Goal: Information Seeking & Learning: Find specific fact

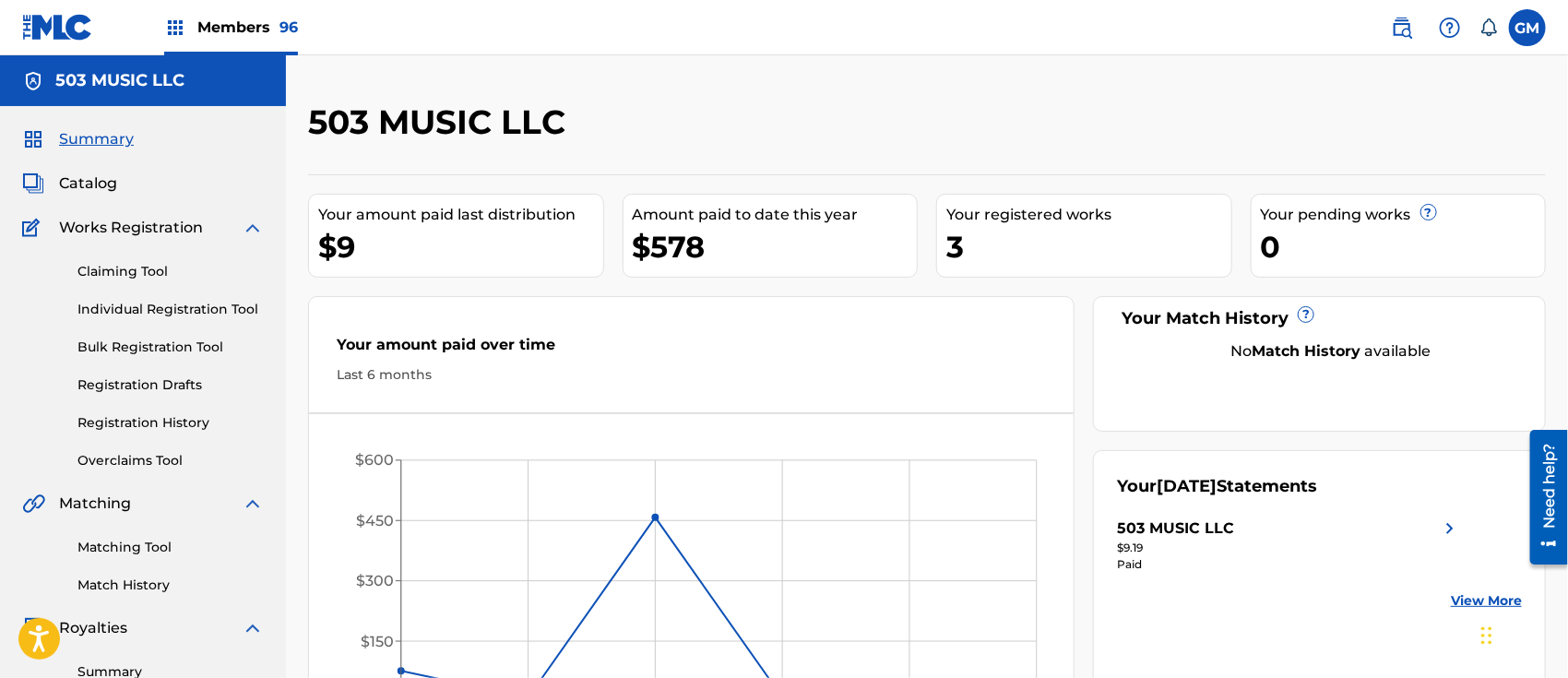
click at [227, 17] on span "Members 96" at bounding box center [248, 27] width 101 height 21
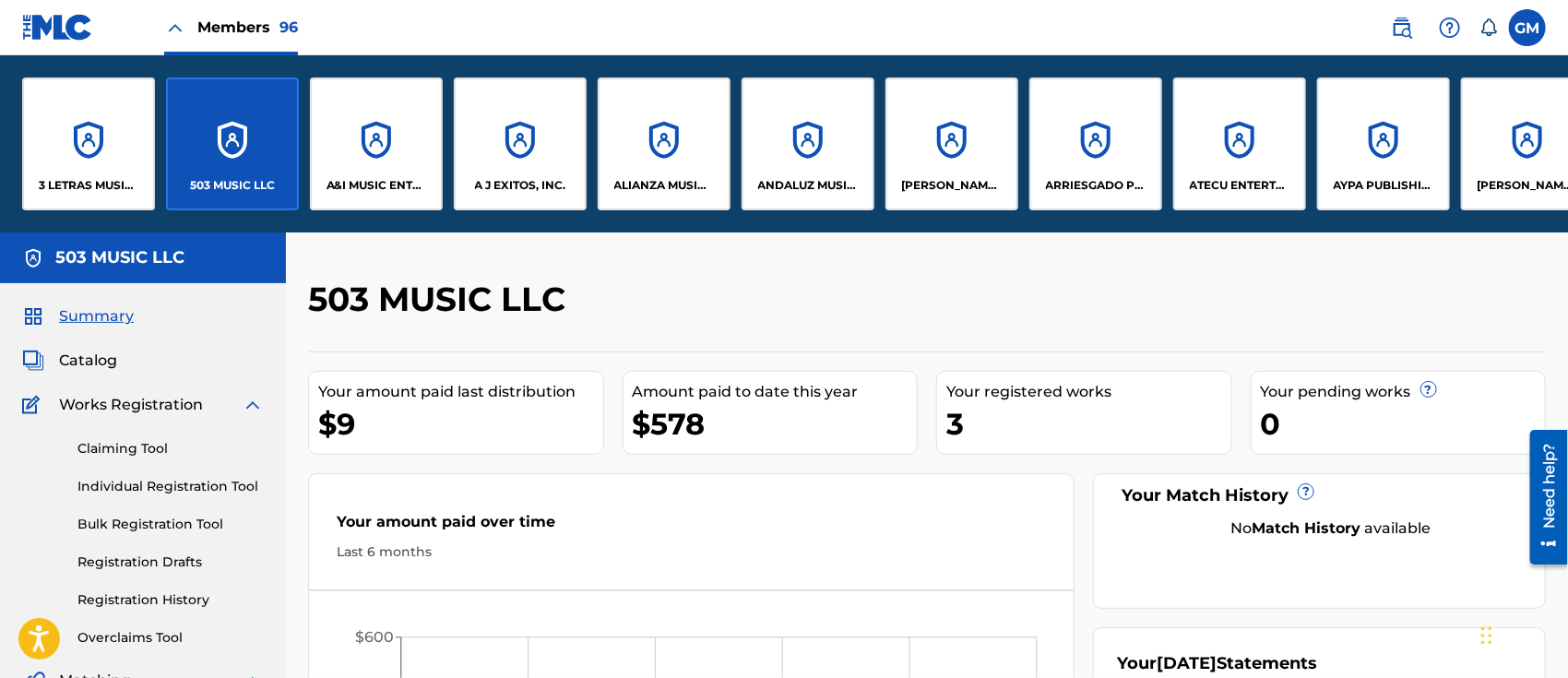
click at [511, 177] on p "A J EXITOS, INC." at bounding box center [520, 185] width 92 height 17
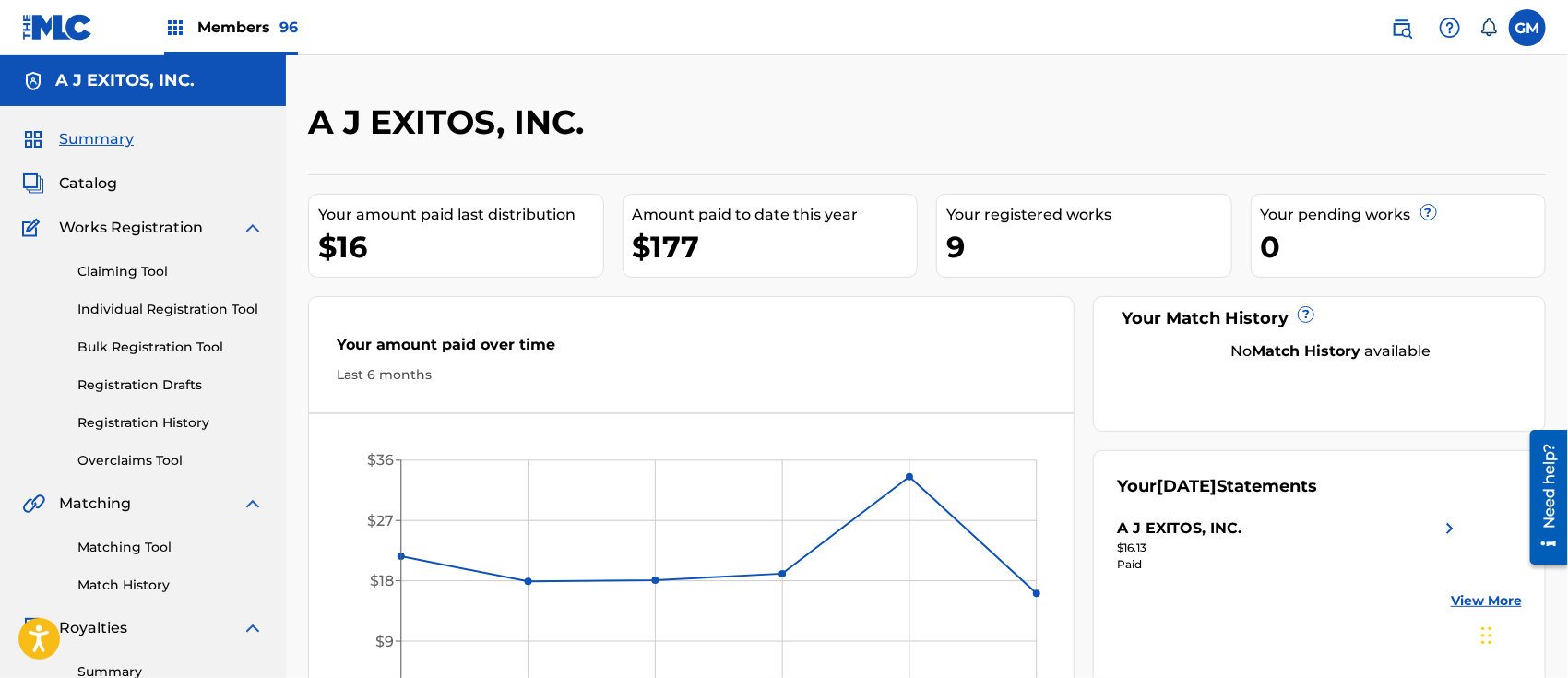
click at [1401, 29] on img at bounding box center [1401, 28] width 22 height 22
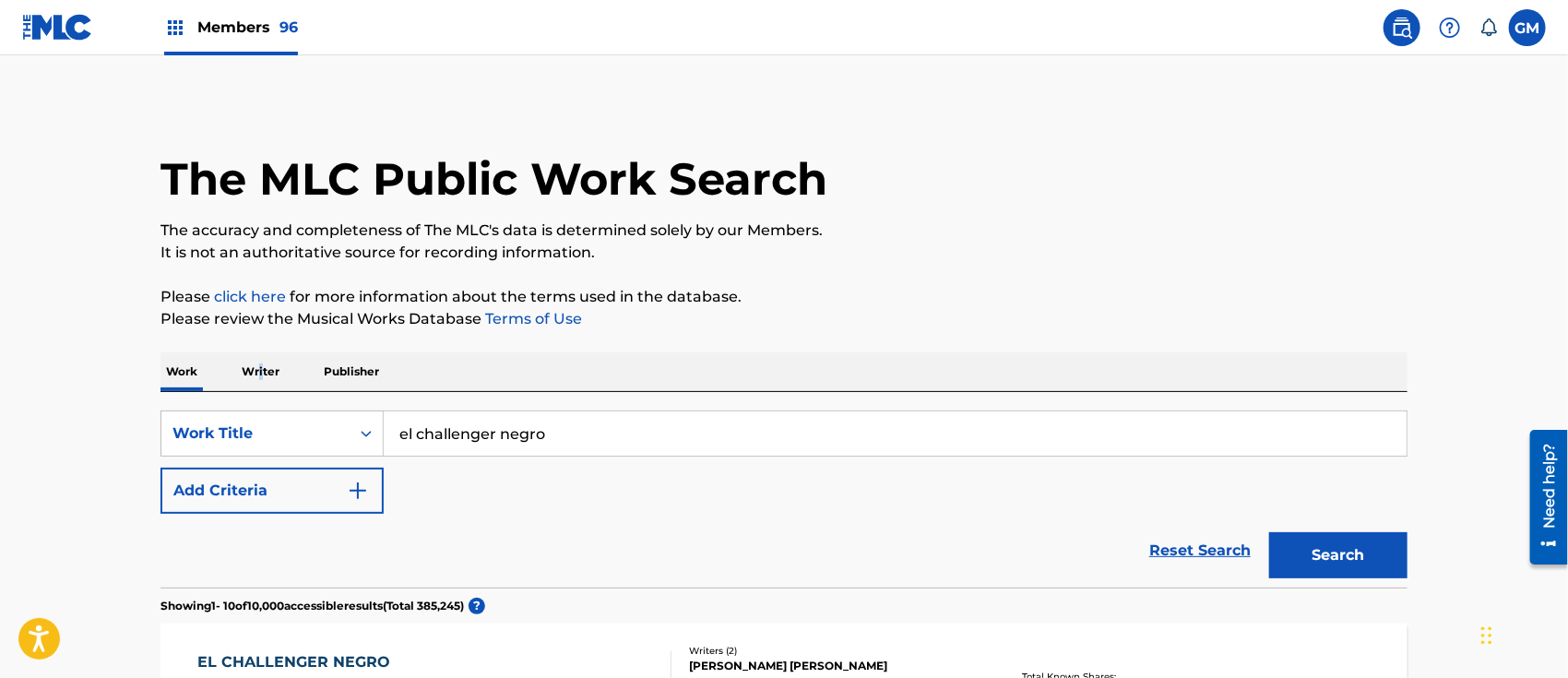
click at [262, 370] on p "Writer" at bounding box center [261, 371] width 49 height 38
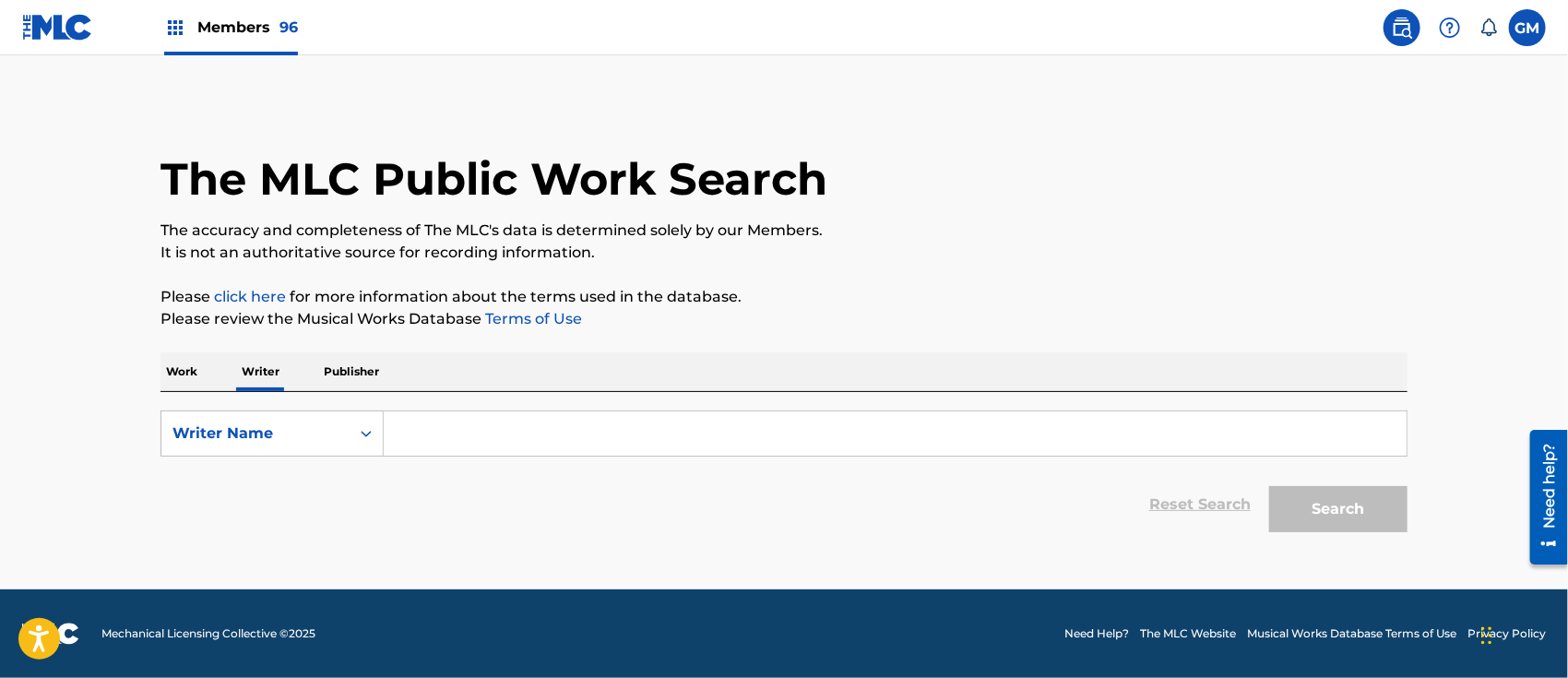
click at [571, 439] on input "Search Form" at bounding box center [895, 433] width 1022 height 44
paste input "[PERSON_NAME]"
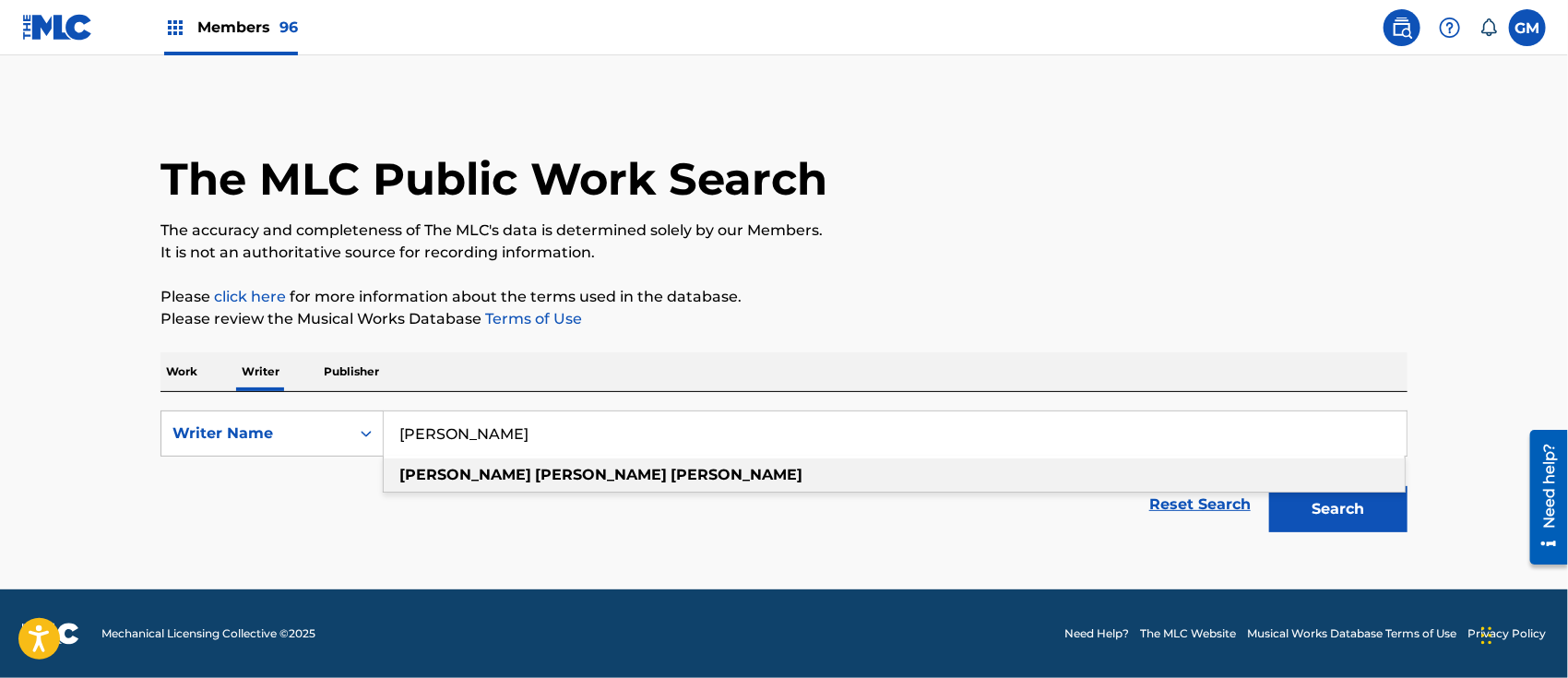
click at [670, 477] on strong "[PERSON_NAME]" at bounding box center [736, 475] width 132 height 18
type input "[PERSON_NAME]"
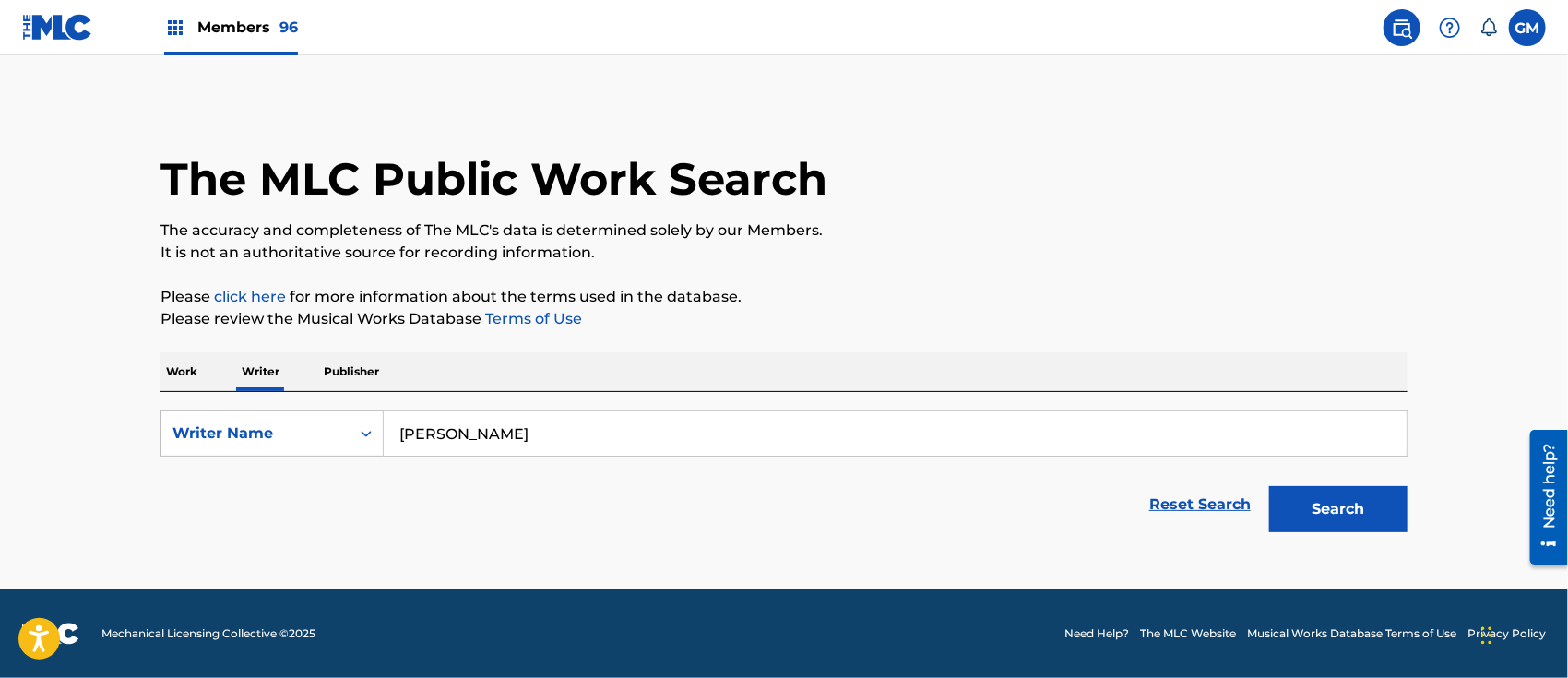
drag, startPoint x: 1286, startPoint y: 497, endPoint x: 1274, endPoint y: 497, distance: 12.0
click at [1287, 497] on button "Search" at bounding box center [1338, 508] width 138 height 46
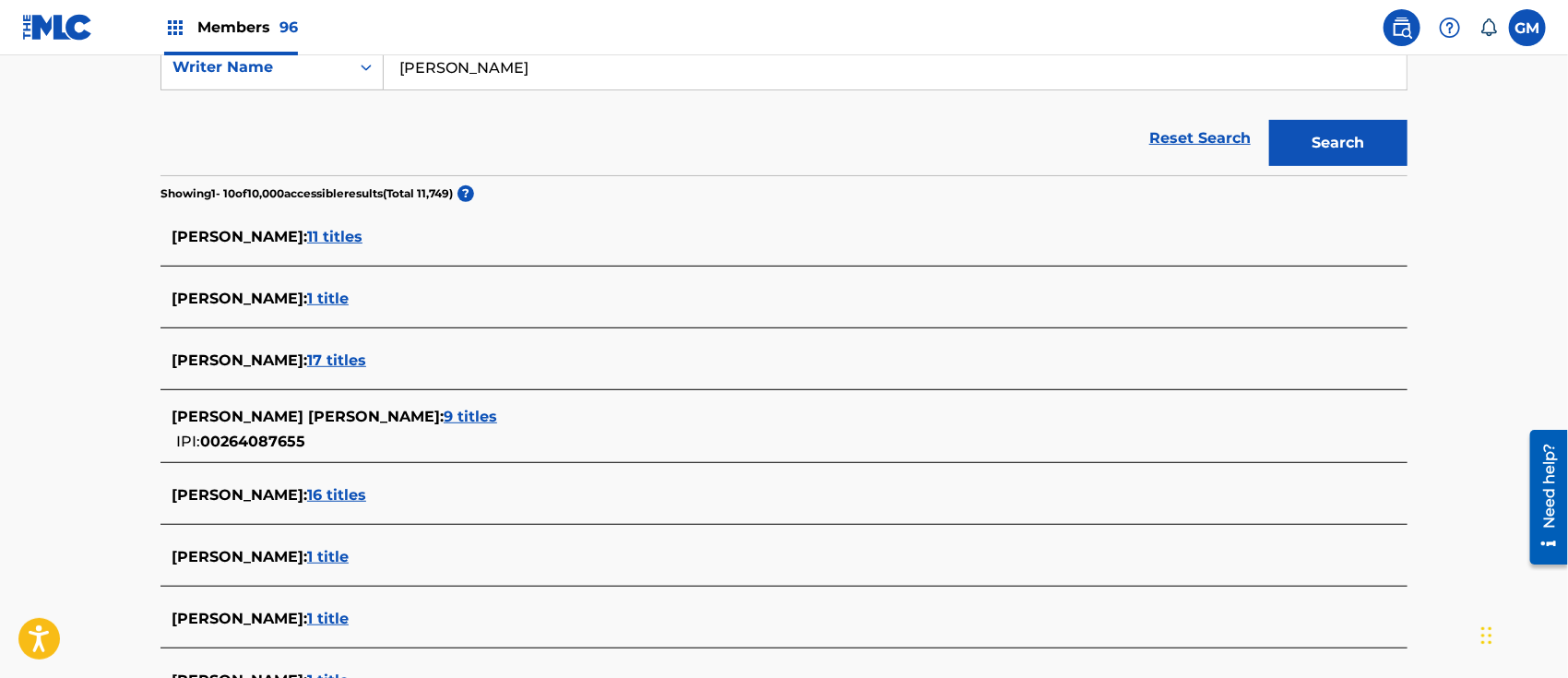
scroll to position [653, 0]
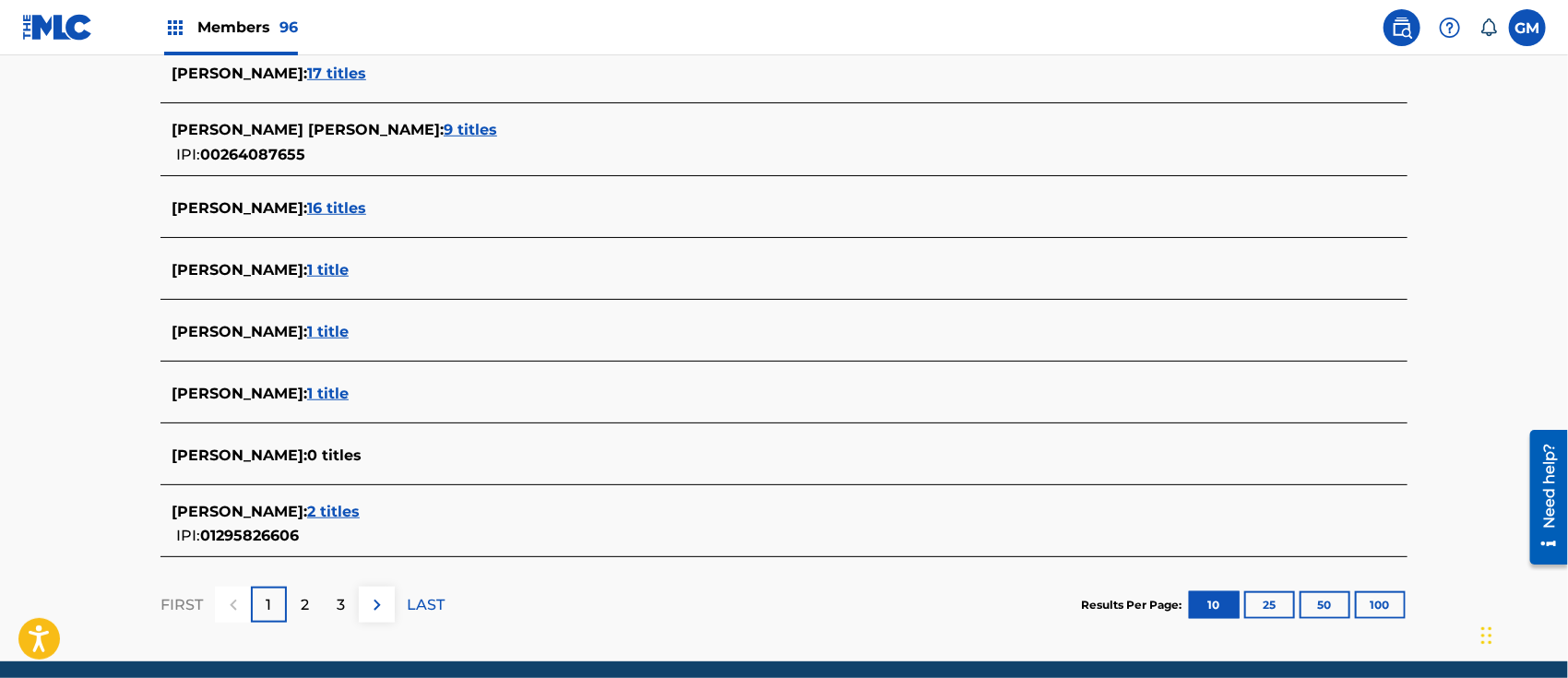
click at [359, 505] on span "2 titles" at bounding box center [333, 511] width 52 height 18
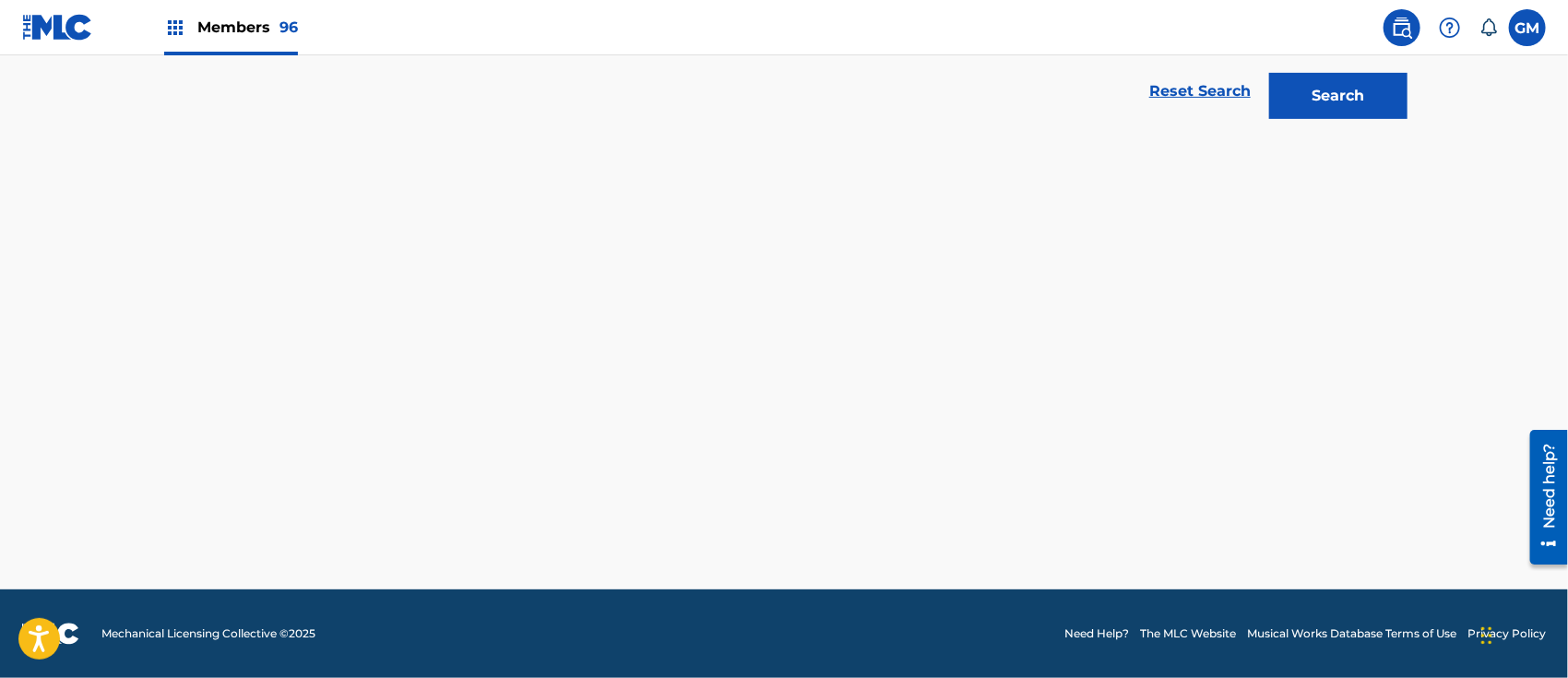
scroll to position [414, 0]
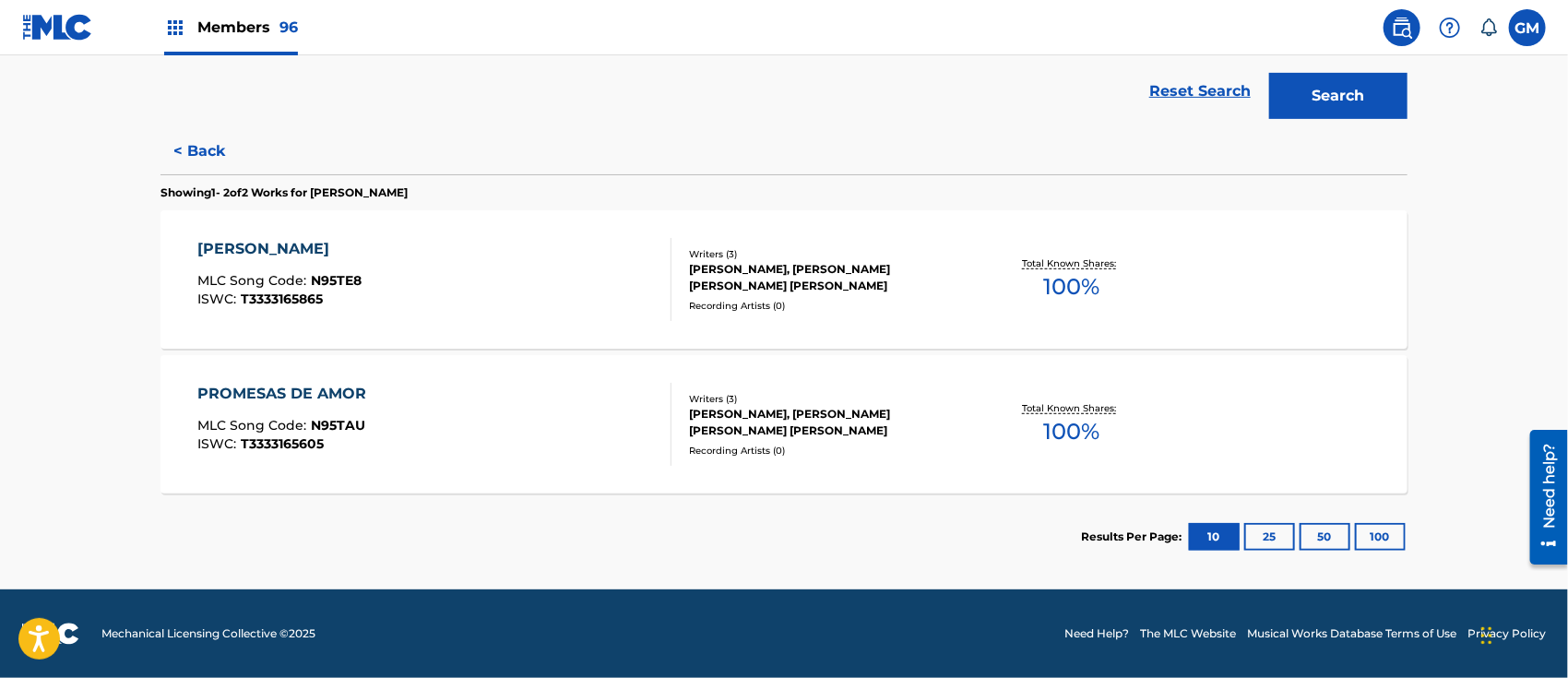
click at [540, 279] on div "[PERSON_NAME] MLC Song Code : N95TE8 ISWC : T3333165865" at bounding box center [435, 279] width 474 height 83
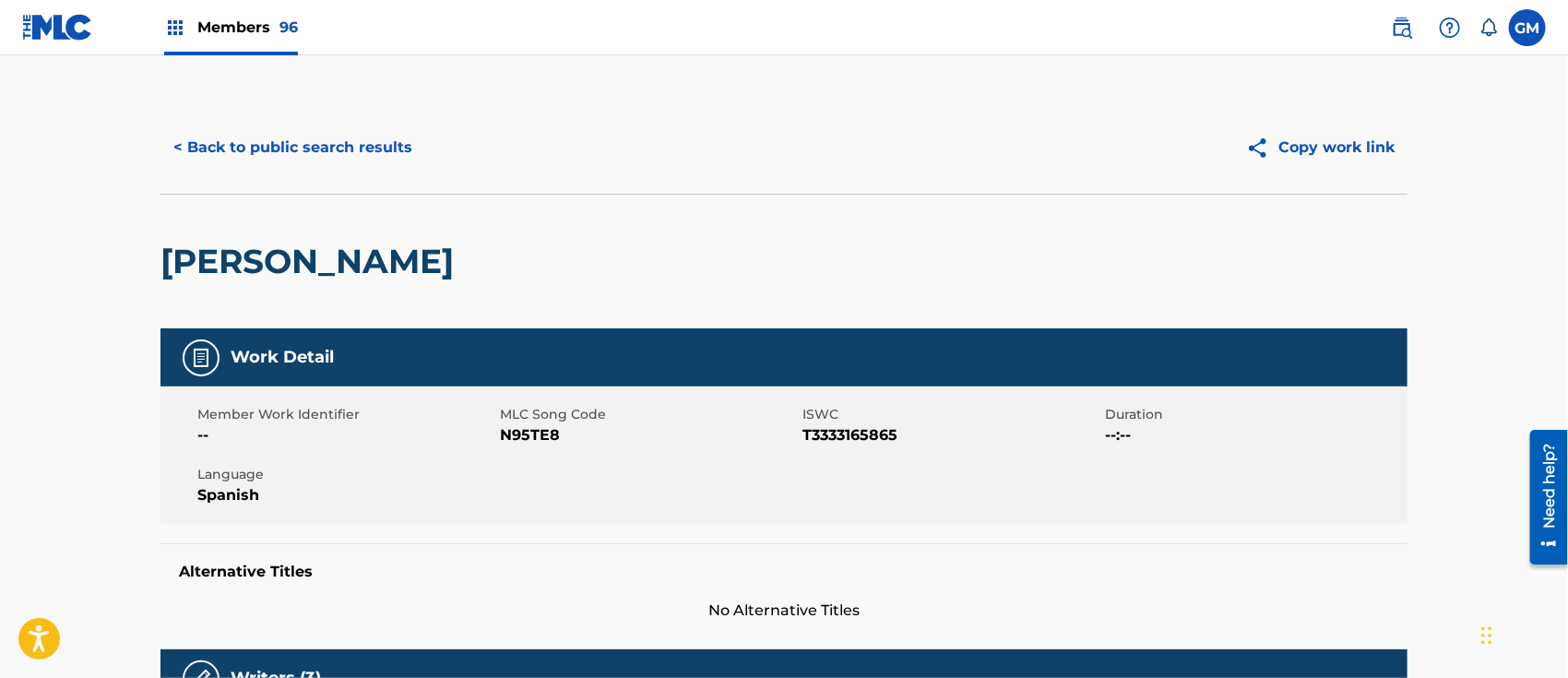
click at [368, 142] on button "< Back to public search results" at bounding box center [293, 147] width 264 height 46
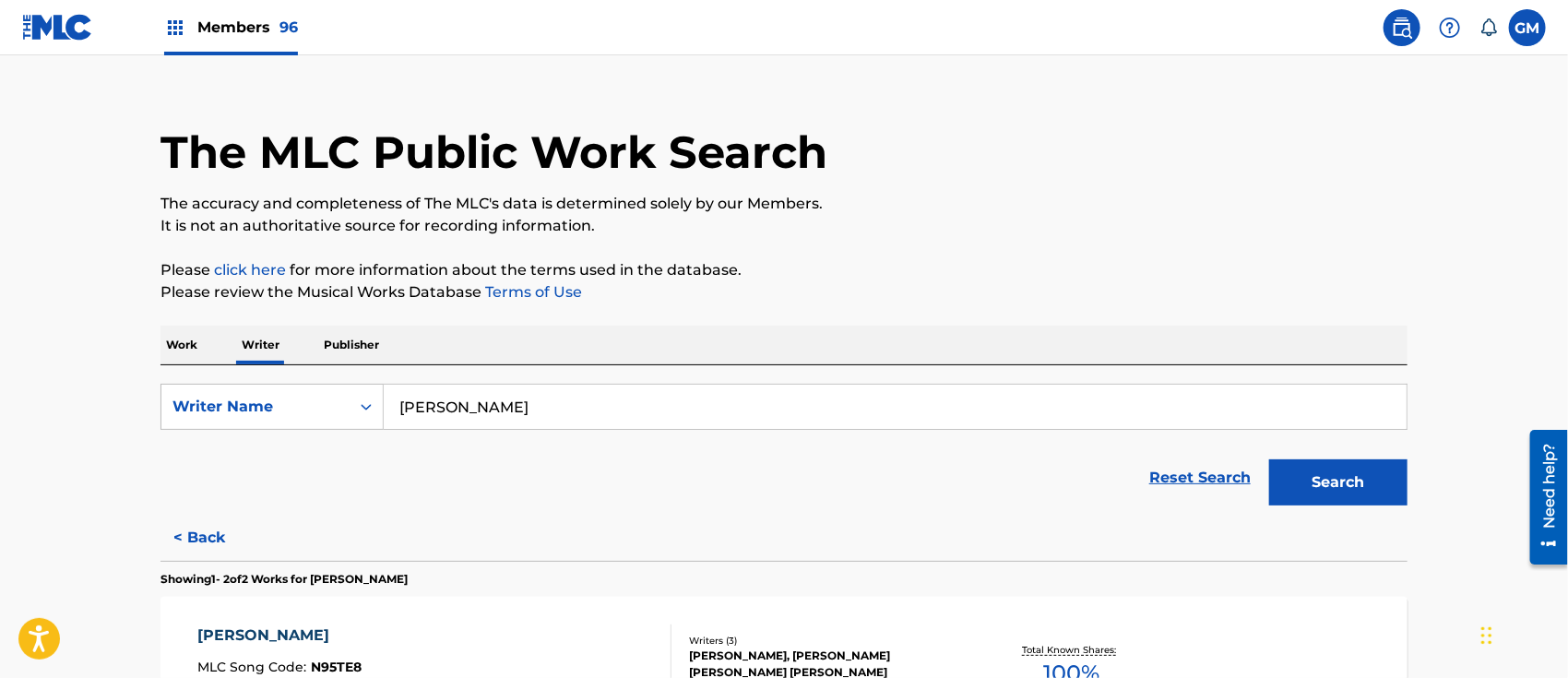
scroll to position [303, 0]
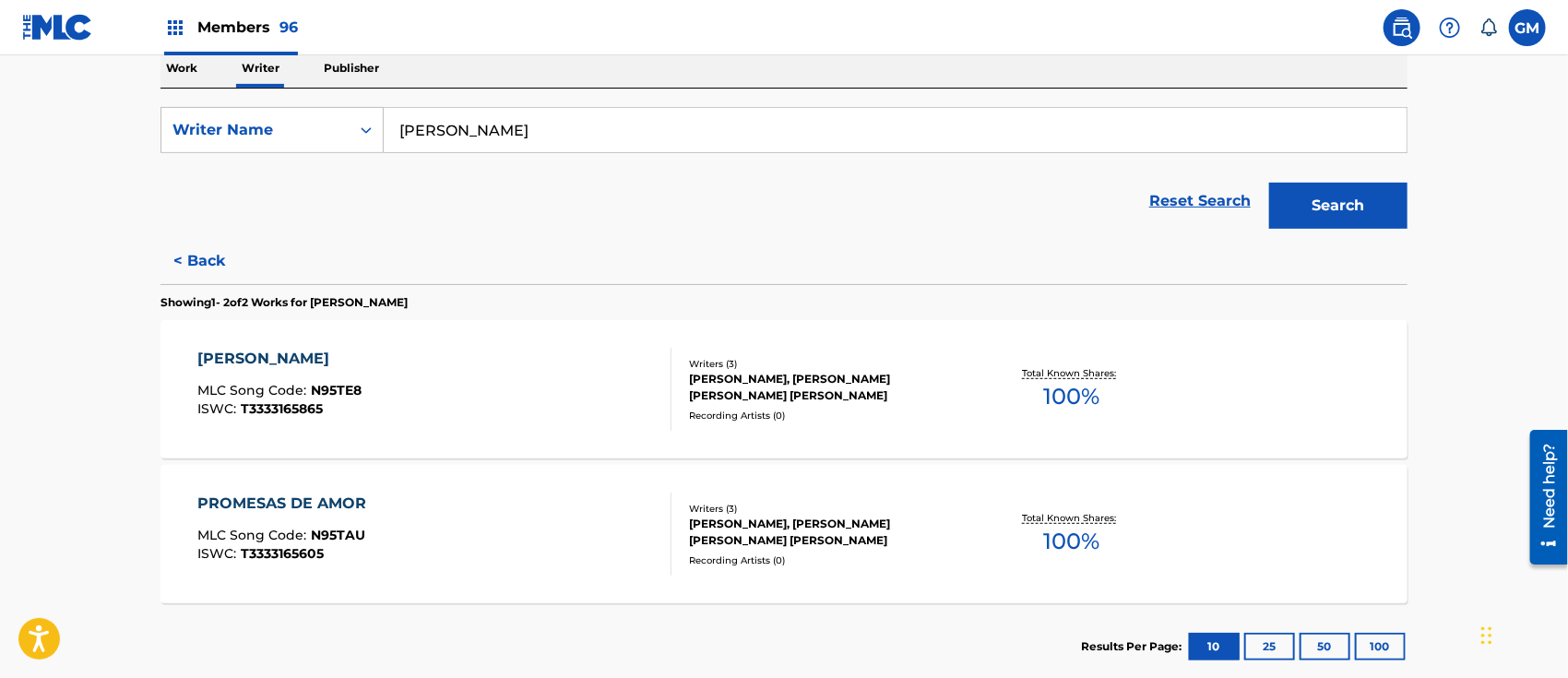
click at [388, 529] on div "PROMESAS DE AMOR MLC Song Code : N95TAU ISWC : T3333165605" at bounding box center [435, 534] width 474 height 83
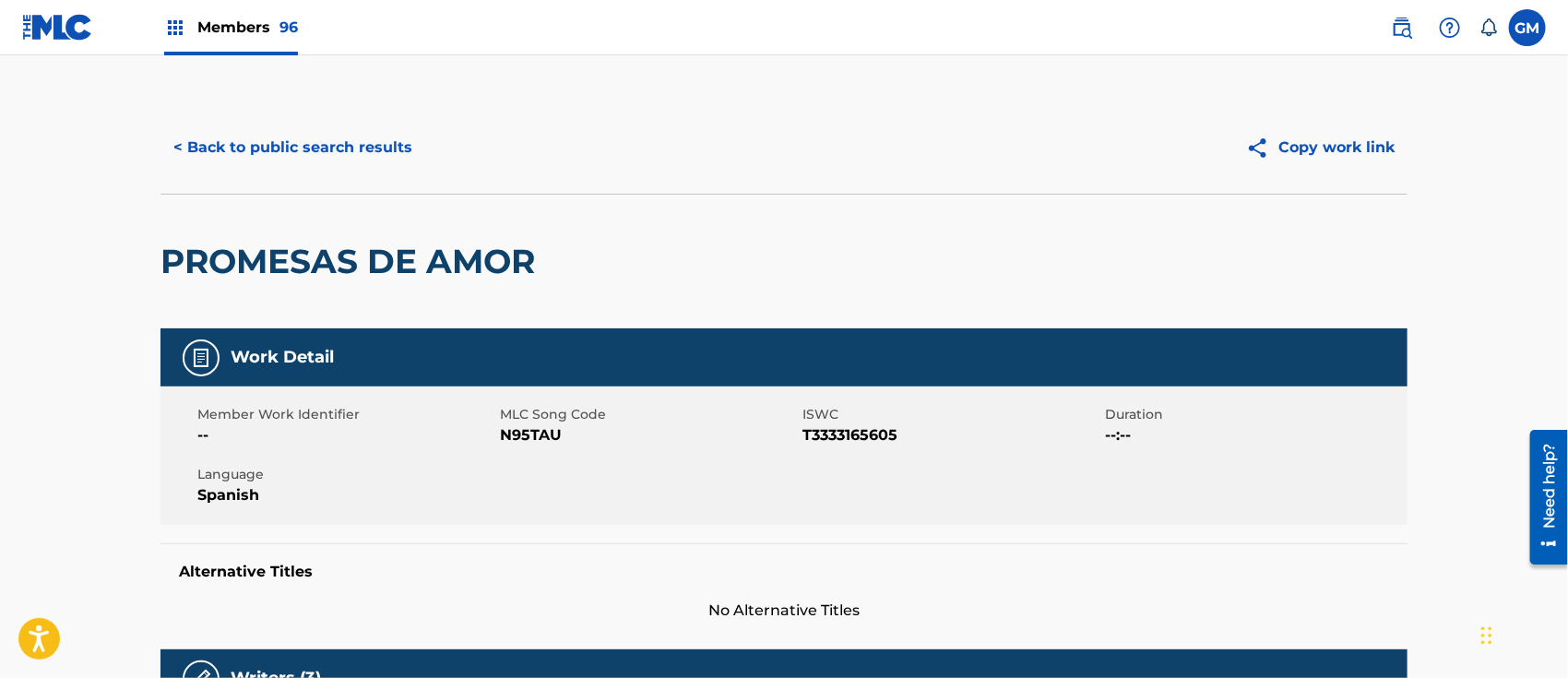
click at [362, 142] on button "< Back to public search results" at bounding box center [293, 147] width 264 height 46
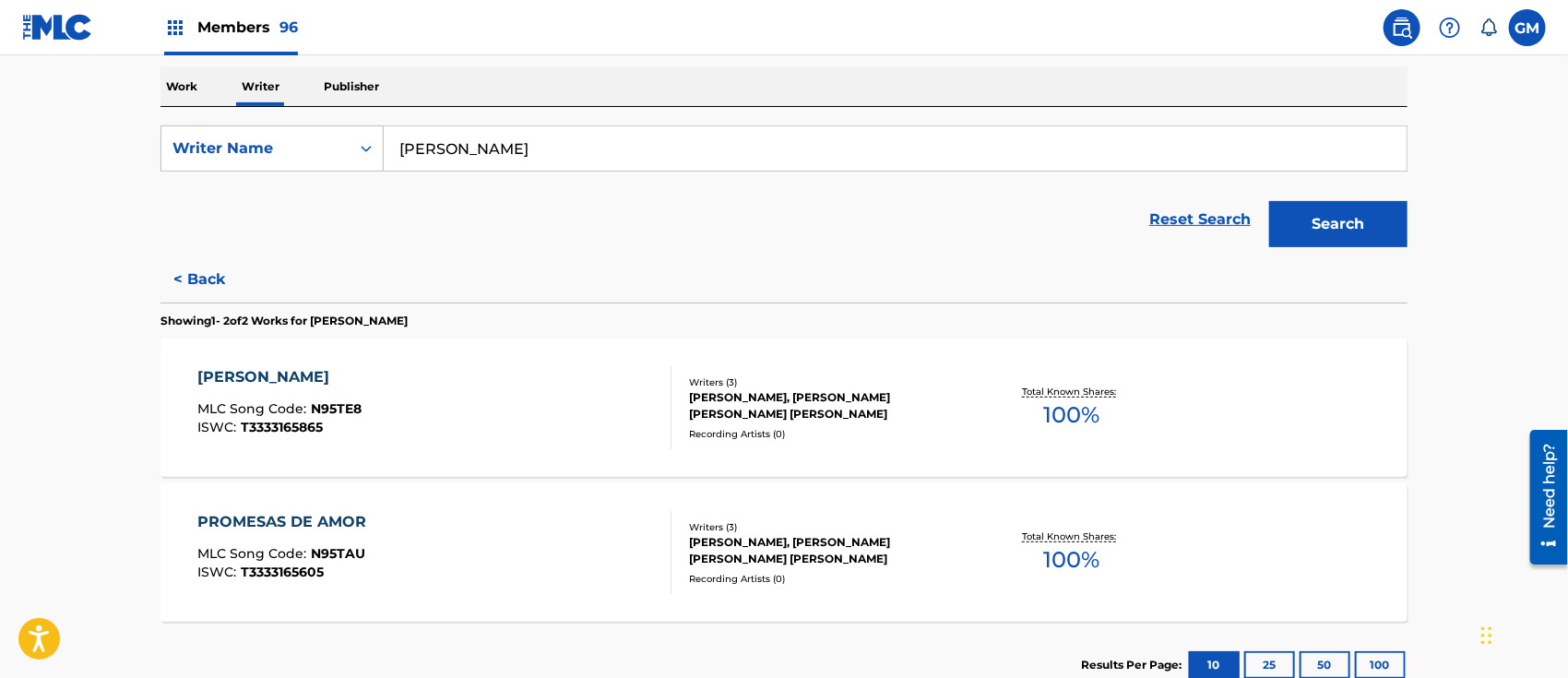
scroll to position [287, 0]
click at [199, 269] on button "< Back" at bounding box center [216, 277] width 111 height 46
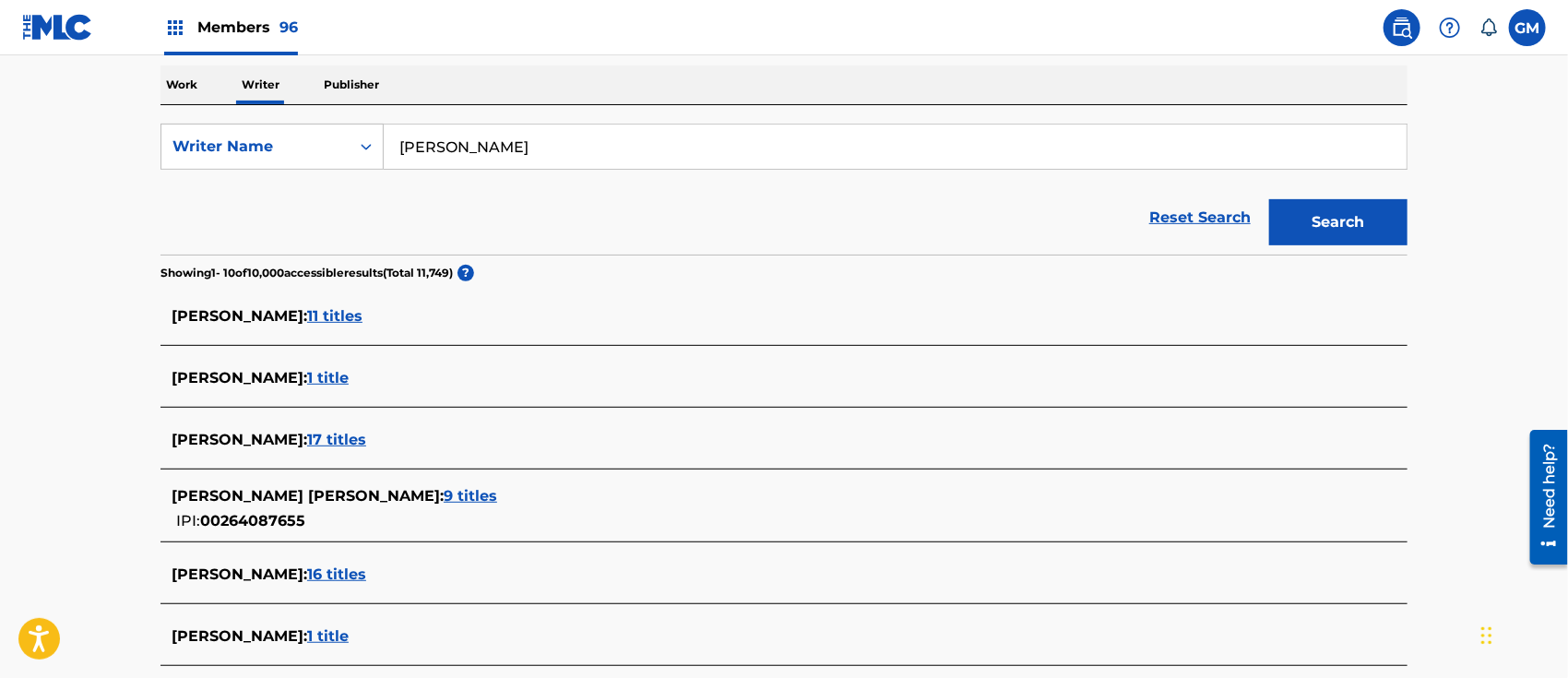
click at [624, 132] on input "[PERSON_NAME]" at bounding box center [895, 146] width 1022 height 44
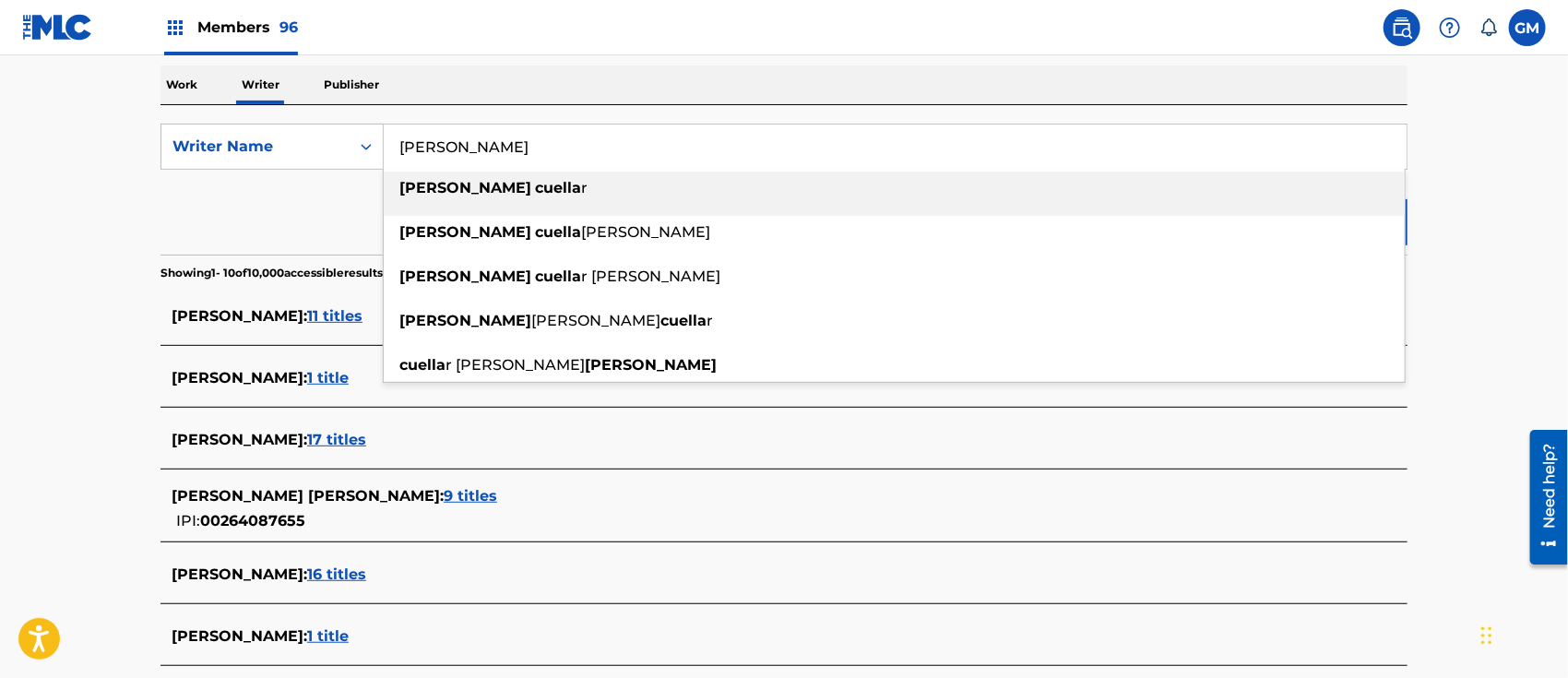
click at [581, 192] on span "r" at bounding box center [584, 188] width 7 height 18
type input "[PERSON_NAME]"
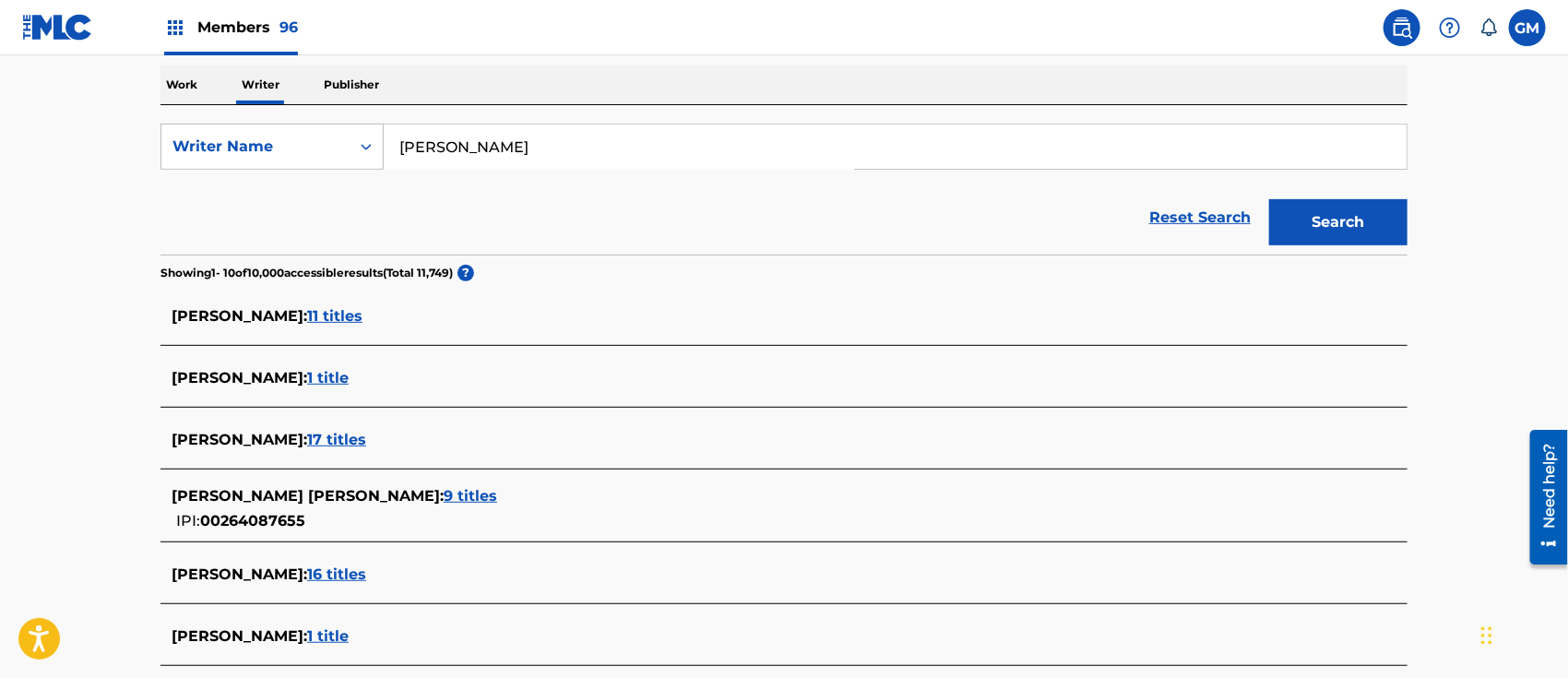
click at [1333, 207] on button "Search" at bounding box center [1338, 222] width 138 height 46
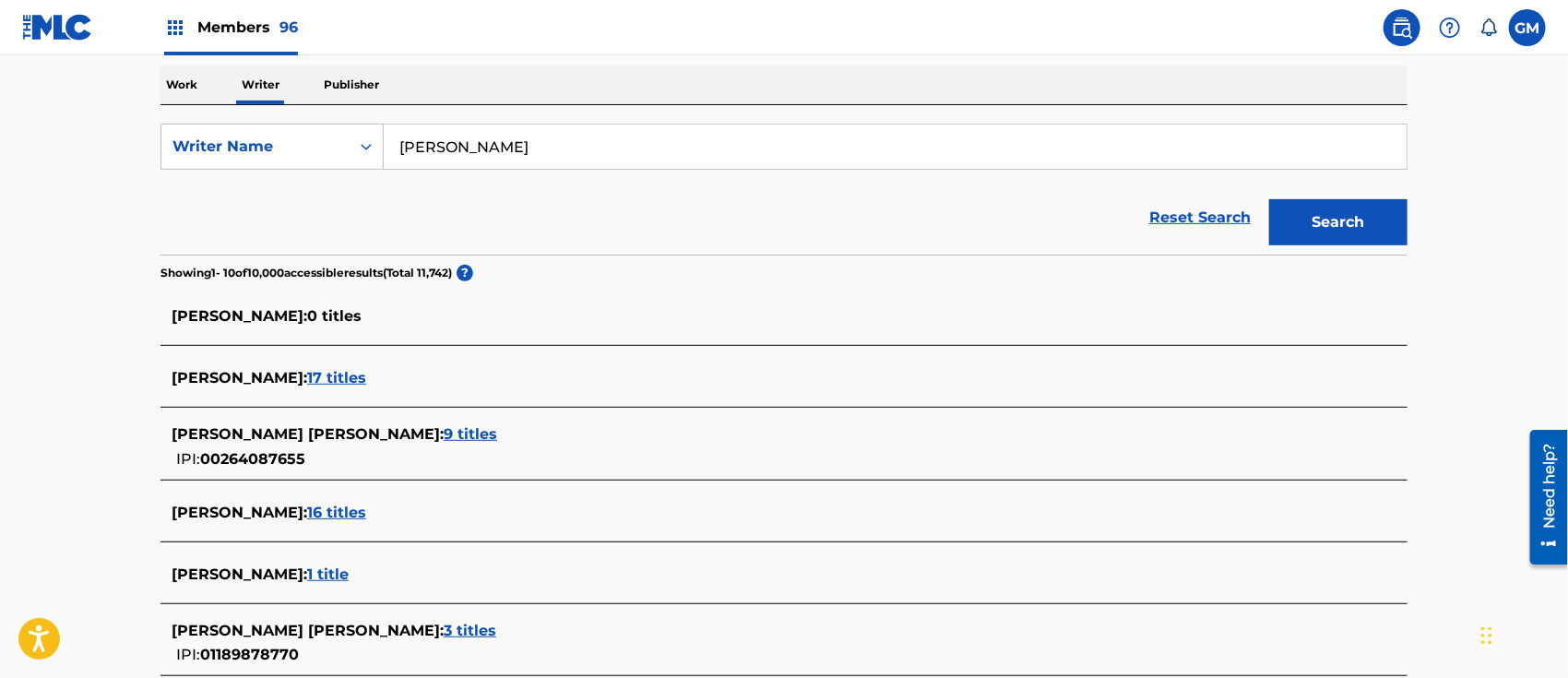
scroll to position [573, 0]
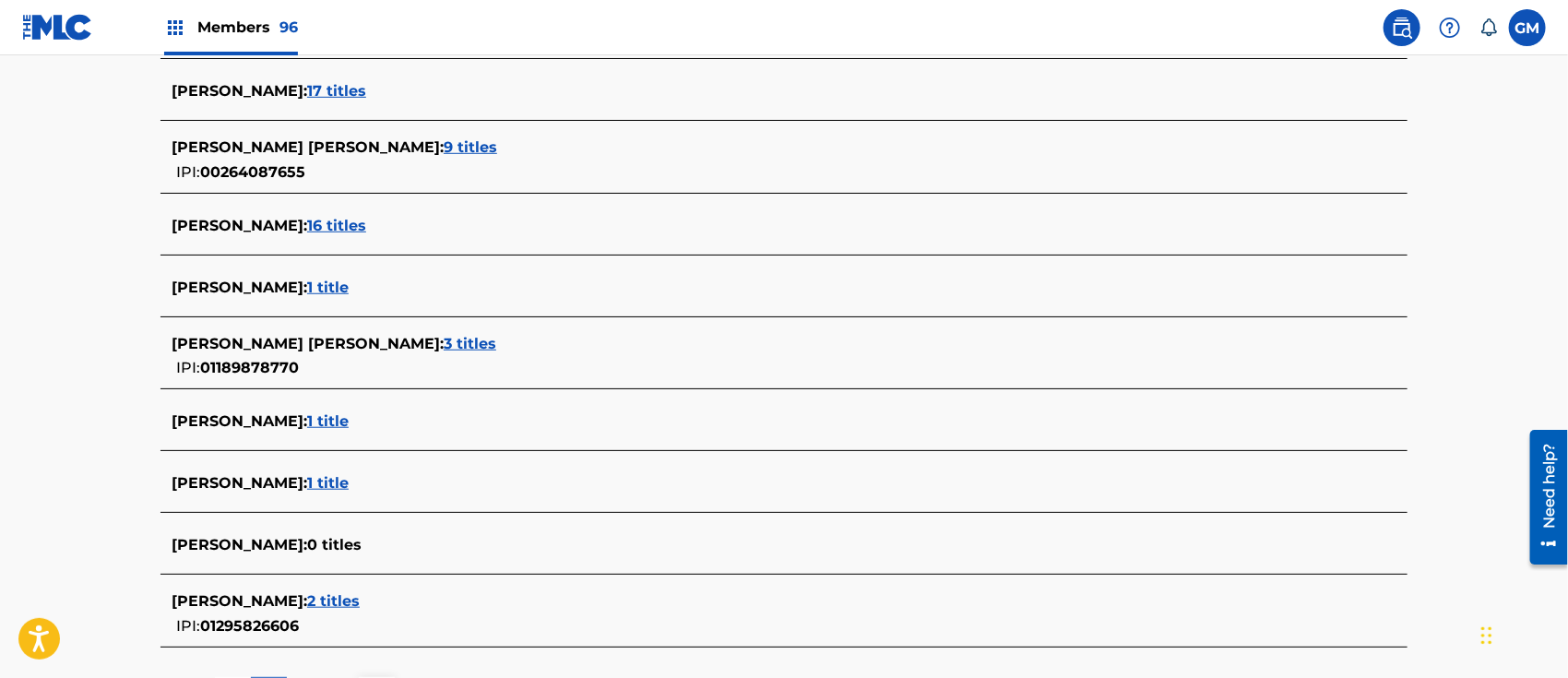
click at [334, 220] on span "16 titles" at bounding box center [336, 226] width 59 height 18
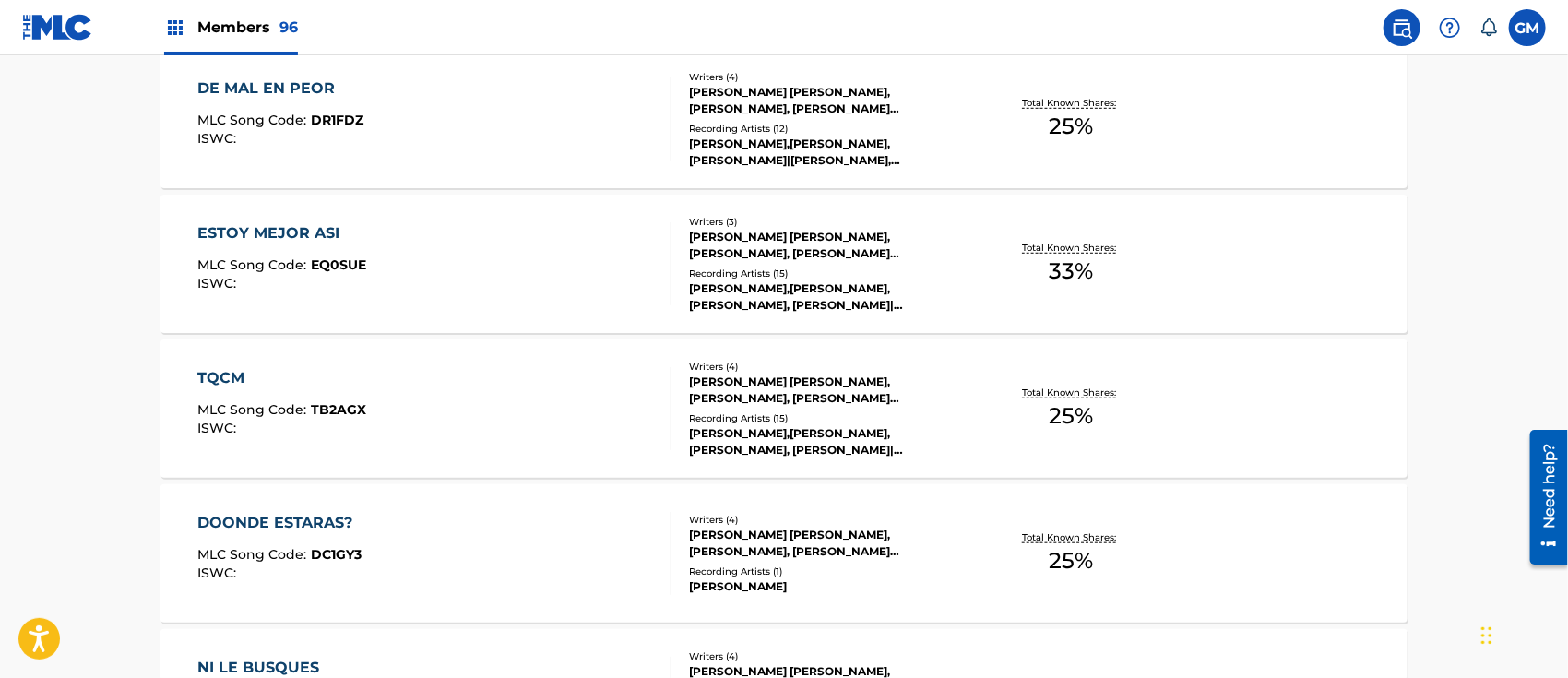
scroll to position [861, 0]
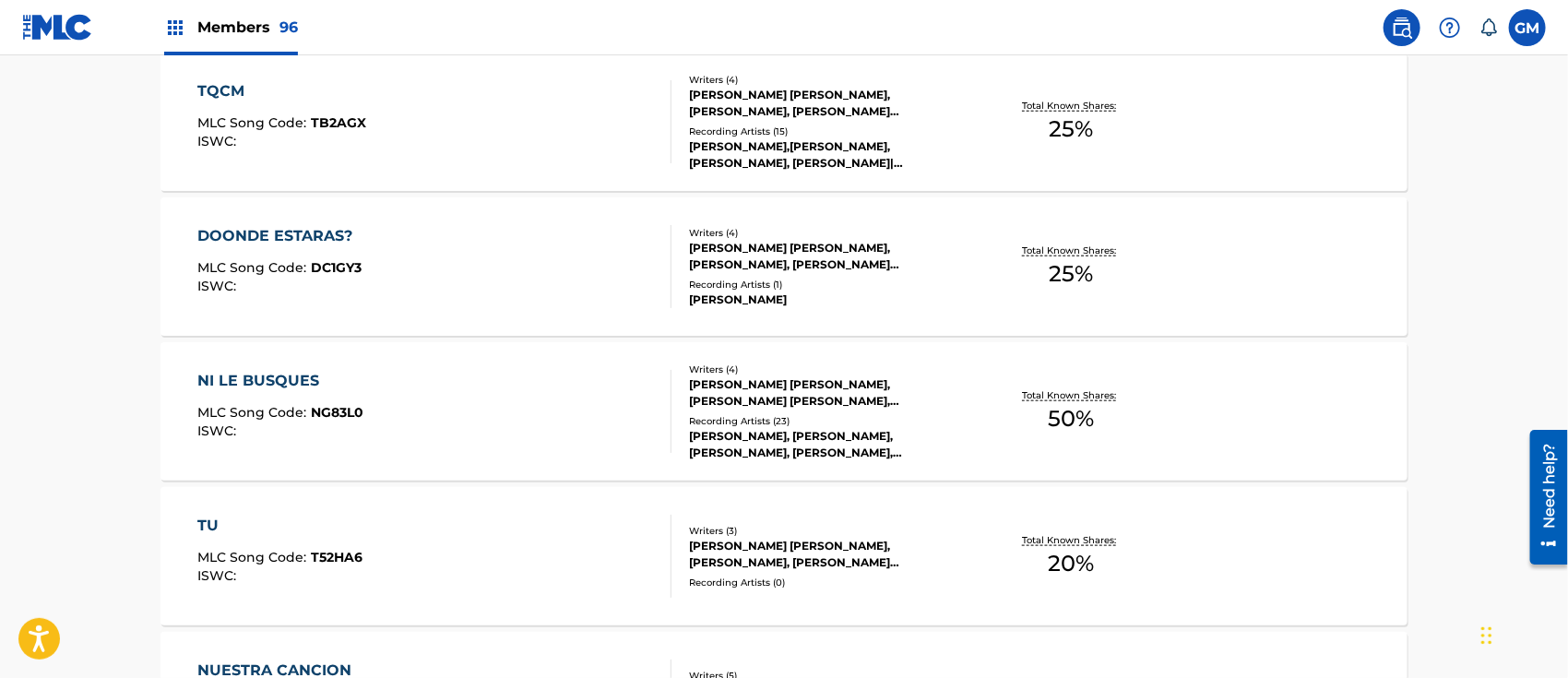
click at [471, 416] on div "NI LE BUSQUES MLC Song Code : NG83L0 ISWC :" at bounding box center [435, 412] width 474 height 83
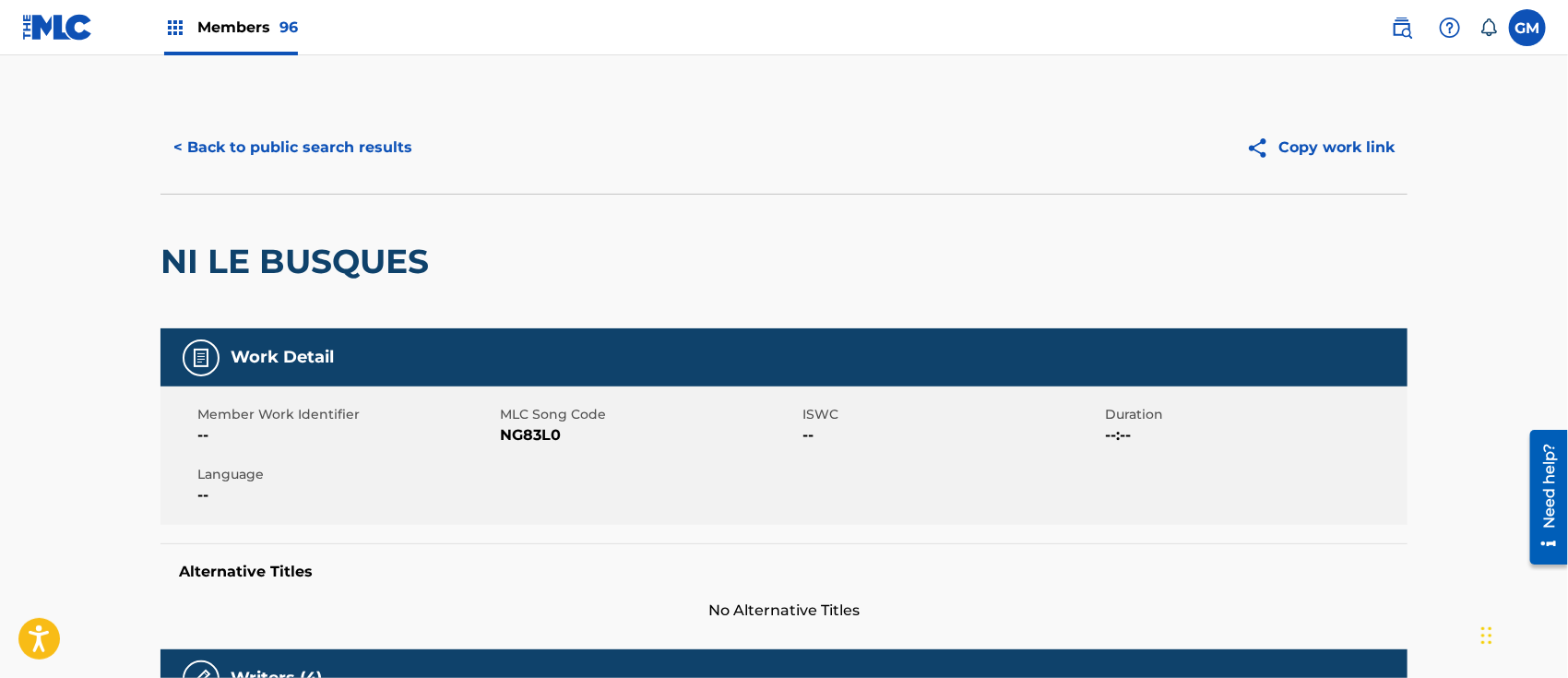
scroll to position [287, 0]
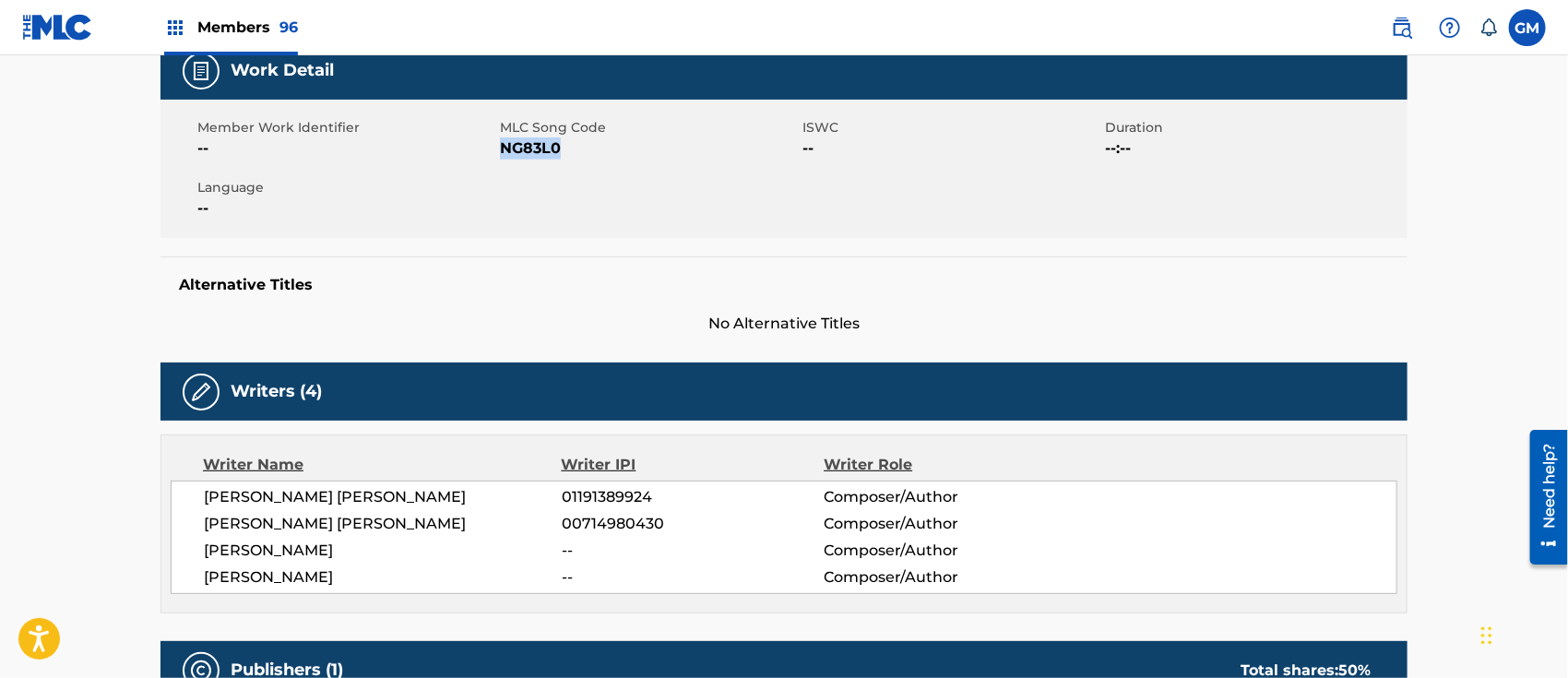
drag, startPoint x: 579, startPoint y: 151, endPoint x: 501, endPoint y: 151, distance: 78.0
click at [501, 151] on span "NG83L0" at bounding box center [648, 148] width 298 height 22
copy span "NG83L0"
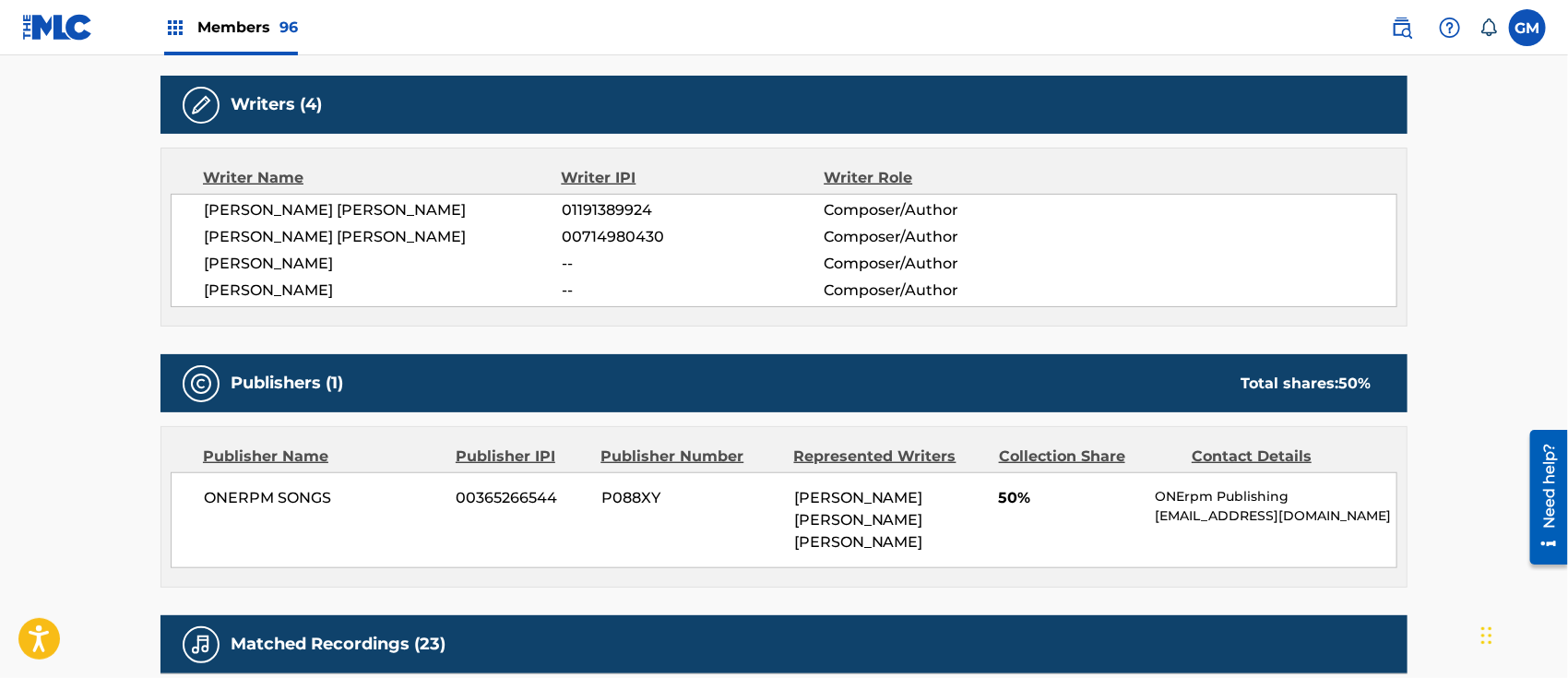
scroll to position [861, 0]
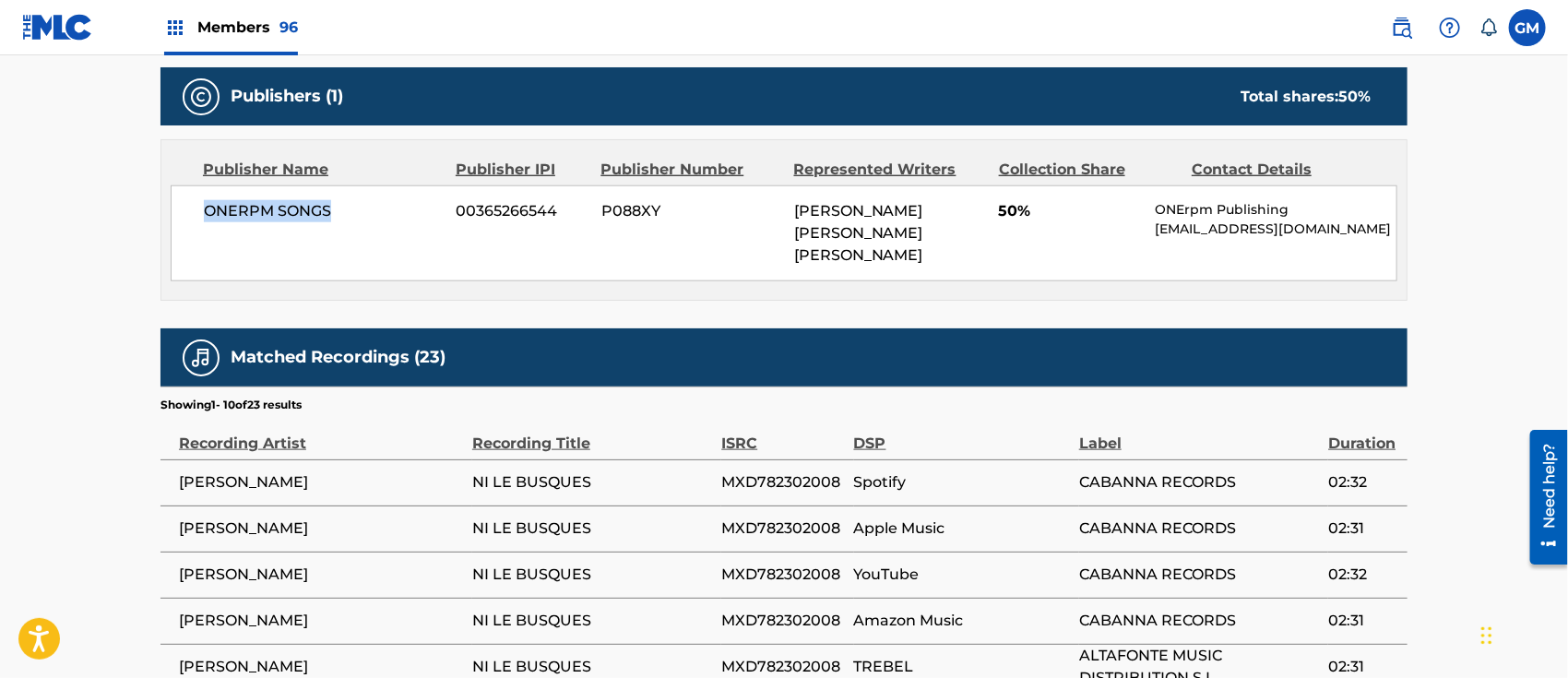
drag, startPoint x: 197, startPoint y: 200, endPoint x: 337, endPoint y: 213, distance: 140.6
click at [337, 213] on div "ONERPM SONGS 00365266544 P088XY [PERSON_NAME] [PERSON_NAME] [PERSON_NAME] 50% O…" at bounding box center [784, 233] width 1227 height 96
copy span "ONERPM SONGS"
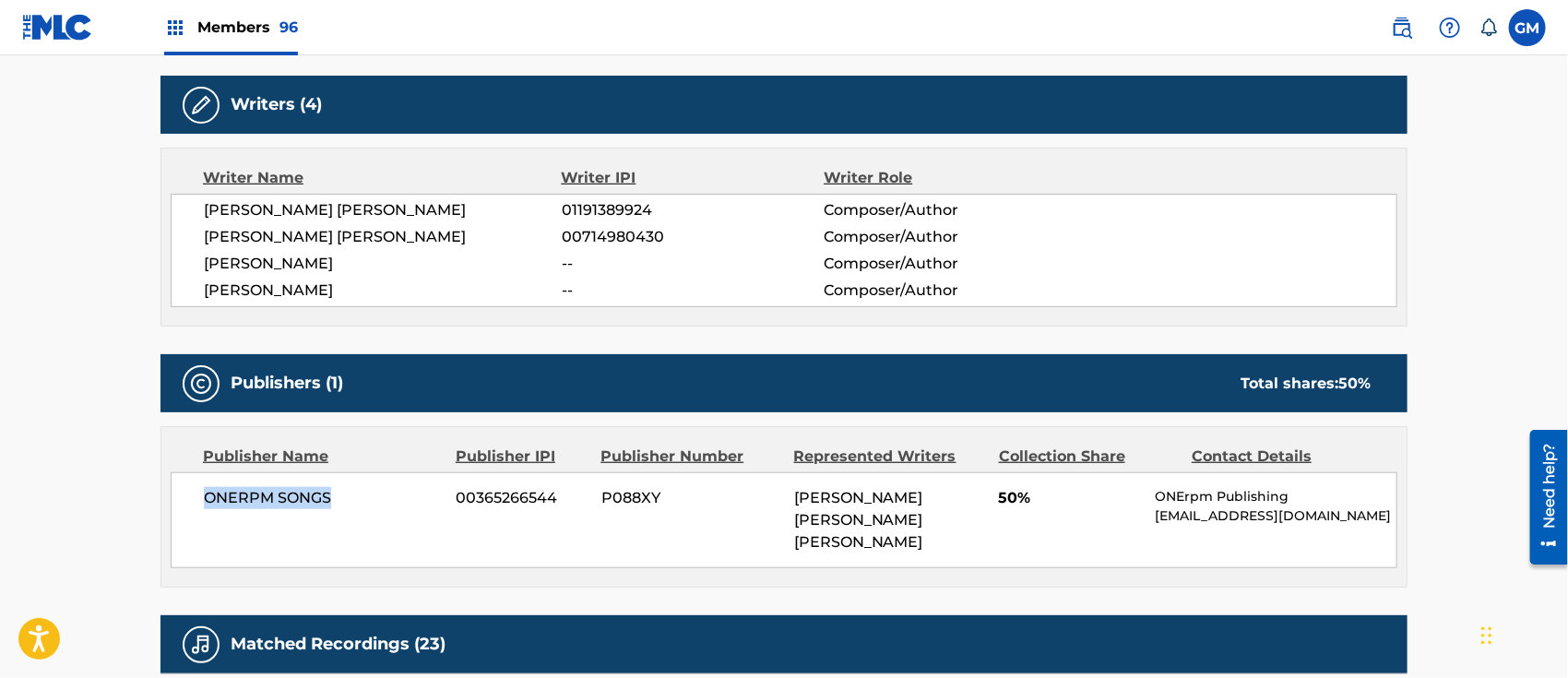
scroll to position [0, 0]
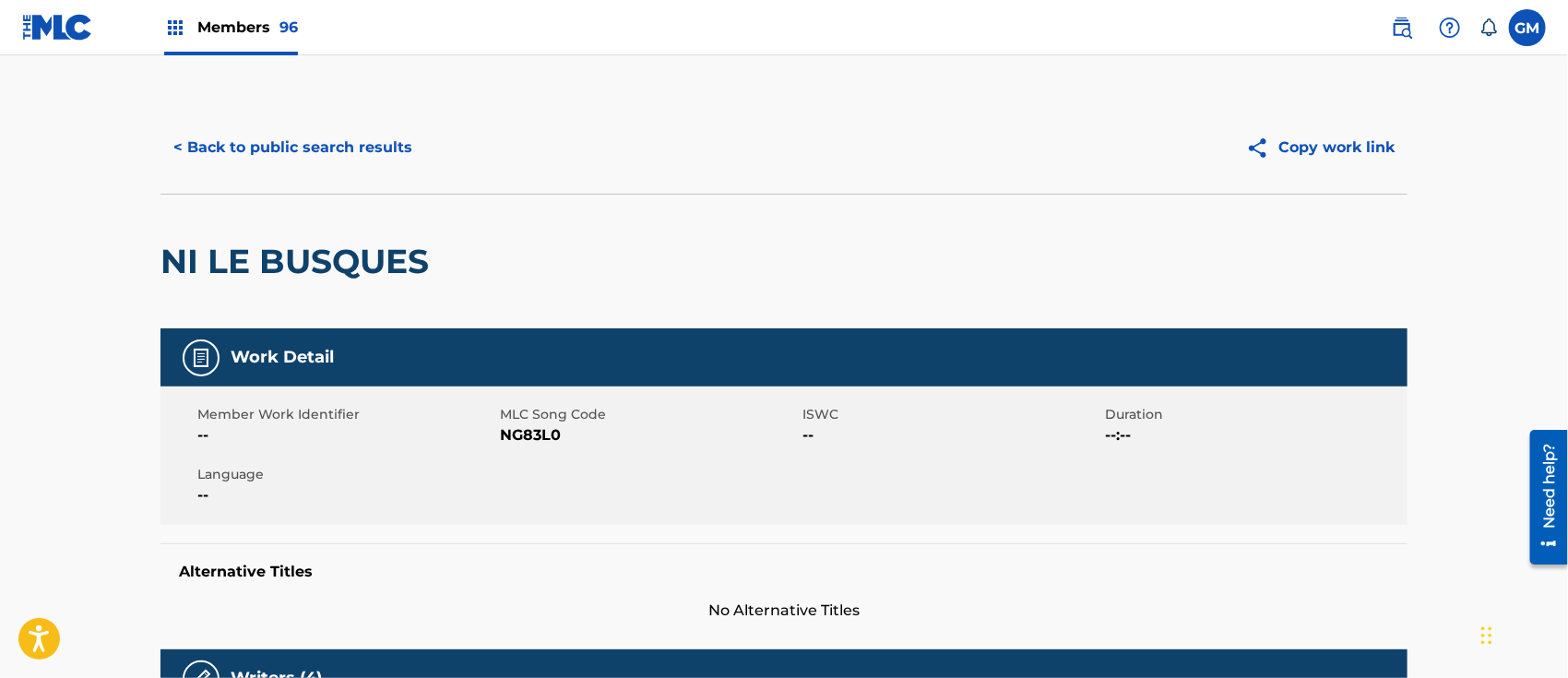
click at [318, 147] on button "< Back to public search results" at bounding box center [293, 147] width 264 height 46
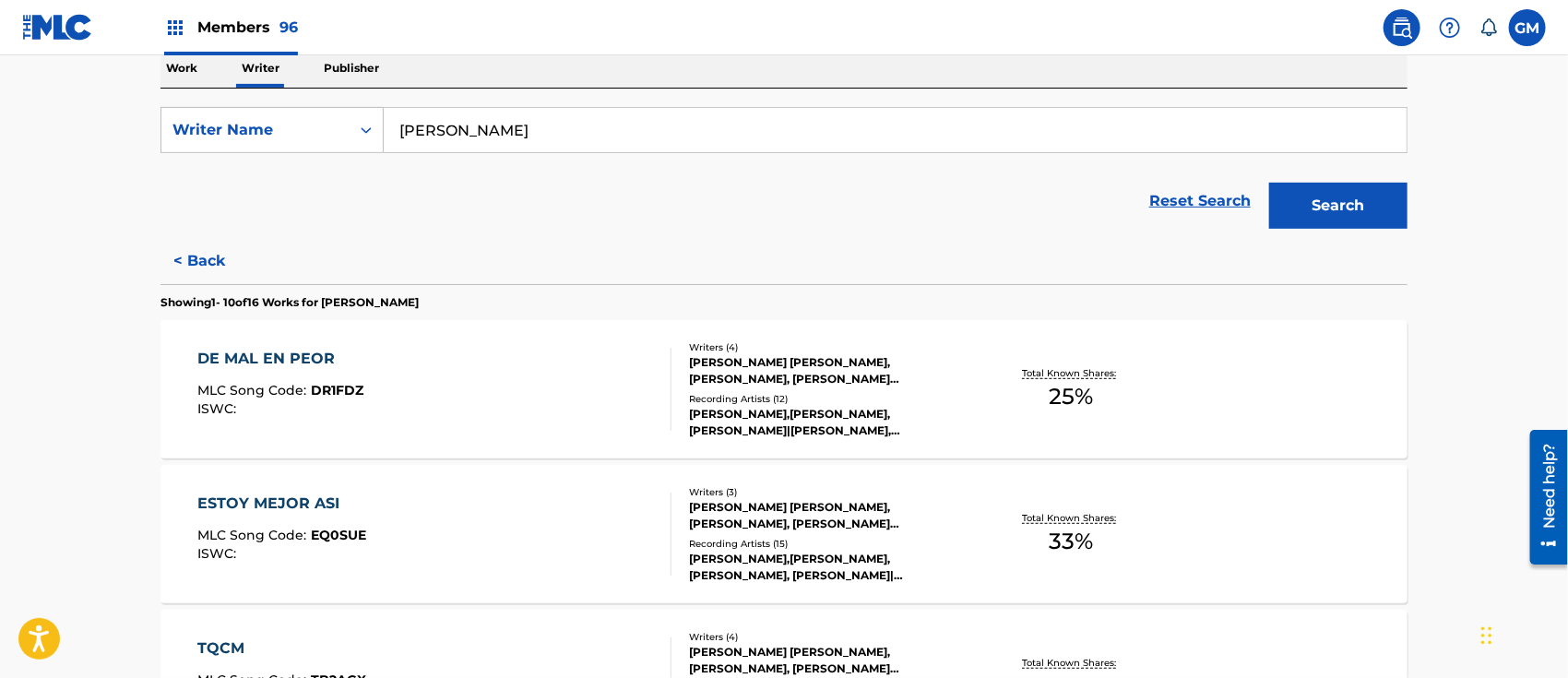
scroll to position [590, 0]
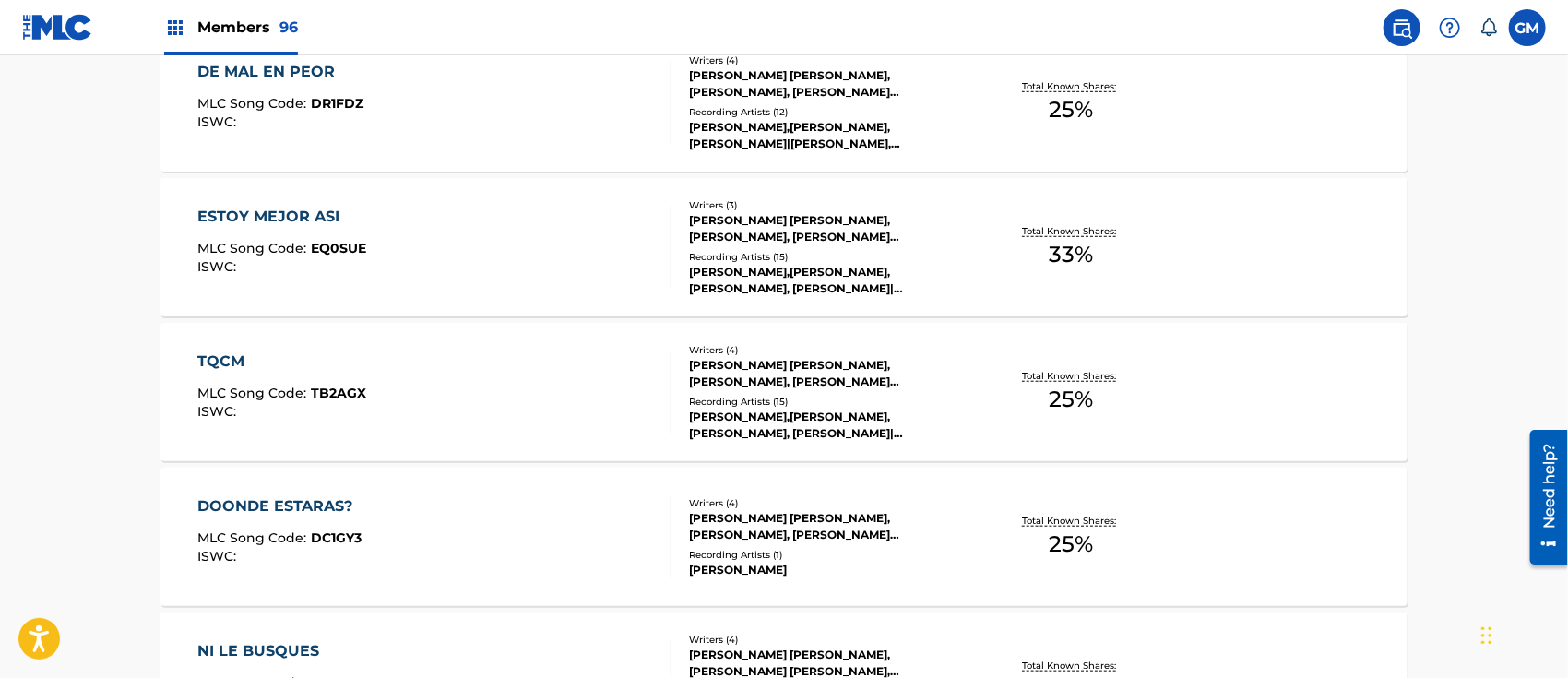
click at [416, 398] on div "TQCM MLC Song Code : TB2AGX ISWC :" at bounding box center [435, 392] width 474 height 83
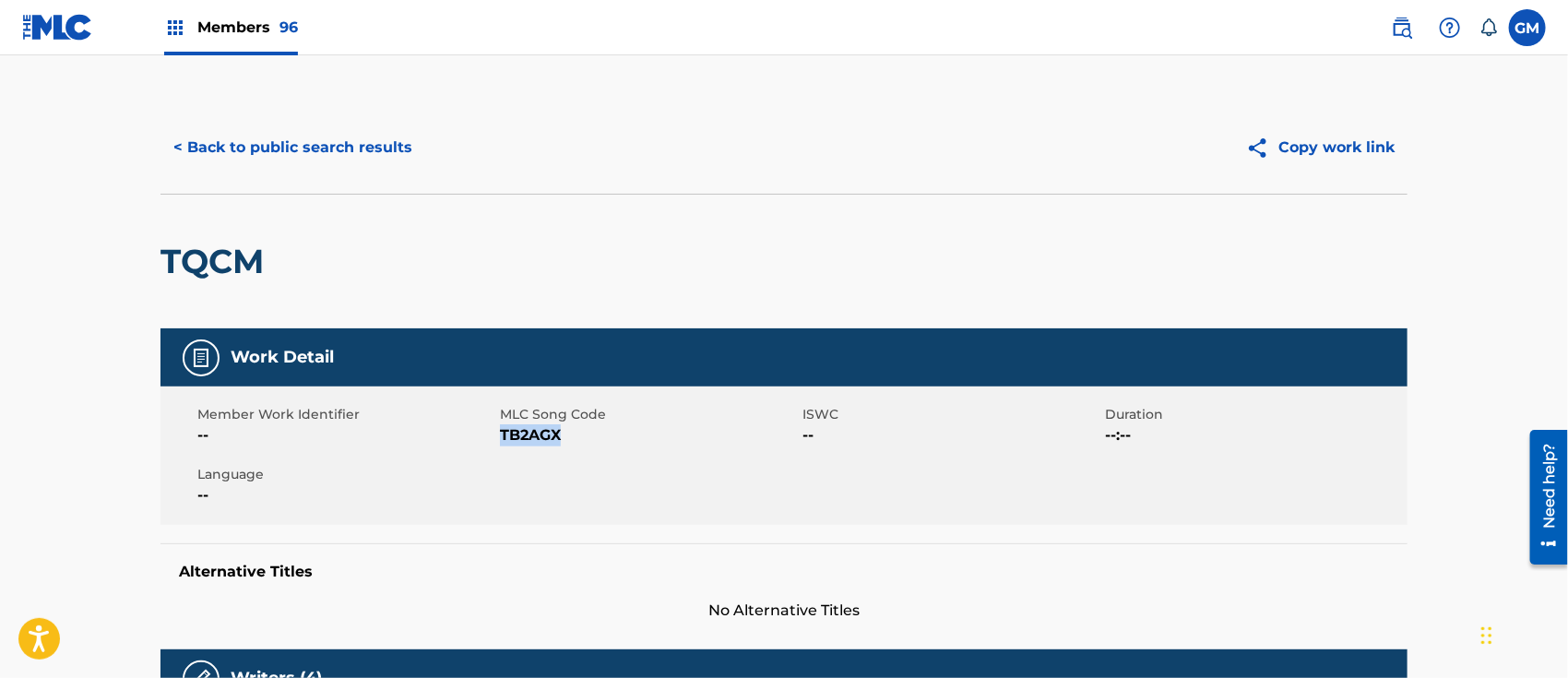
drag, startPoint x: 564, startPoint y: 437, endPoint x: 499, endPoint y: 448, distance: 65.9
click at [499, 448] on div "Member Work Identifier -- MLC Song Code TB2AGX ISWC -- Duration --:-- Language …" at bounding box center [784, 456] width 1246 height 138
copy span "TB2AGX"
click at [302, 132] on button "< Back to public search results" at bounding box center [293, 147] width 264 height 46
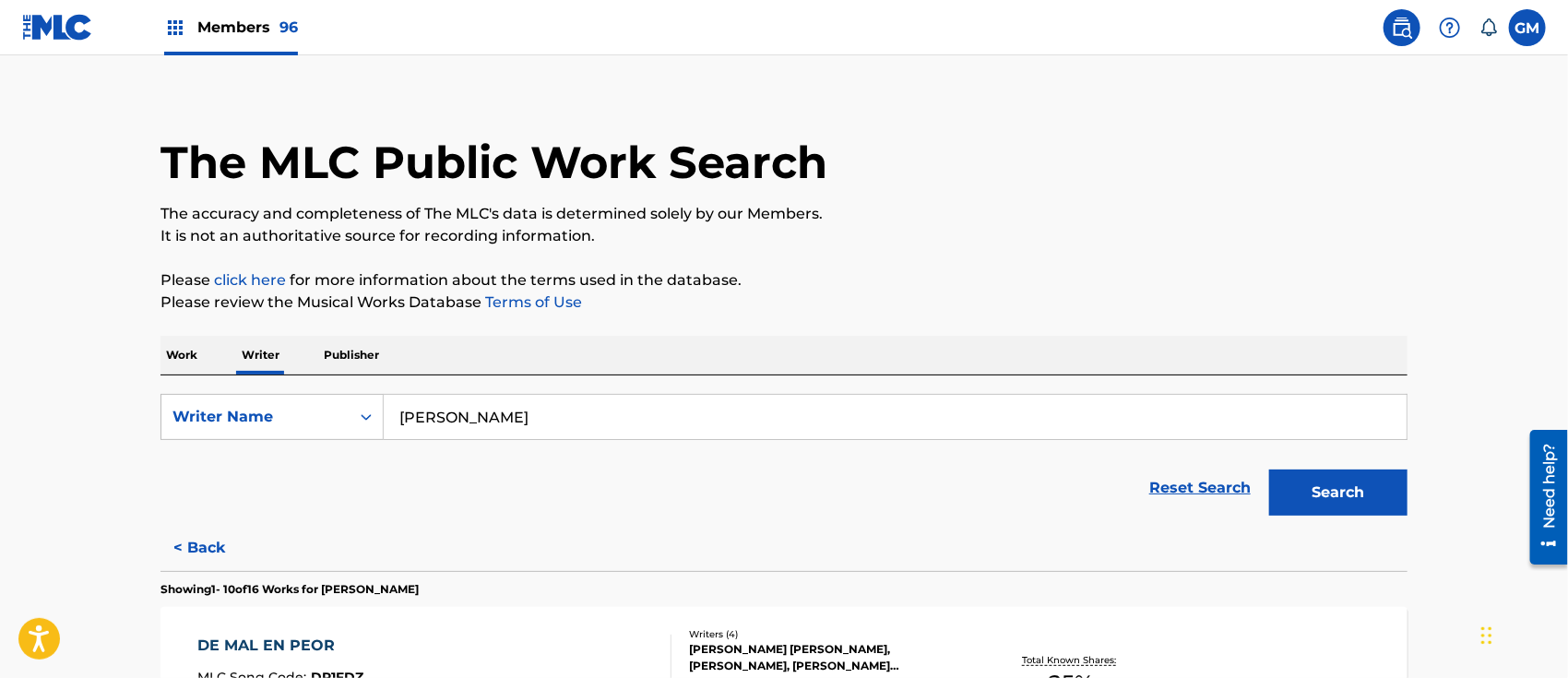
scroll to position [303, 0]
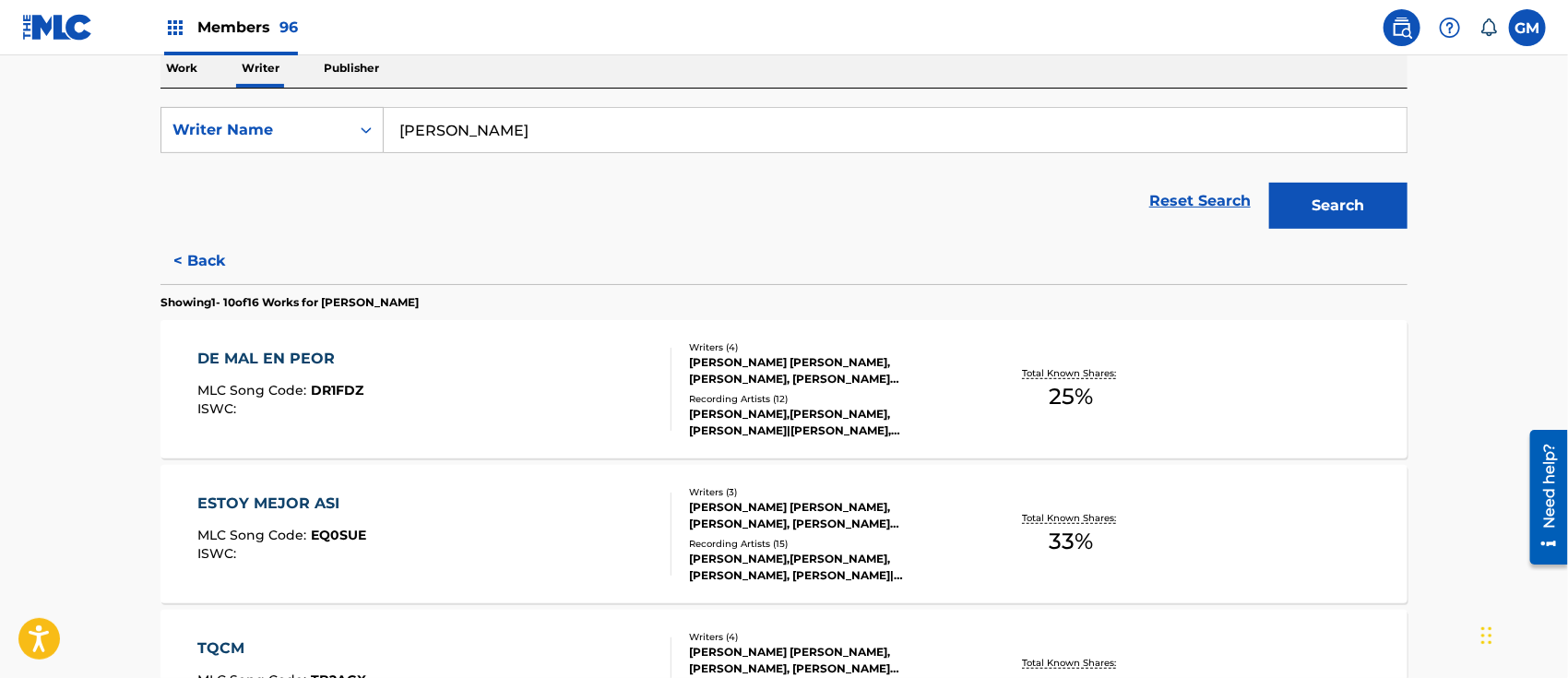
click at [407, 507] on div "ESTOY MEJOR ASI MLC Song Code : EQ0SUE ISWC :" at bounding box center [435, 534] width 474 height 83
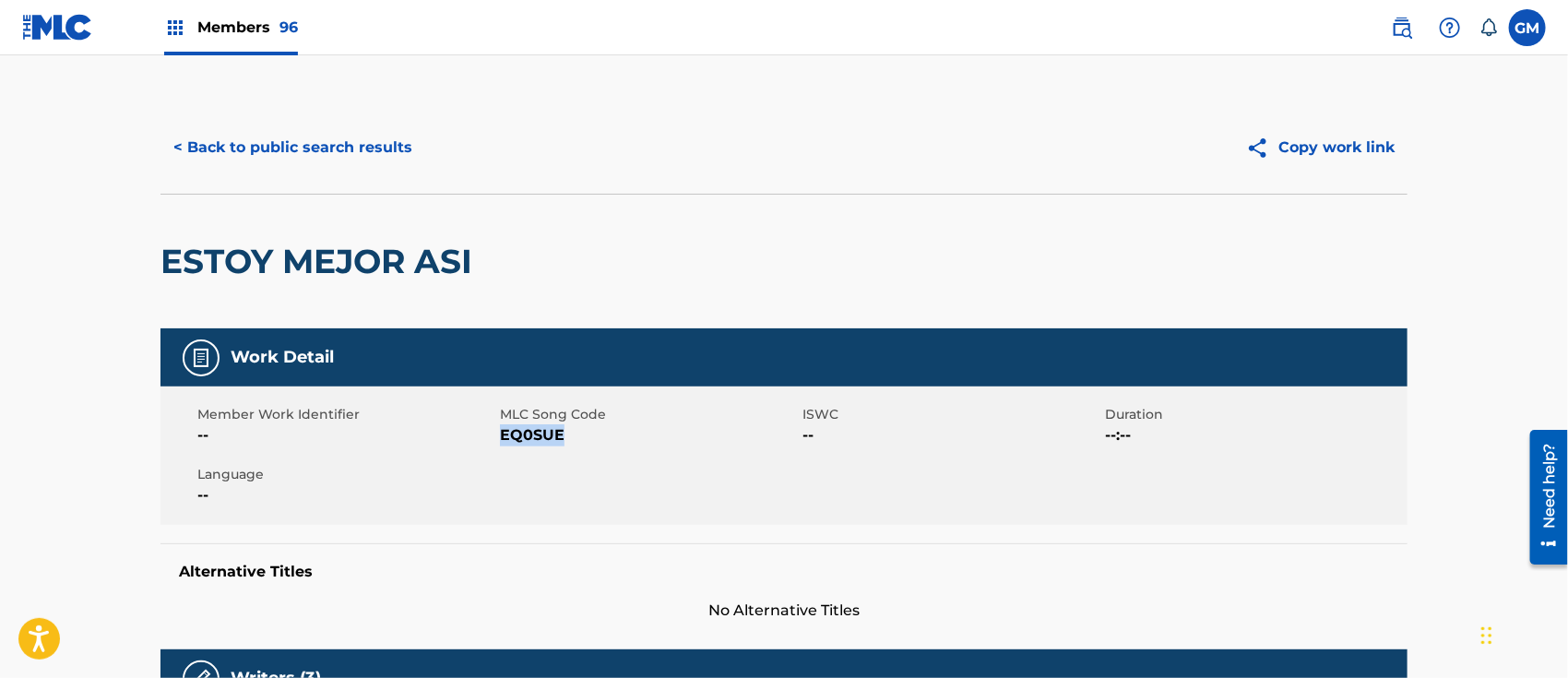
drag, startPoint x: 572, startPoint y: 431, endPoint x: 501, endPoint y: 443, distance: 72.0
click at [501, 443] on span "EQ0SUE" at bounding box center [648, 435] width 298 height 22
copy span "EQ0SUE"
click at [357, 146] on button "< Back to public search results" at bounding box center [293, 147] width 264 height 46
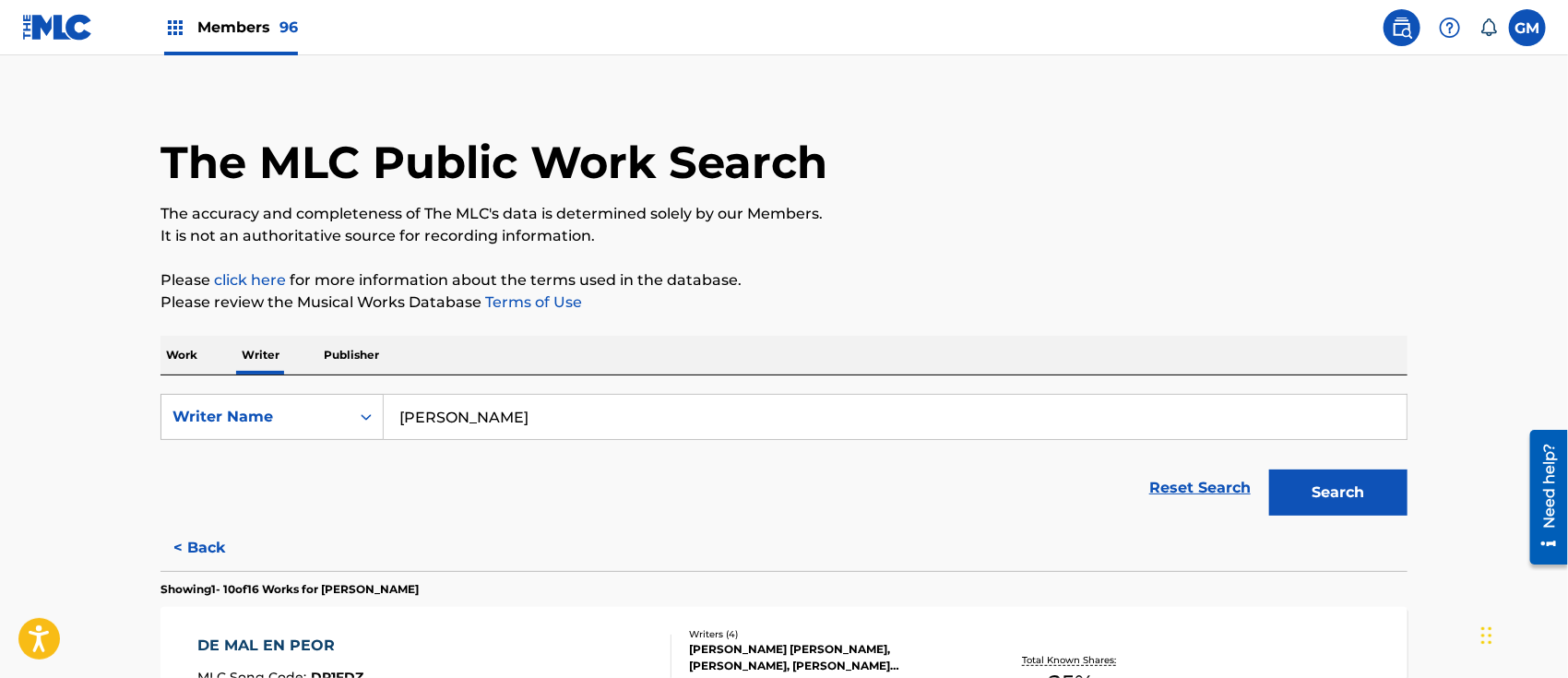
scroll to position [303, 0]
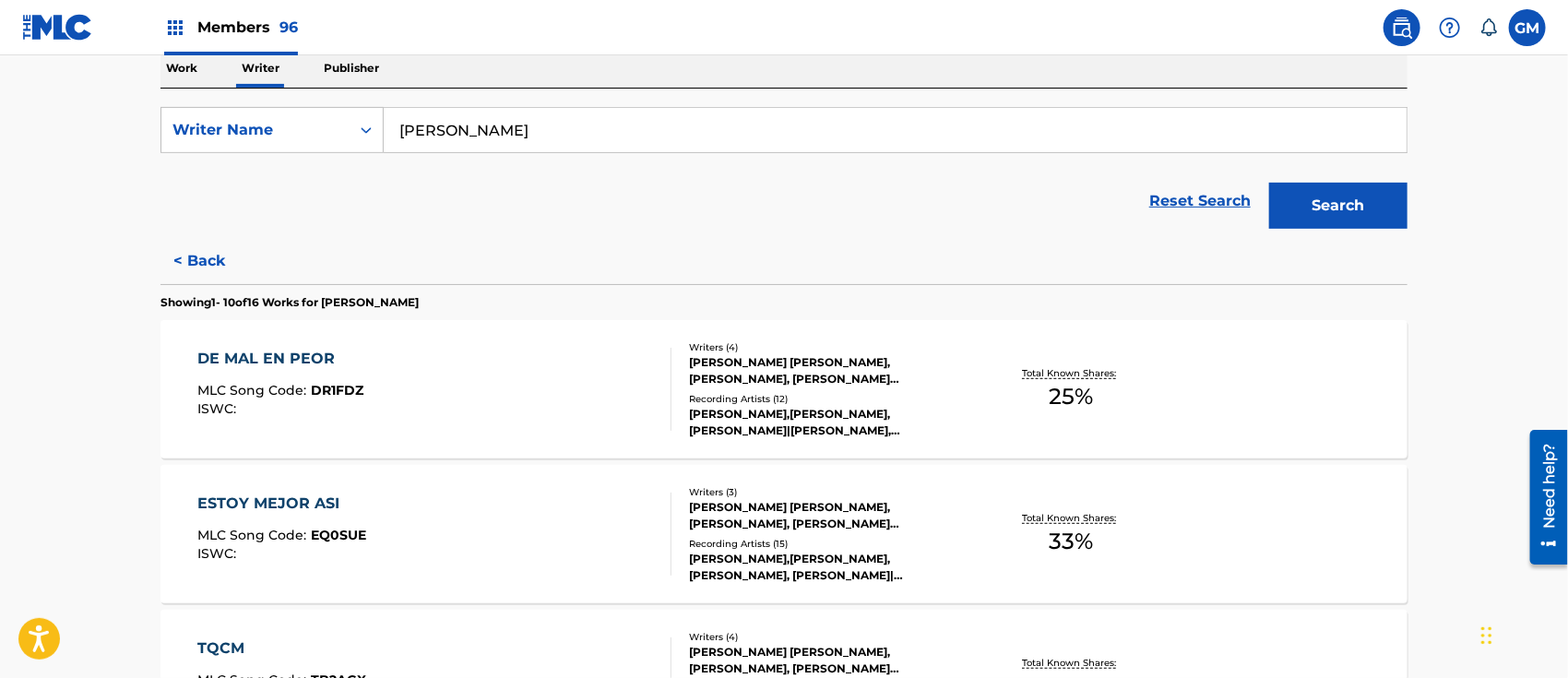
click at [282, 384] on span "MLC Song Code :" at bounding box center [255, 390] width 113 height 17
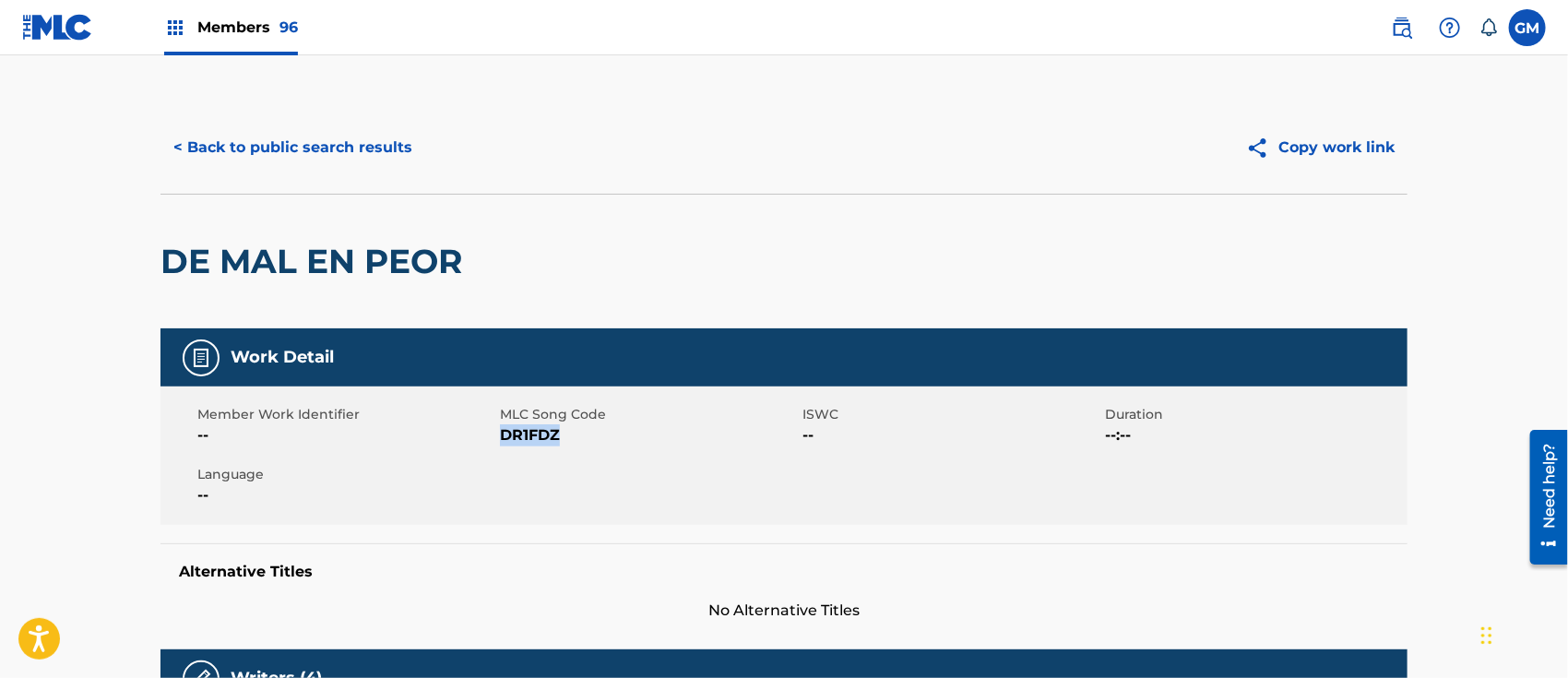
drag, startPoint x: 562, startPoint y: 435, endPoint x: 500, endPoint y: 442, distance: 62.4
click at [500, 442] on span "DR1FDZ" at bounding box center [648, 435] width 298 height 22
copy span "DR1FDZ"
click at [322, 143] on button "< Back to public search results" at bounding box center [293, 147] width 264 height 46
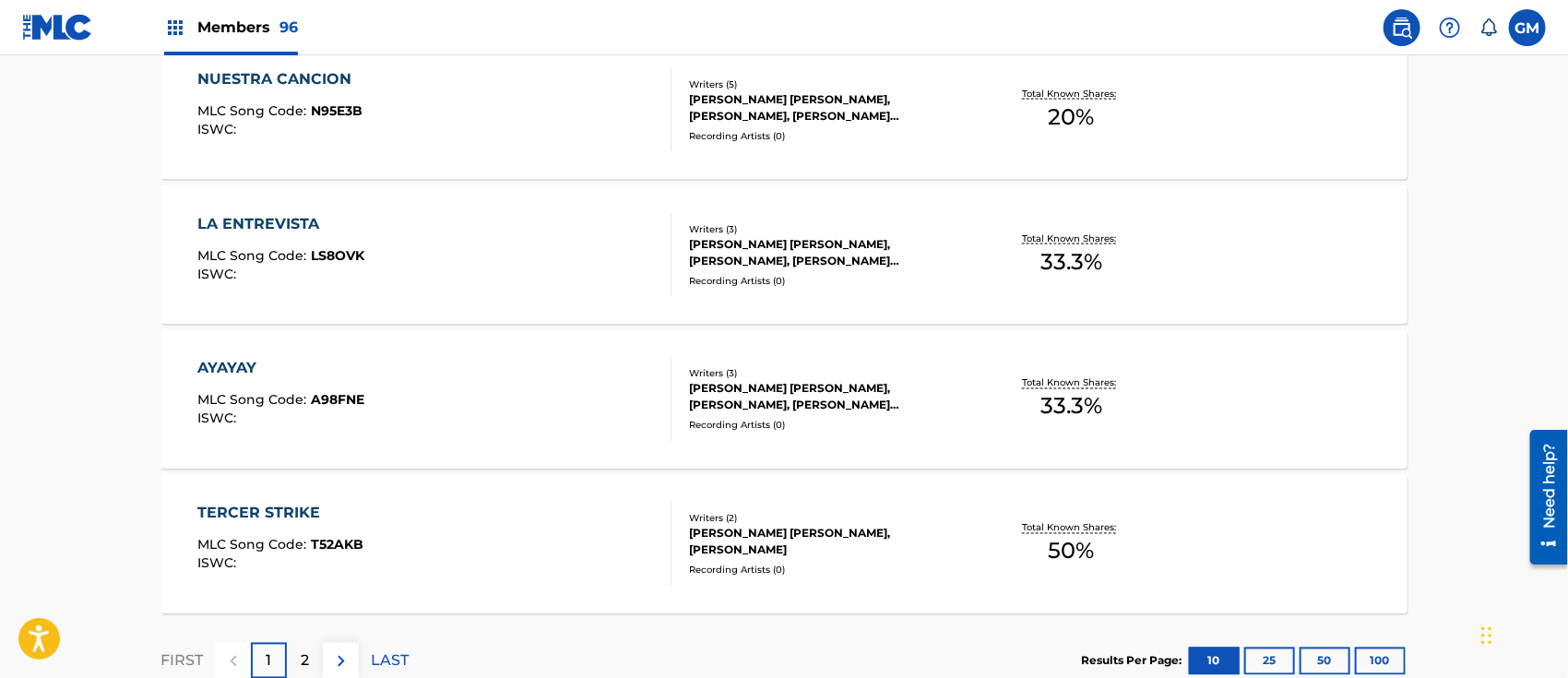
scroll to position [1579, 0]
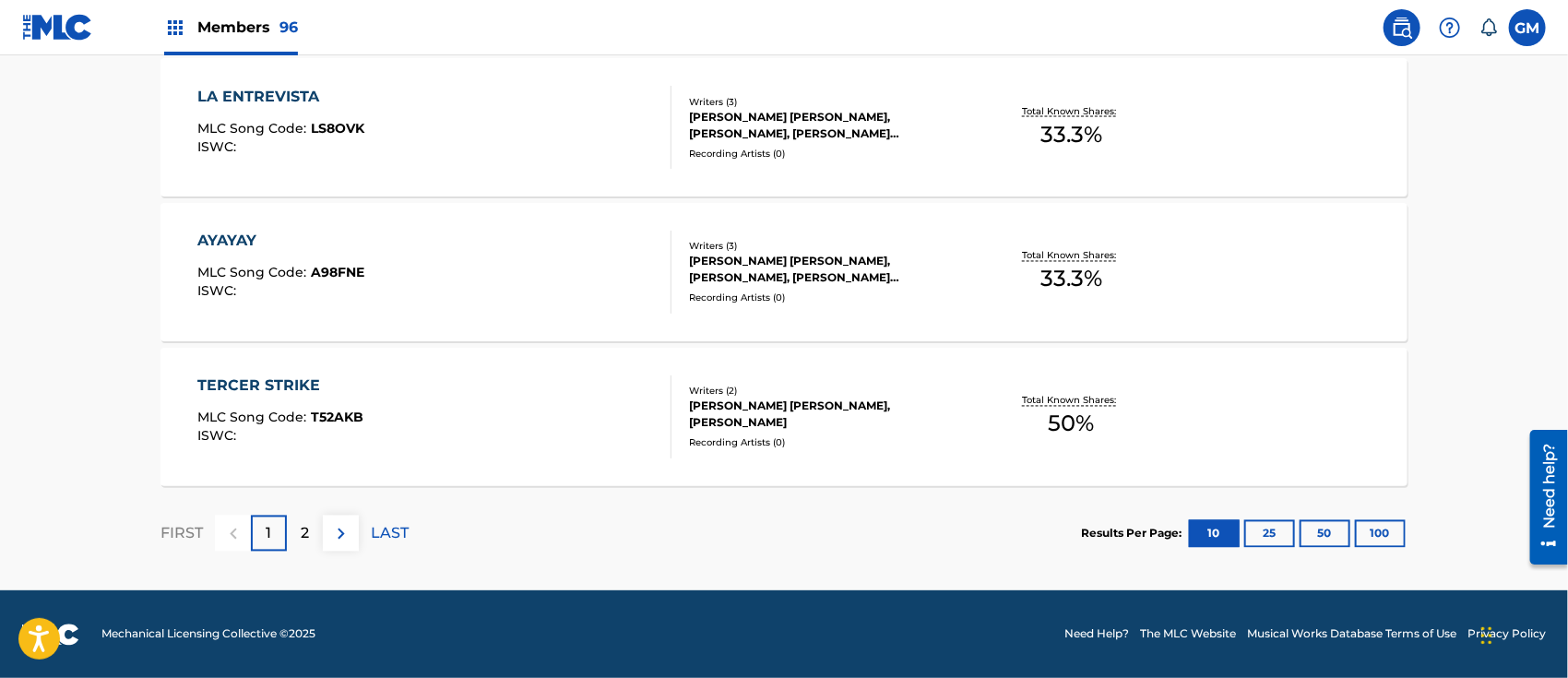
click at [1265, 538] on button "25" at bounding box center [1269, 534] width 50 height 28
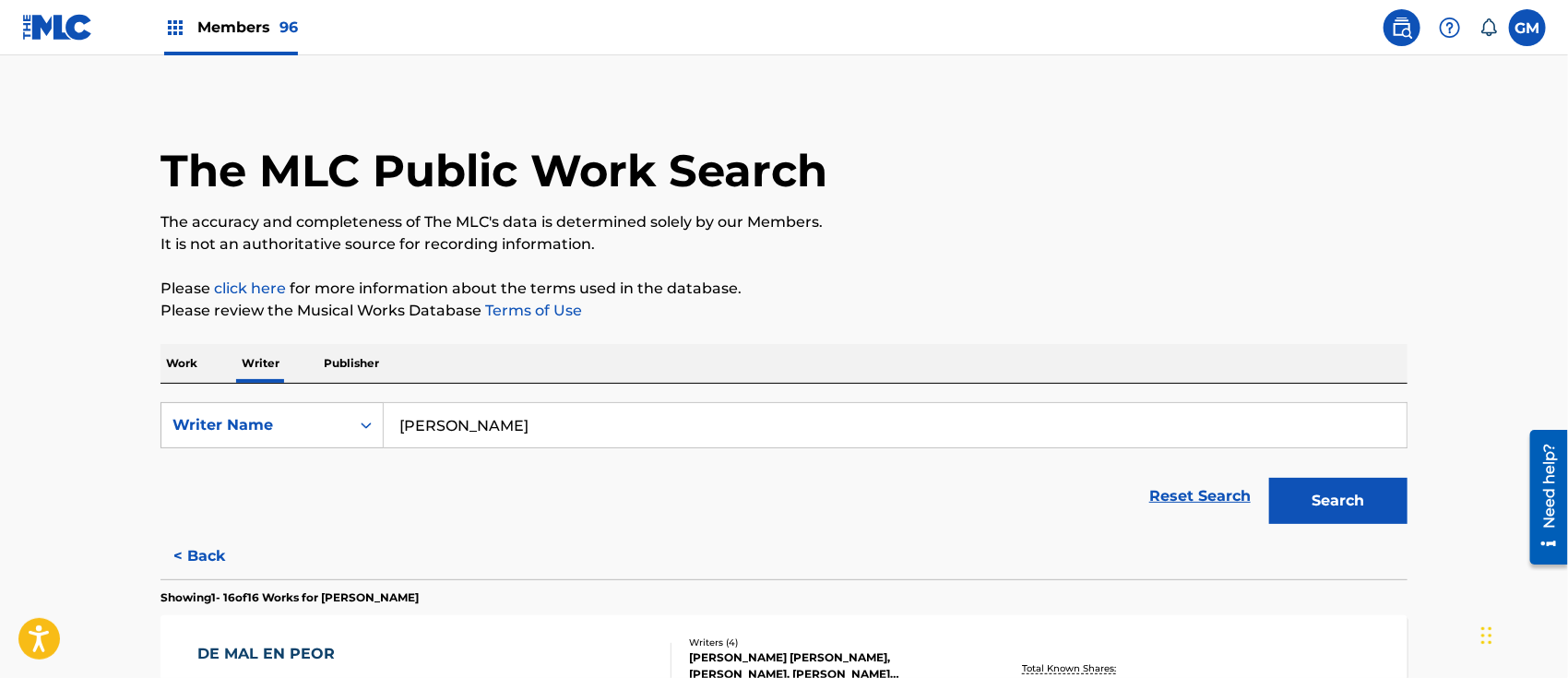
scroll to position [0, 0]
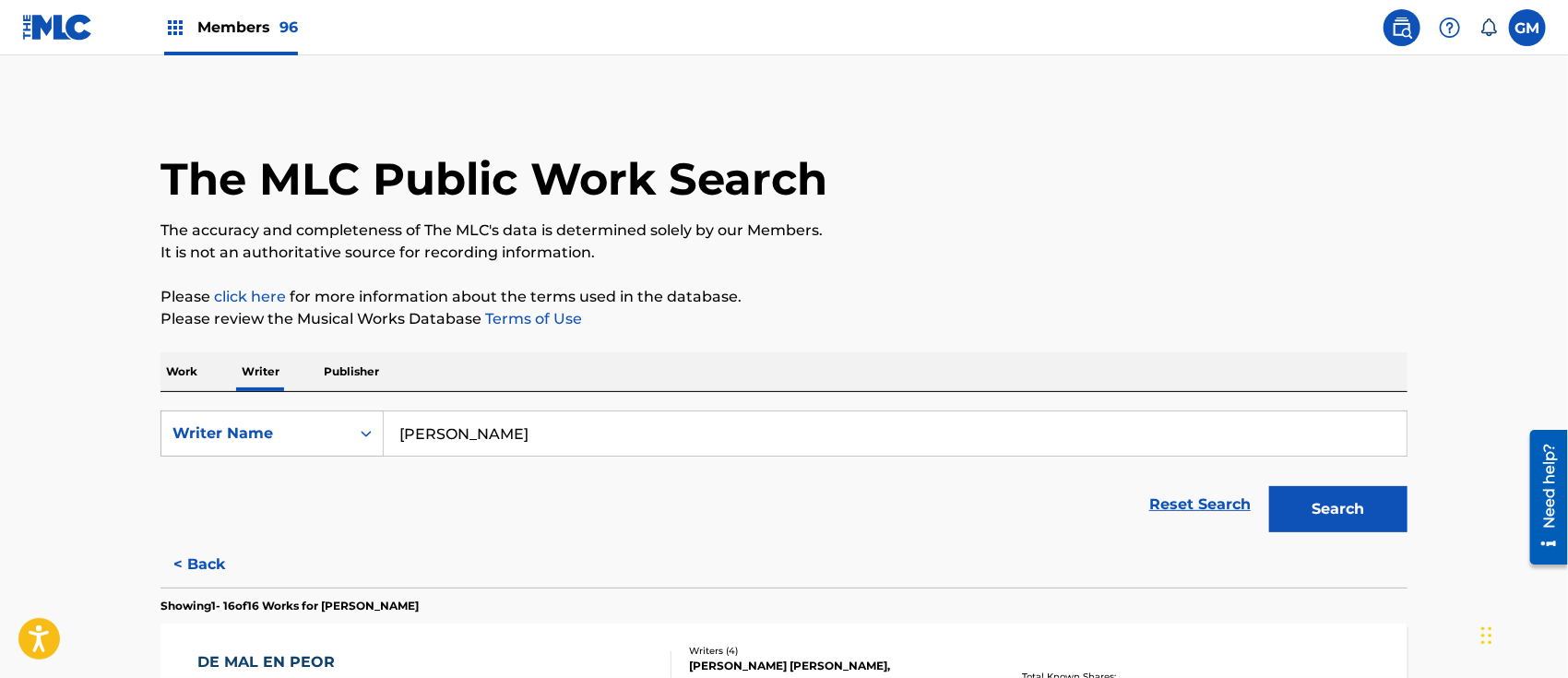
click at [187, 370] on p "Work" at bounding box center [182, 371] width 42 height 38
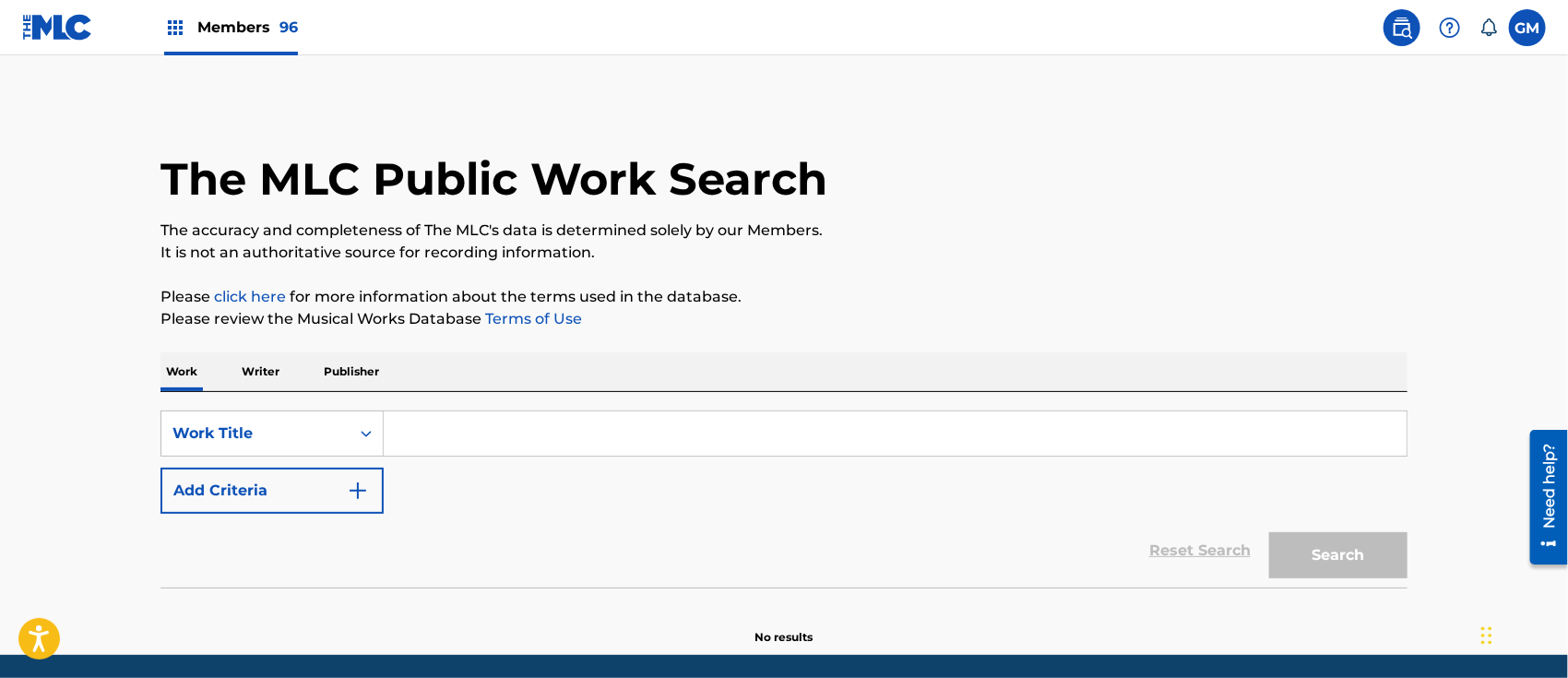
click at [556, 439] on input "Search Form" at bounding box center [895, 433] width 1022 height 44
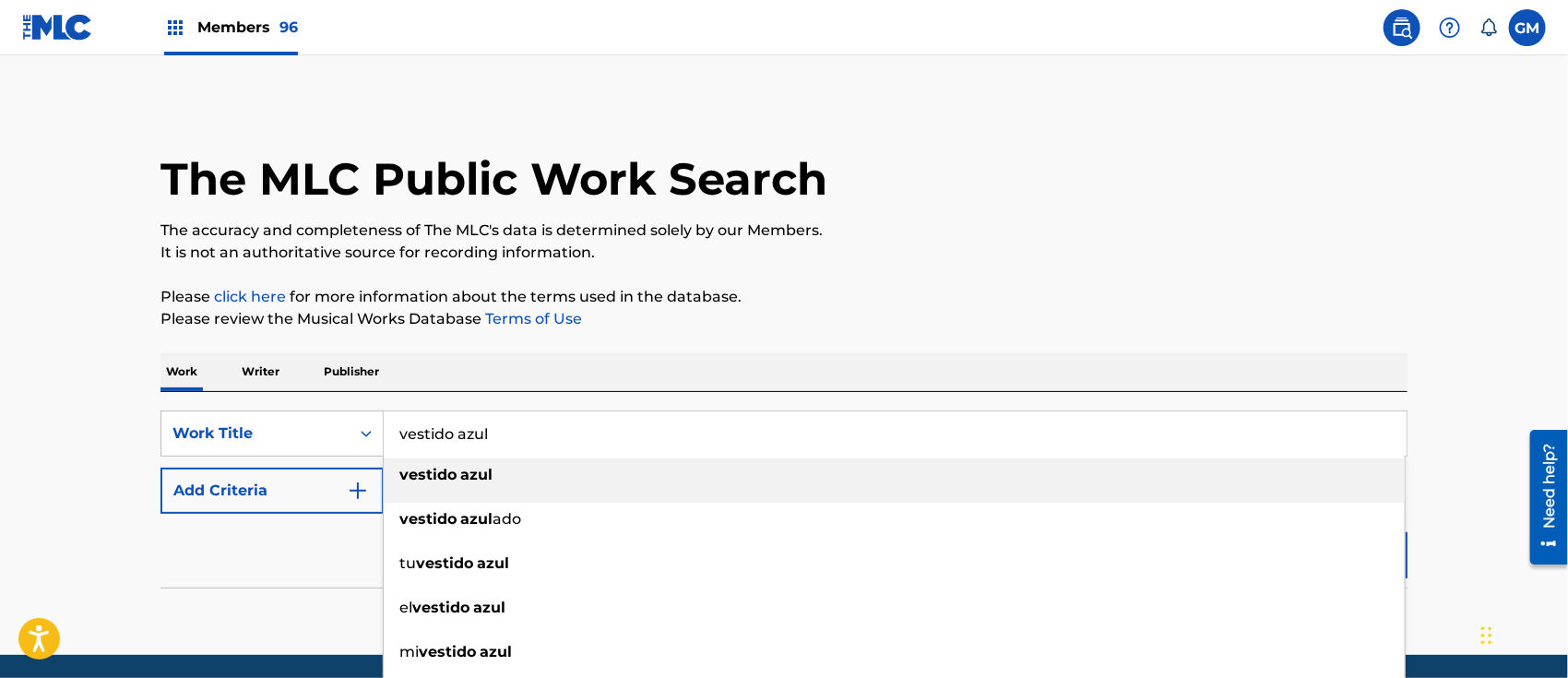
type input "vestido azul"
click at [485, 479] on strong "azul" at bounding box center [476, 475] width 33 height 18
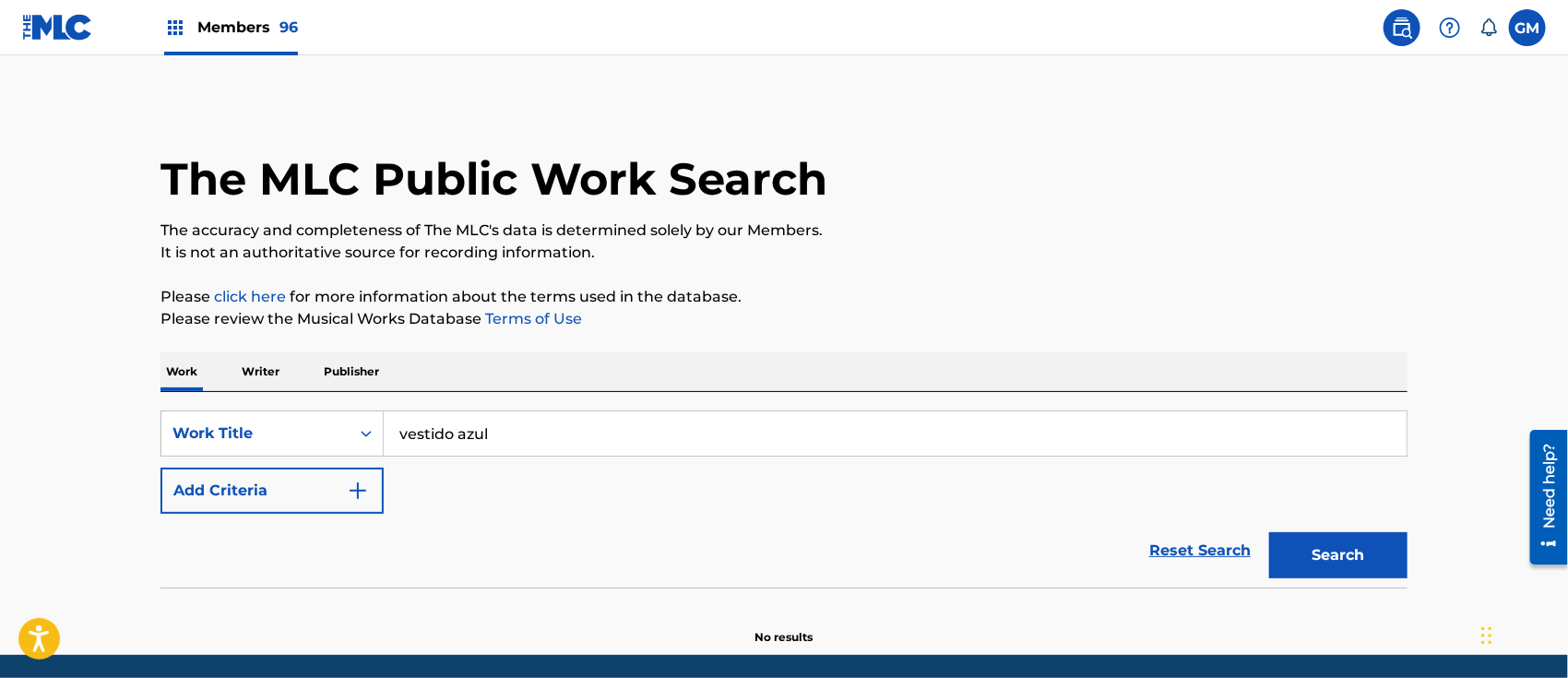
click at [347, 487] on img "Search Form" at bounding box center [357, 490] width 22 height 22
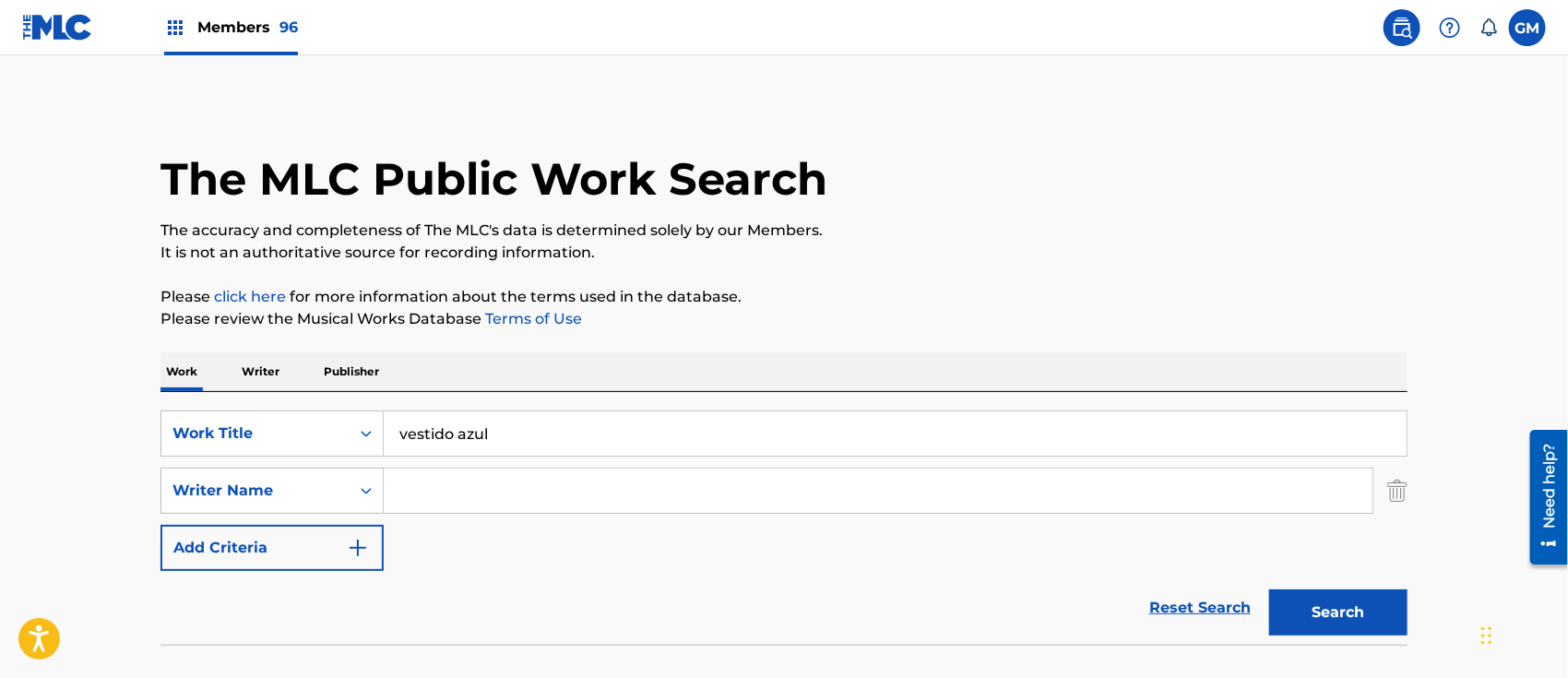
click at [435, 486] on input "Search Form" at bounding box center [878, 490] width 989 height 44
click at [1269, 589] on button "Search" at bounding box center [1338, 612] width 138 height 46
click at [415, 486] on input "cyellar" at bounding box center [878, 490] width 989 height 44
type input "[PERSON_NAME]"
click at [1269, 589] on button "Search" at bounding box center [1338, 612] width 138 height 46
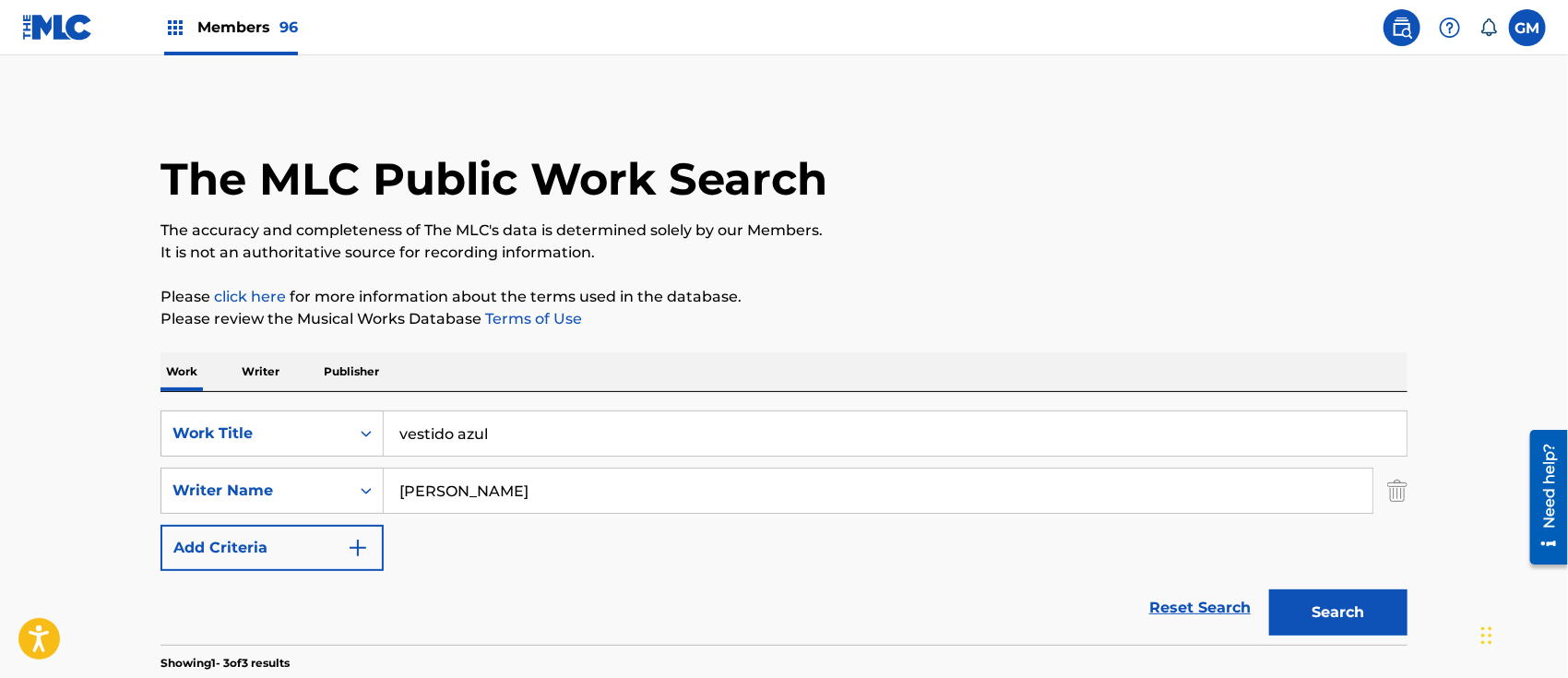
scroll to position [287, 0]
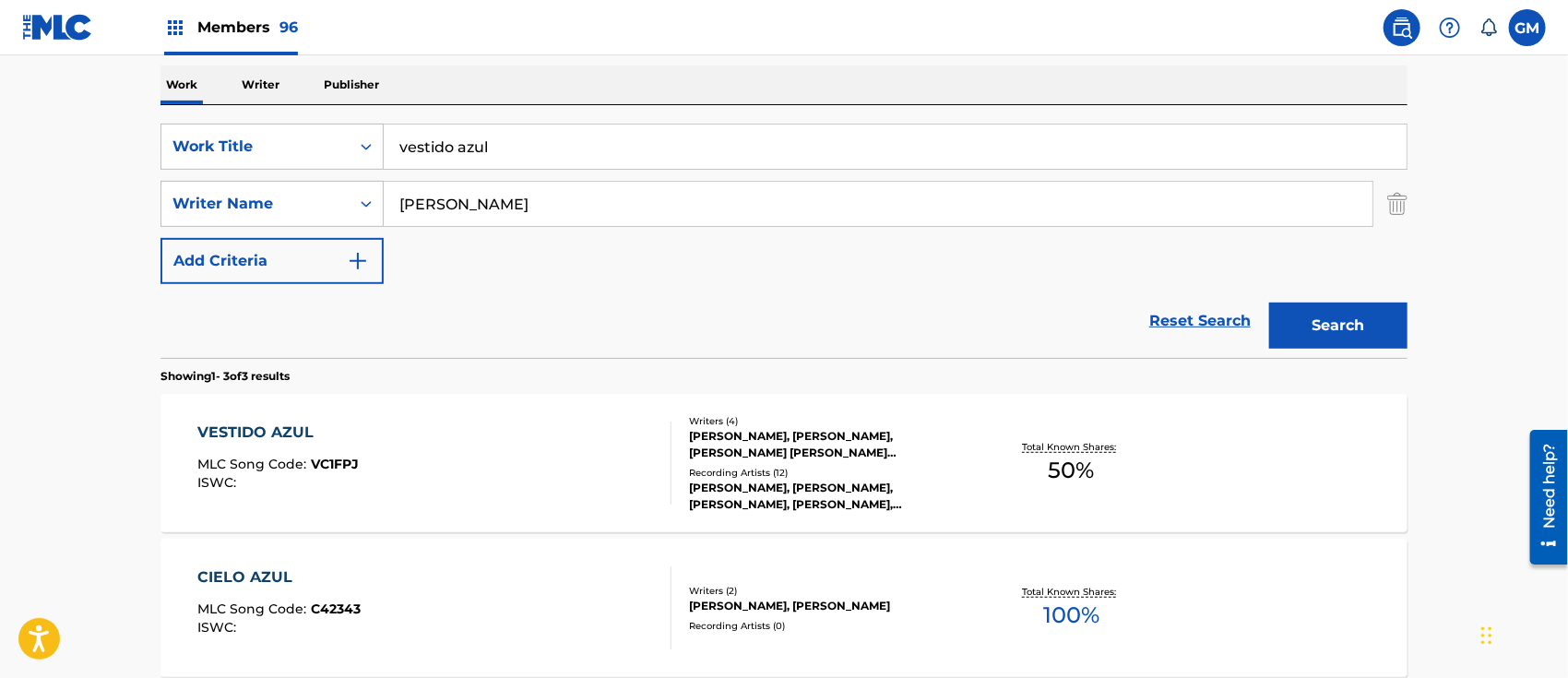
click at [347, 463] on span "VC1FPJ" at bounding box center [336, 464] width 48 height 17
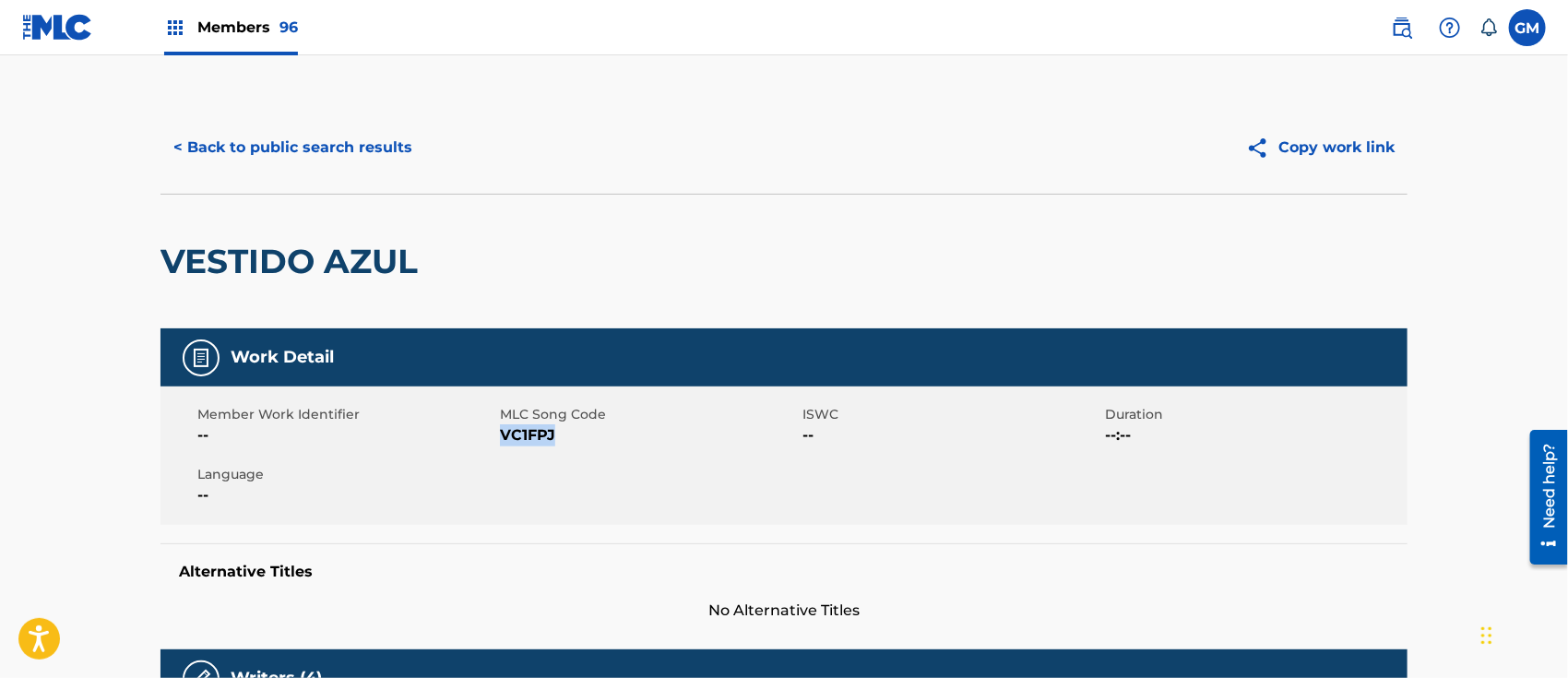
drag, startPoint x: 552, startPoint y: 436, endPoint x: 501, endPoint y: 437, distance: 51.0
click at [501, 437] on span "VC1FPJ" at bounding box center [648, 435] width 298 height 22
copy span "VC1FPJ"
click at [354, 140] on button "< Back to public search results" at bounding box center [293, 147] width 264 height 46
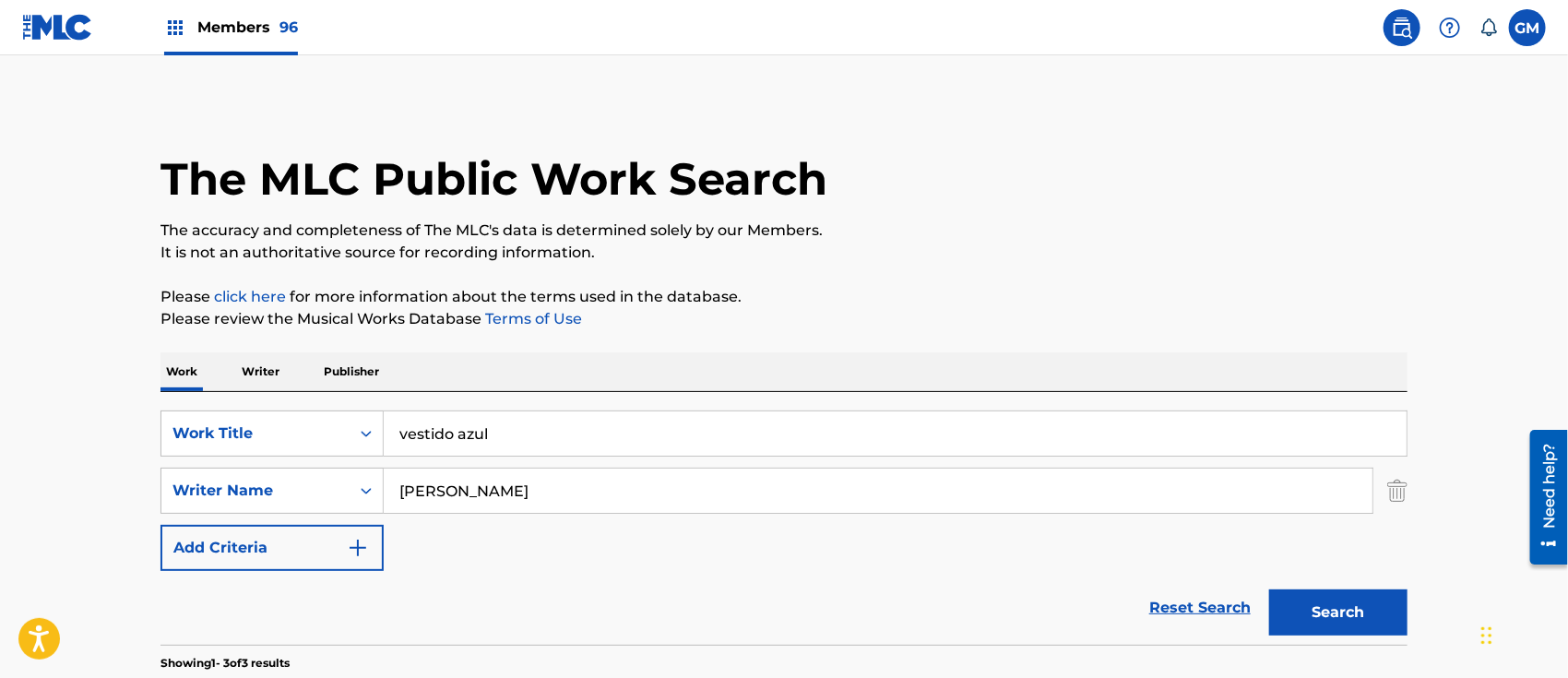
drag, startPoint x: 262, startPoint y: 365, endPoint x: 285, endPoint y: 384, distance: 29.8
click at [263, 365] on p "Writer" at bounding box center [261, 371] width 49 height 38
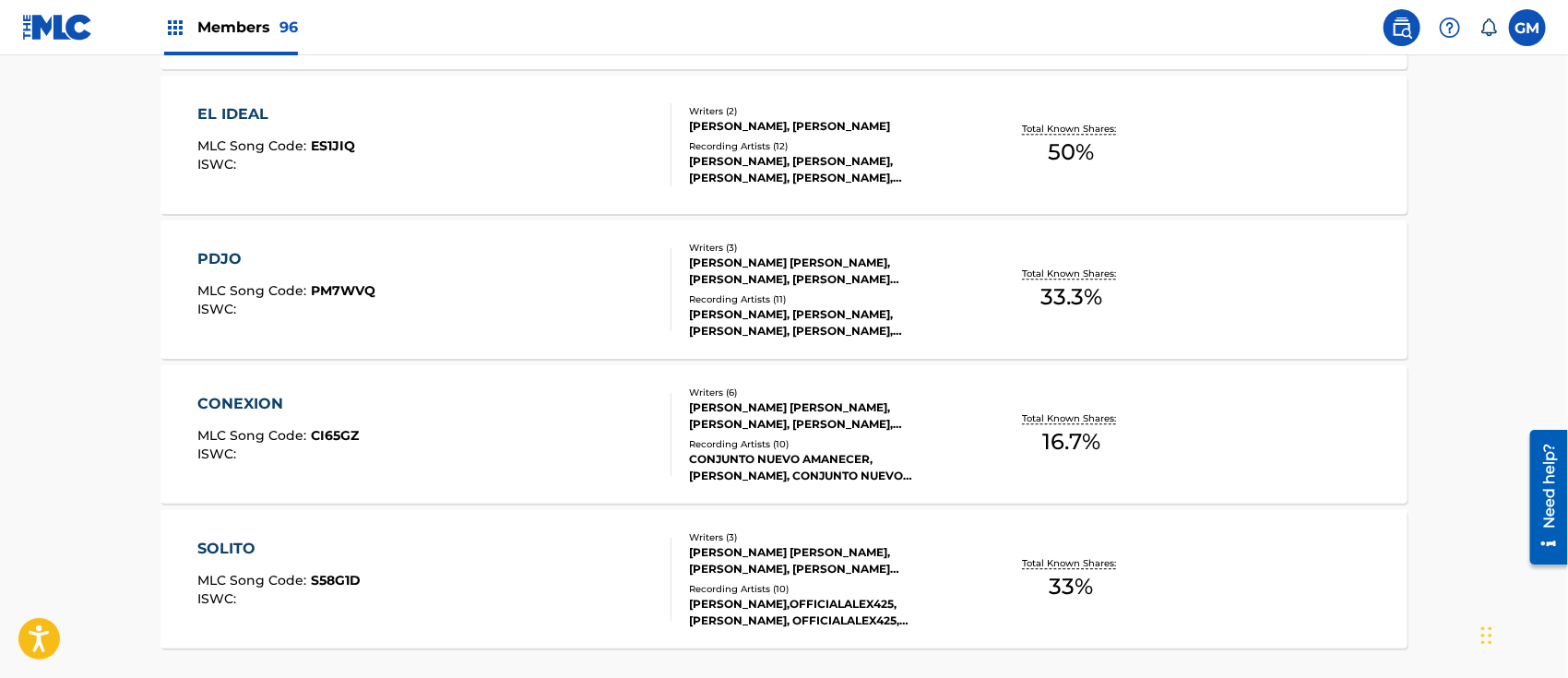
scroll to position [2295, 0]
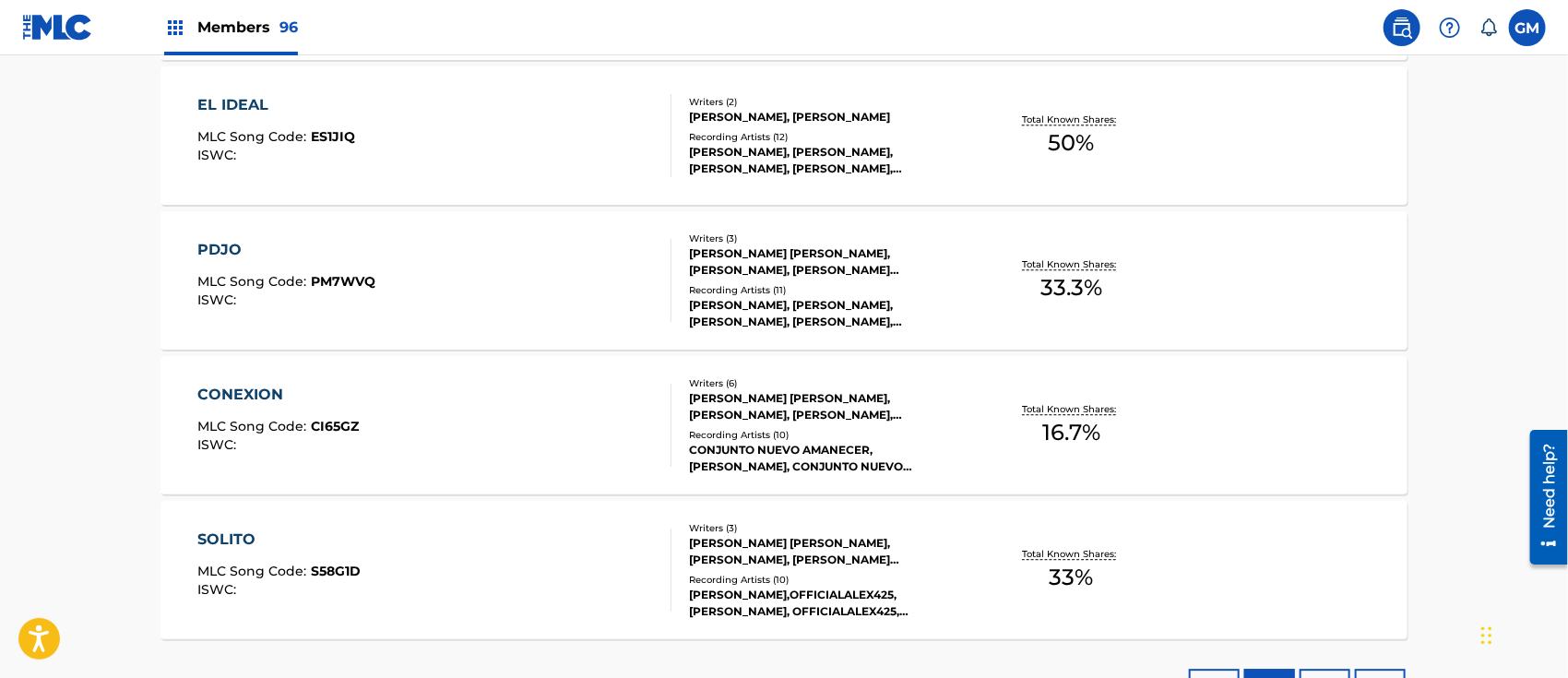
click at [283, 420] on span "MLC Song Code :" at bounding box center [255, 425] width 113 height 17
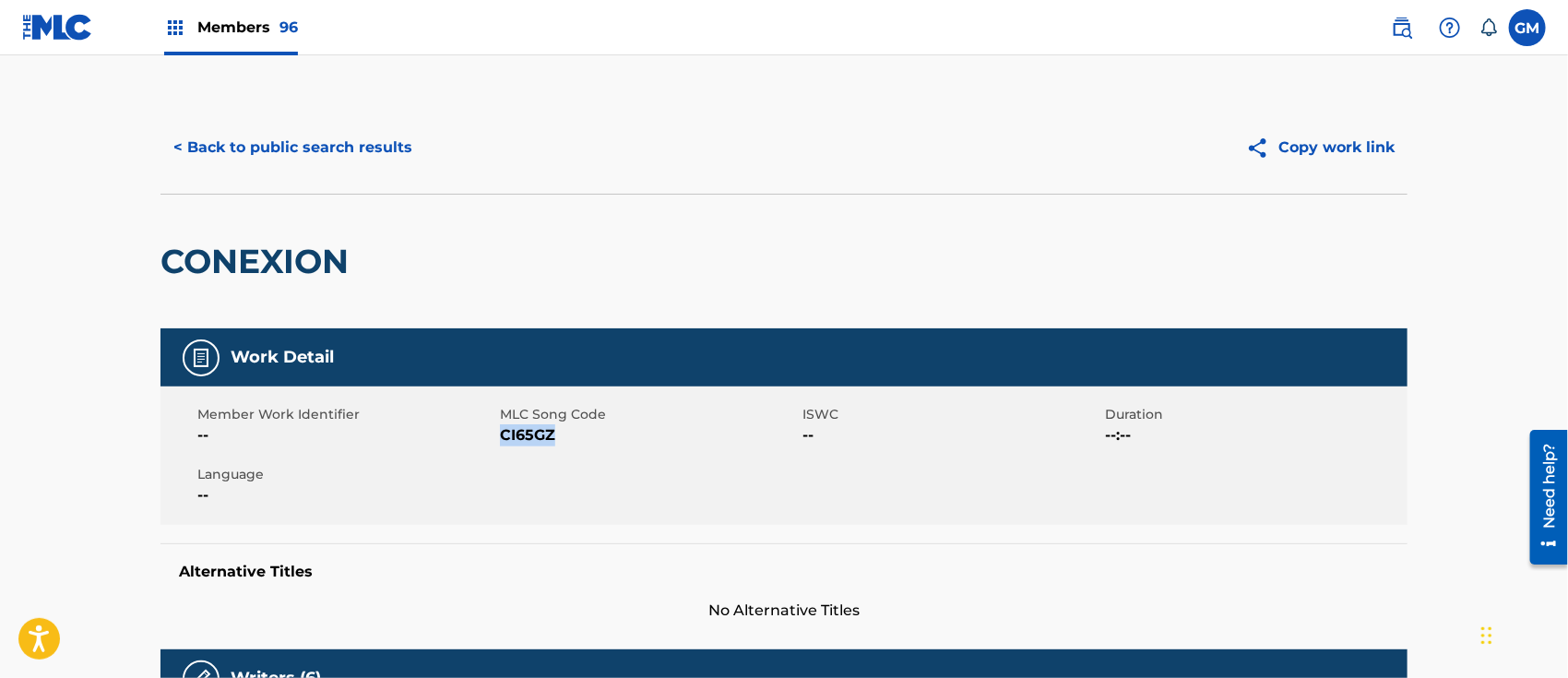
drag, startPoint x: 560, startPoint y: 439, endPoint x: 501, endPoint y: 446, distance: 59.4
click at [501, 446] on div "Member Work Identifier -- MLC Song Code CI65GZ ISWC -- Duration --:-- Language …" at bounding box center [784, 456] width 1246 height 138
copy span "CI65GZ"
click at [345, 137] on button "< Back to public search results" at bounding box center [293, 147] width 264 height 46
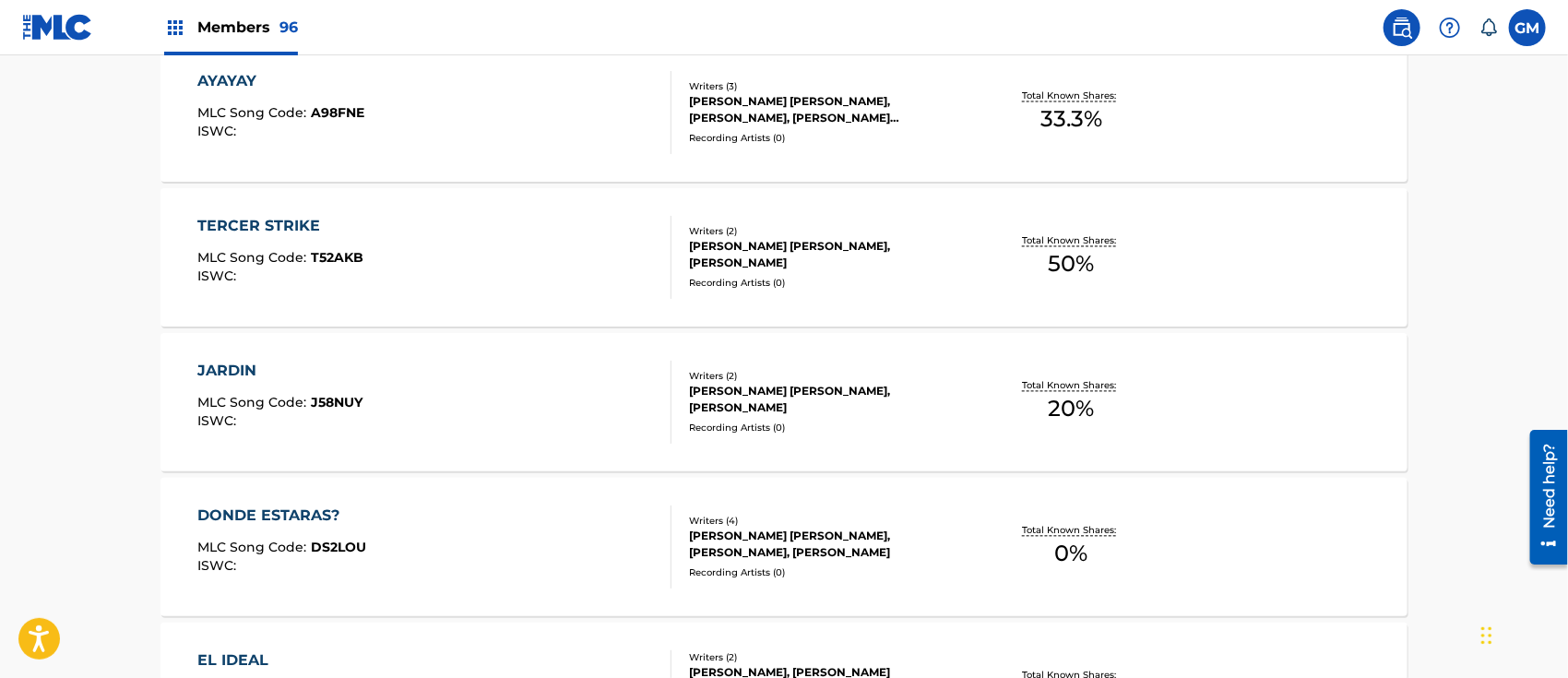
scroll to position [2025, 0]
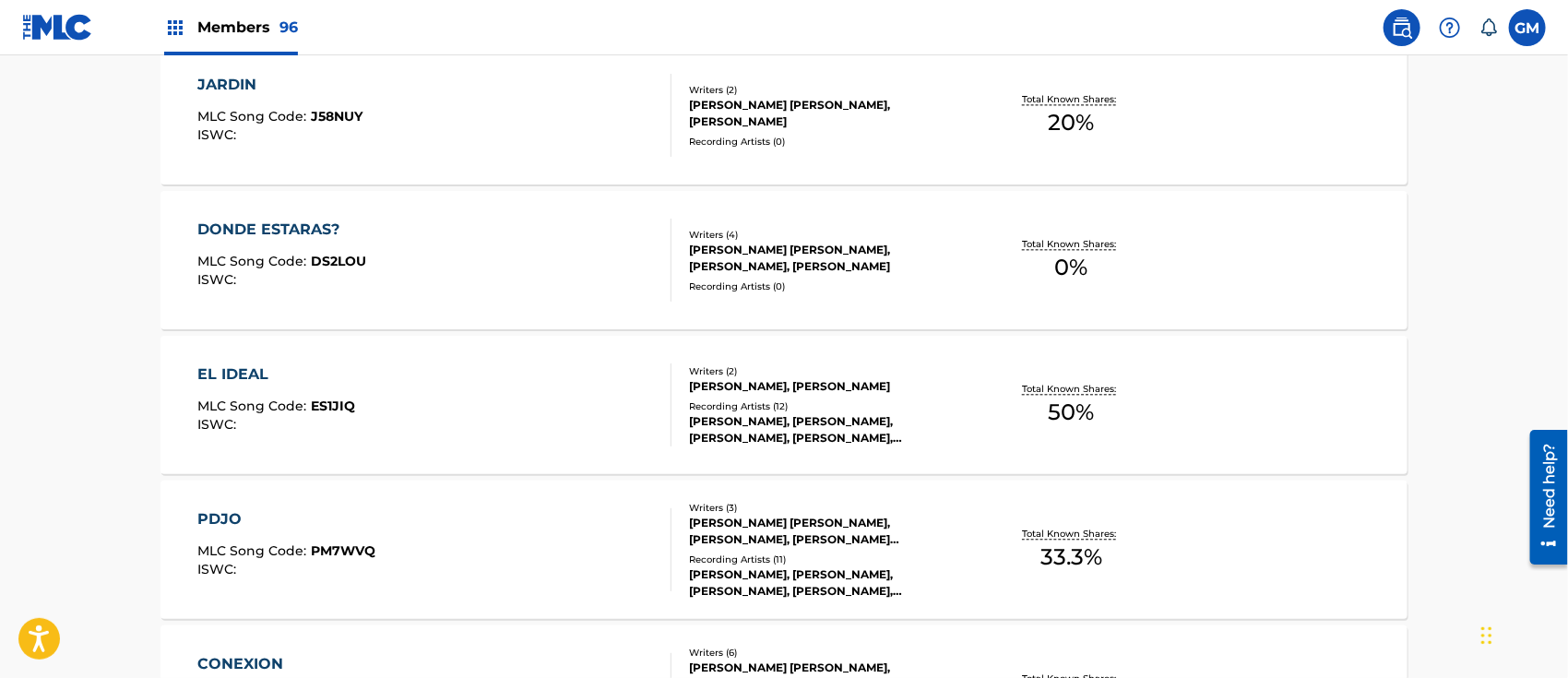
click at [403, 388] on div "EL IDEAL MLC Song Code : ES1JIQ ISWC :" at bounding box center [435, 405] width 474 height 83
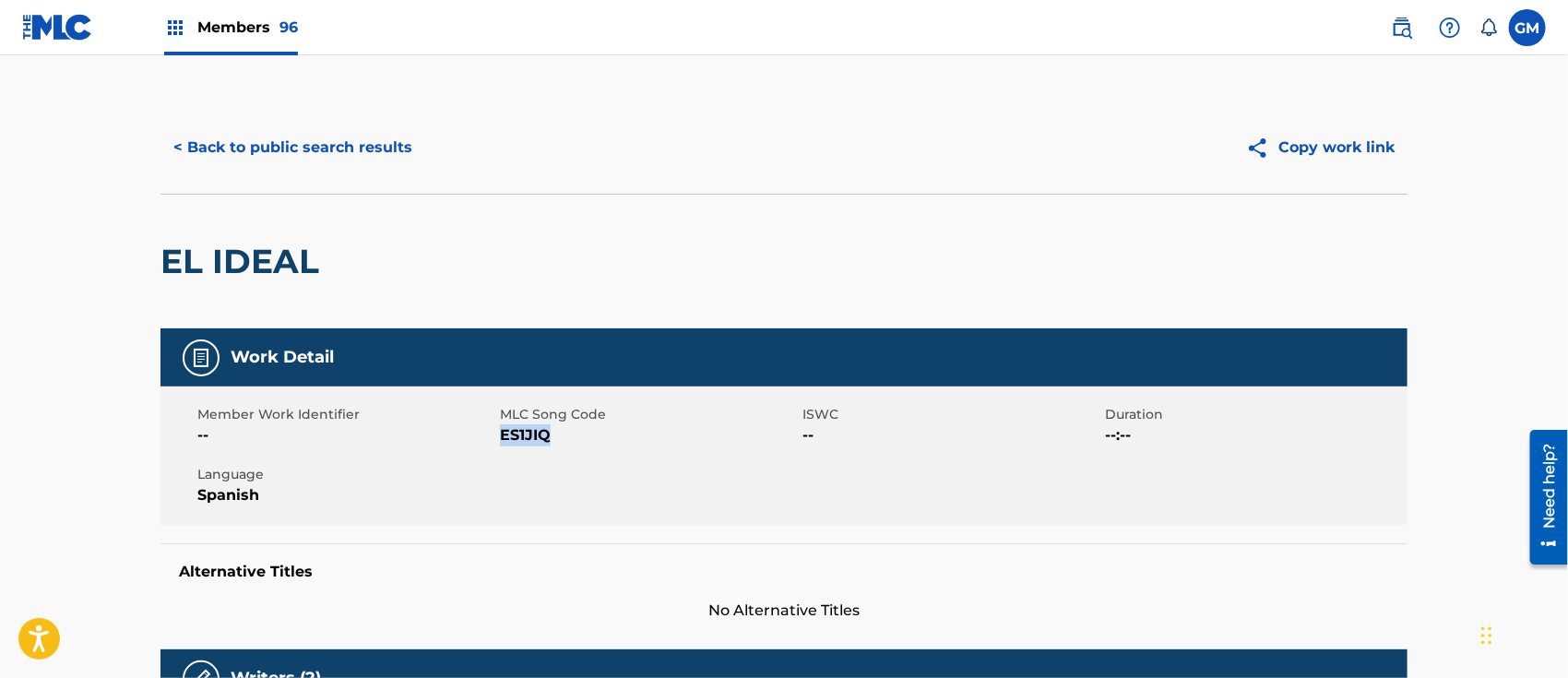
drag, startPoint x: 563, startPoint y: 439, endPoint x: 499, endPoint y: 452, distance: 65.3
click at [499, 452] on div "Member Work Identifier -- MLC Song Code ES1JIQ ISWC -- Duration --:-- Language …" at bounding box center [784, 456] width 1246 height 138
copy span "ES1JIQ"
click at [631, 289] on div "EL IDEAL" at bounding box center [784, 261] width 1246 height 134
click at [612, 271] on div "EL IDEAL" at bounding box center [784, 261] width 1246 height 134
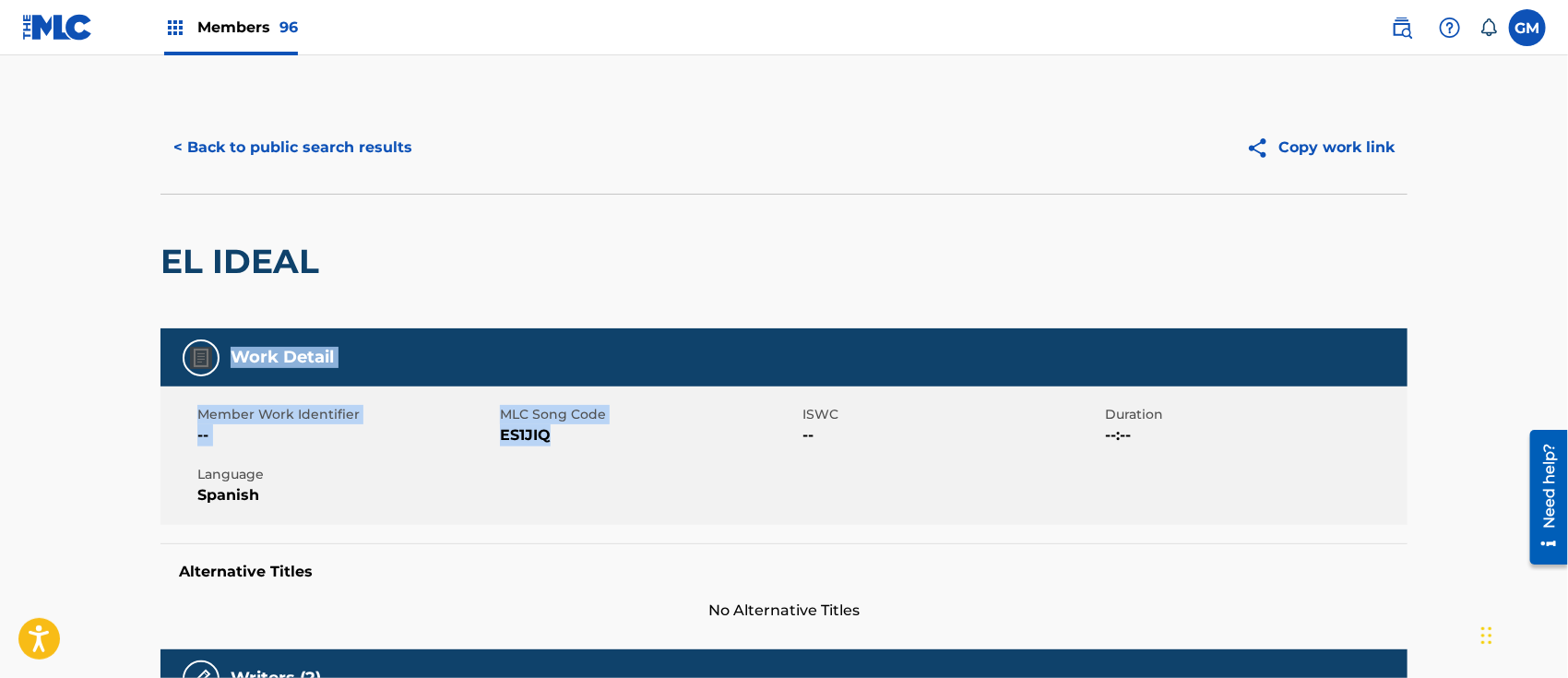
click at [582, 262] on div "EL IDEAL" at bounding box center [784, 261] width 1246 height 134
click at [838, 395] on div "Member Work Identifier -- MLC Song Code ES1JIQ ISWC -- Duration --:-- Language …" at bounding box center [784, 456] width 1246 height 138
click at [641, 324] on div "EL IDEAL" at bounding box center [784, 261] width 1246 height 134
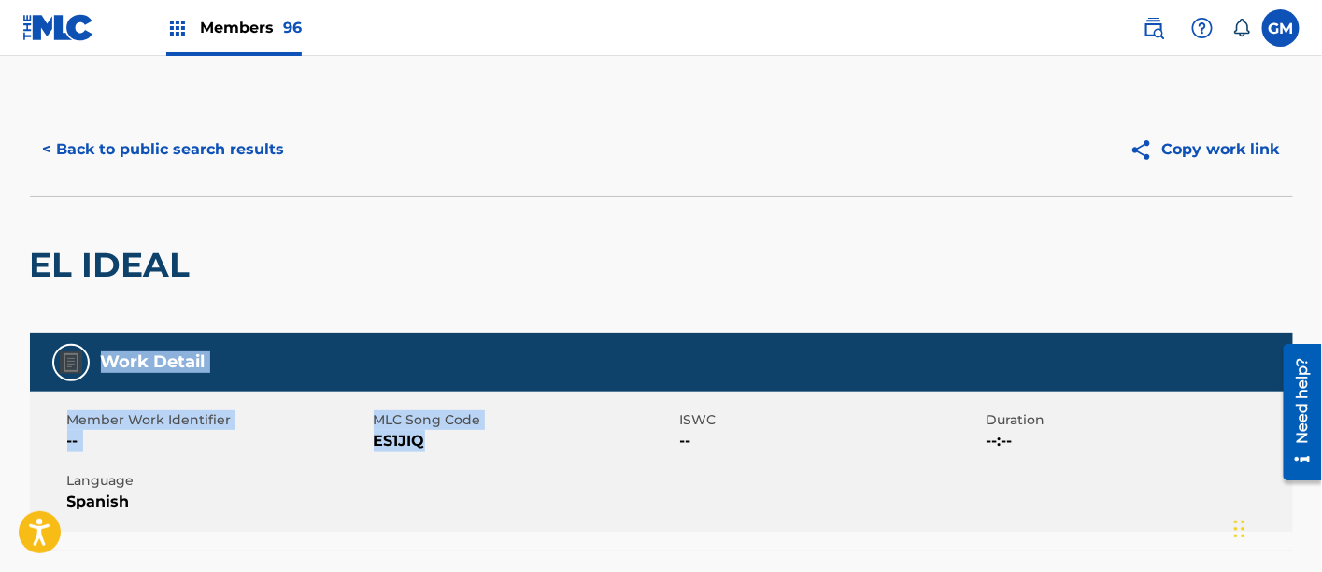
click at [315, 292] on div "EL IDEAL" at bounding box center [661, 264] width 1263 height 136
click at [318, 290] on div "EL IDEAL" at bounding box center [661, 264] width 1263 height 136
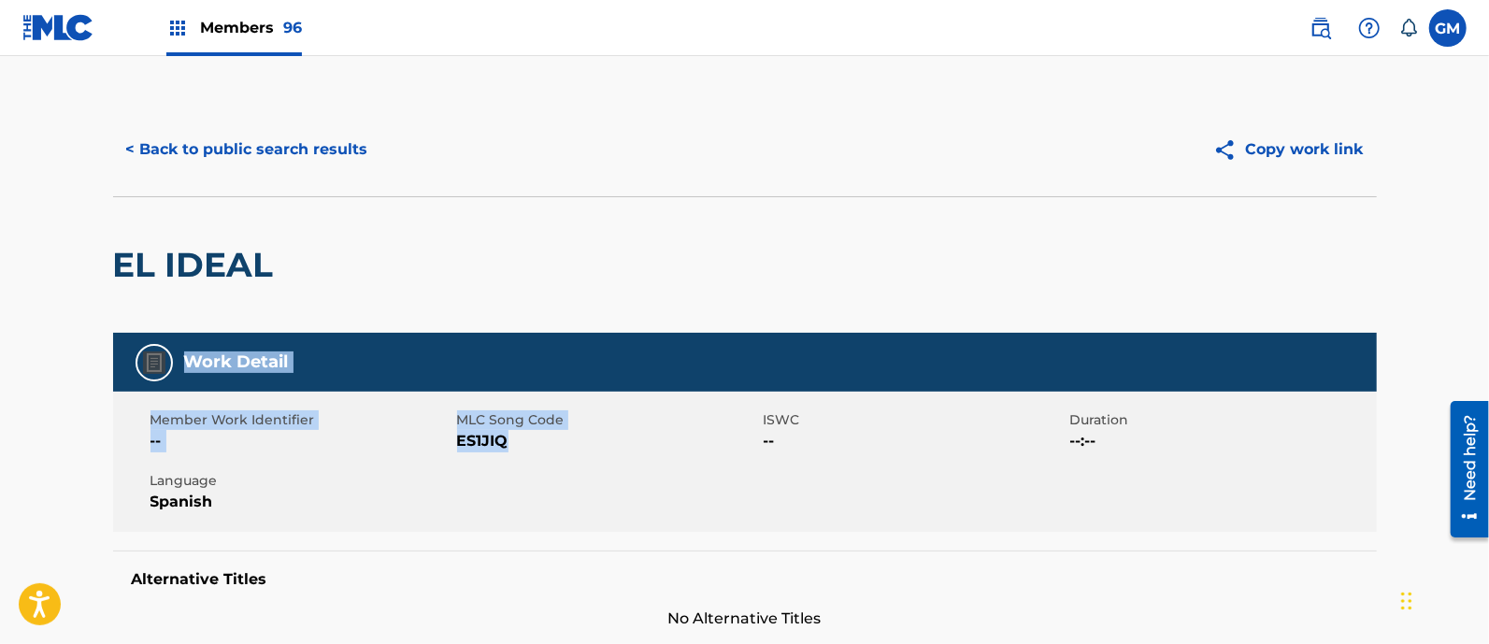
click at [439, 230] on div "EL IDEAL" at bounding box center [744, 264] width 1263 height 136
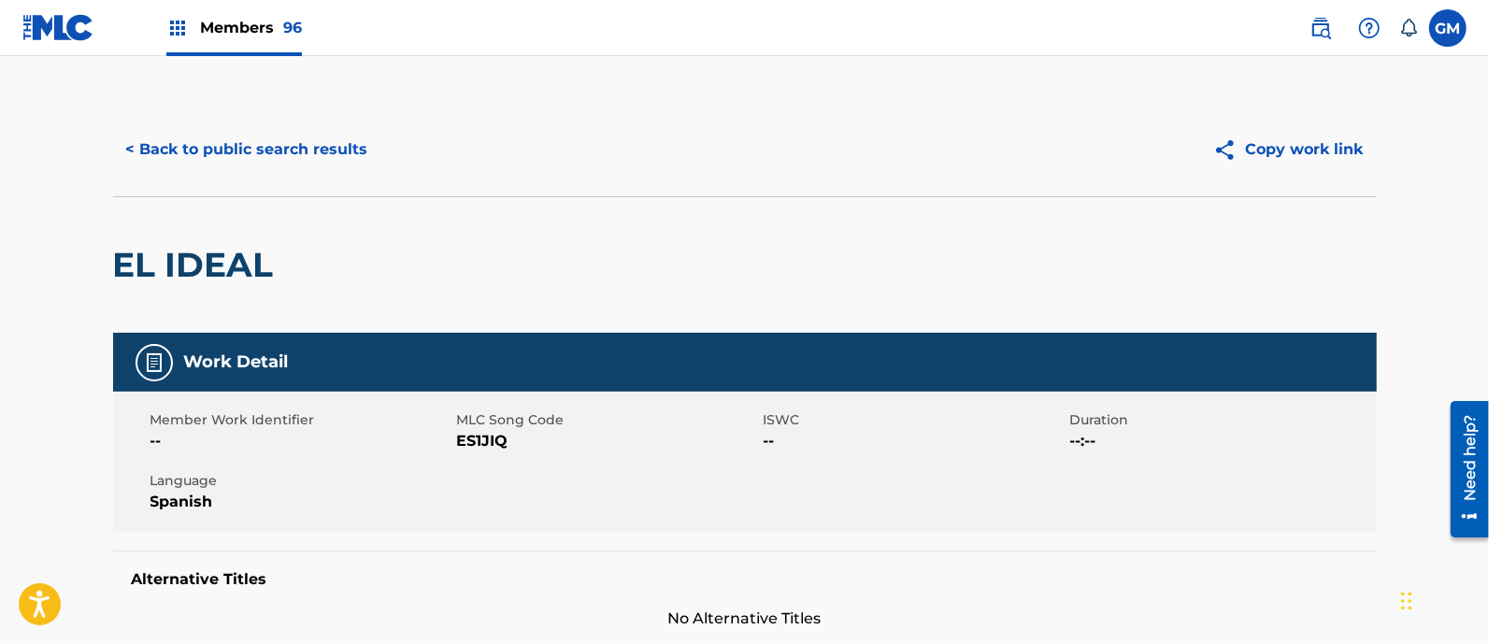
click at [316, 151] on button "< Back to public search results" at bounding box center [247, 149] width 268 height 47
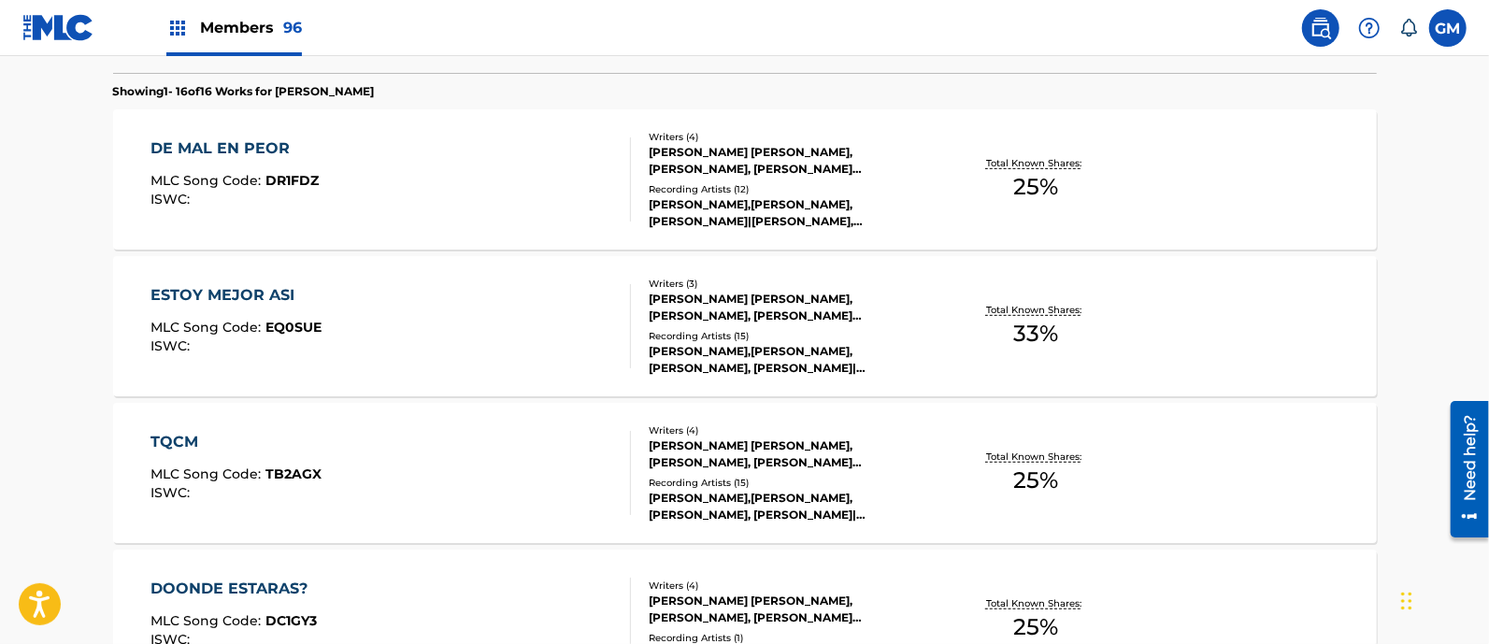
scroll to position [545, 0]
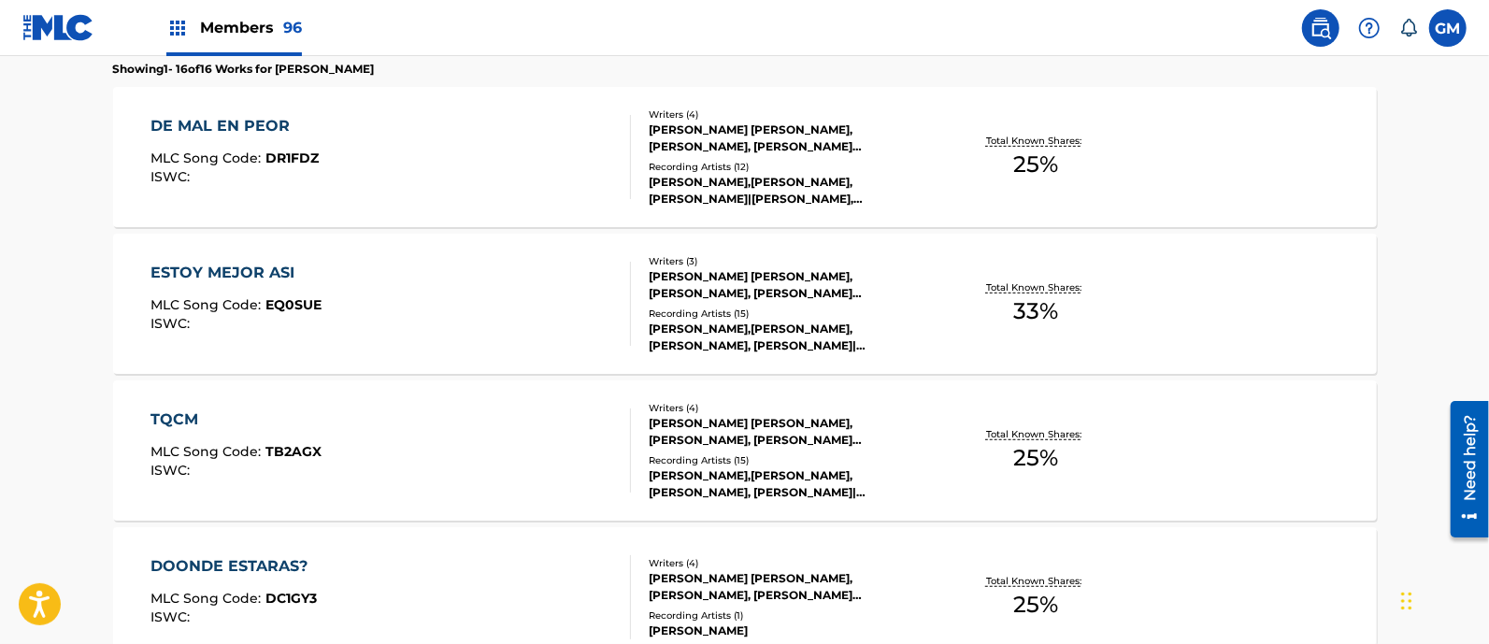
click at [341, 334] on div "ESTOY MEJOR ASI MLC Song Code : EQ0SUE ISWC :" at bounding box center [390, 304] width 480 height 84
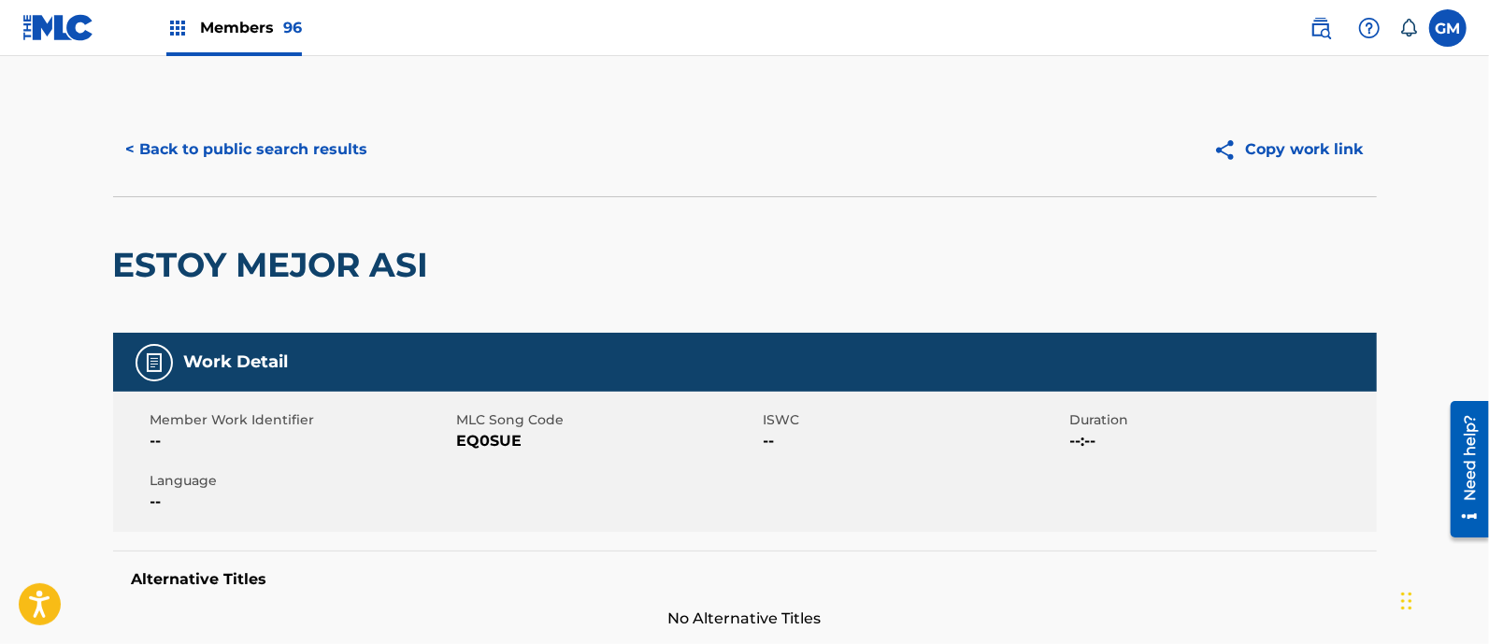
click at [232, 146] on button "< Back to public search results" at bounding box center [247, 149] width 268 height 47
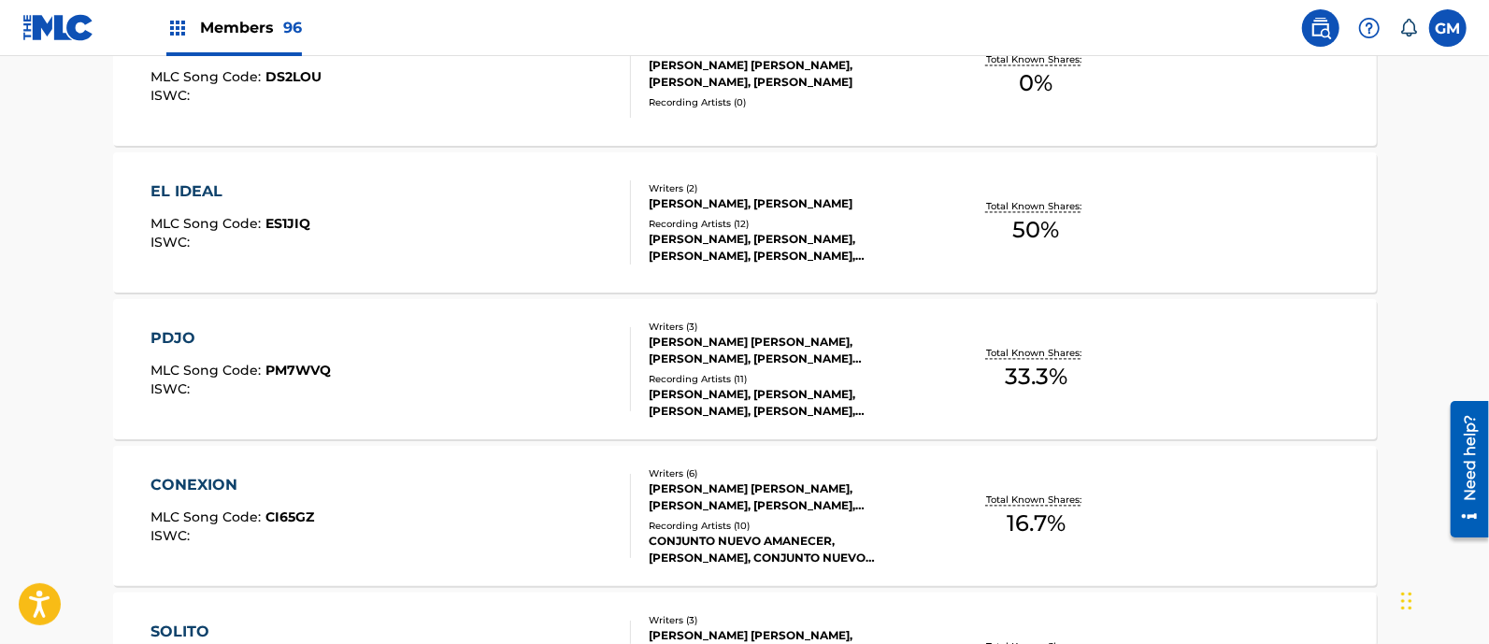
scroll to position [2513, 0]
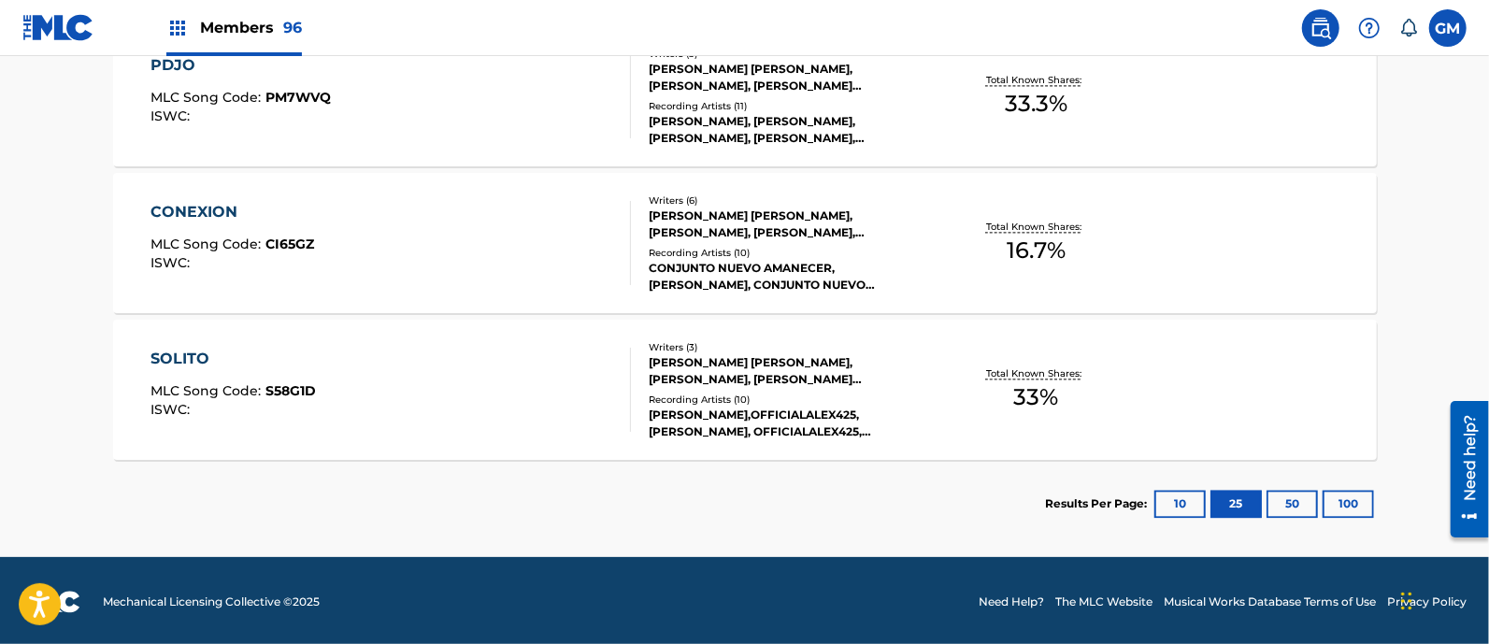
click at [306, 378] on div "SOLITO MLC Song Code : S58G1D ISWC :" at bounding box center [232, 390] width 165 height 84
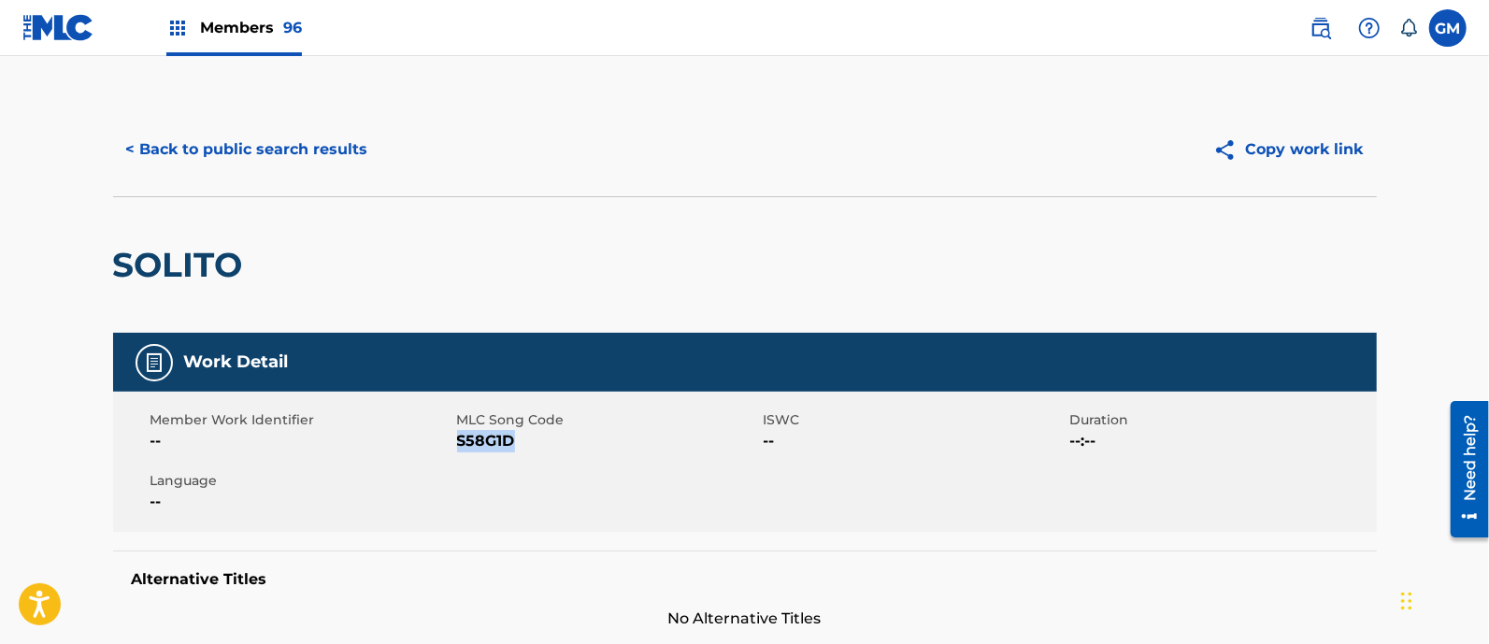
drag, startPoint x: 516, startPoint y: 435, endPoint x: 458, endPoint y: 445, distance: 58.7
click at [458, 445] on span "S58G1D" at bounding box center [608, 441] width 302 height 22
copy span "S58G1D"
click at [356, 147] on button "< Back to public search results" at bounding box center [247, 149] width 268 height 47
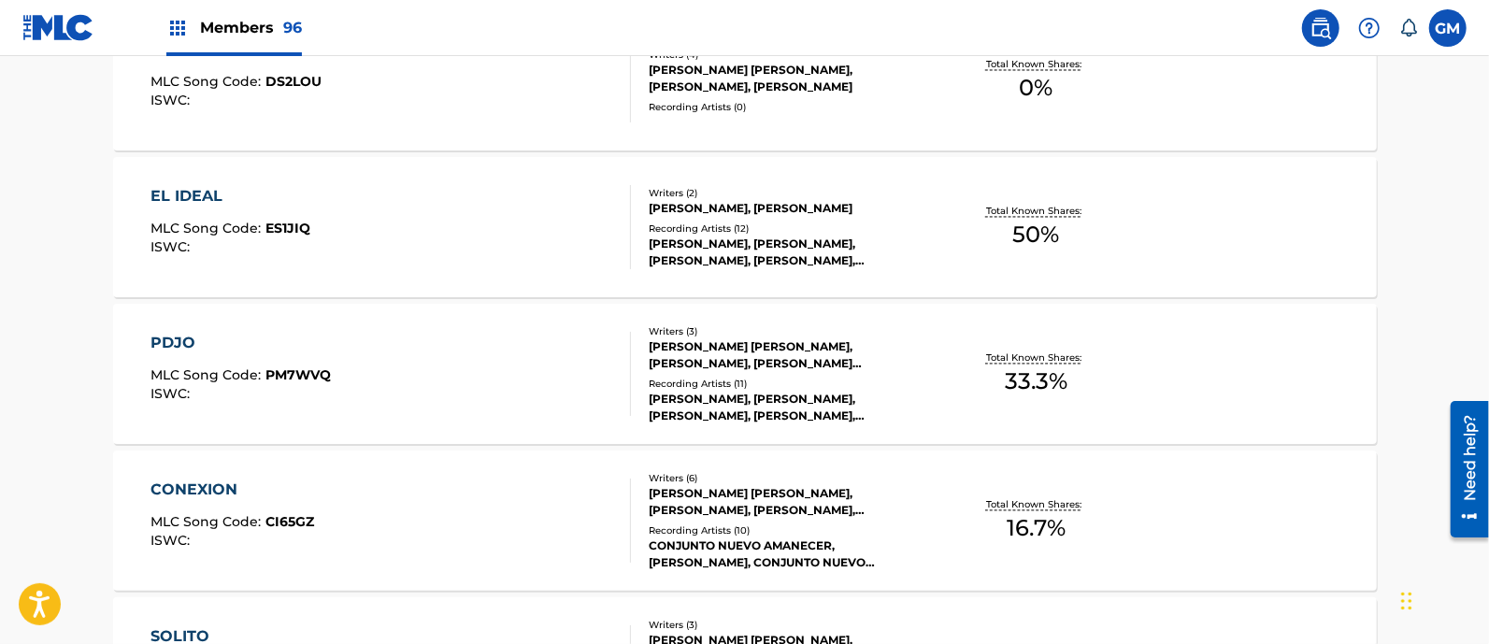
scroll to position [2240, 0]
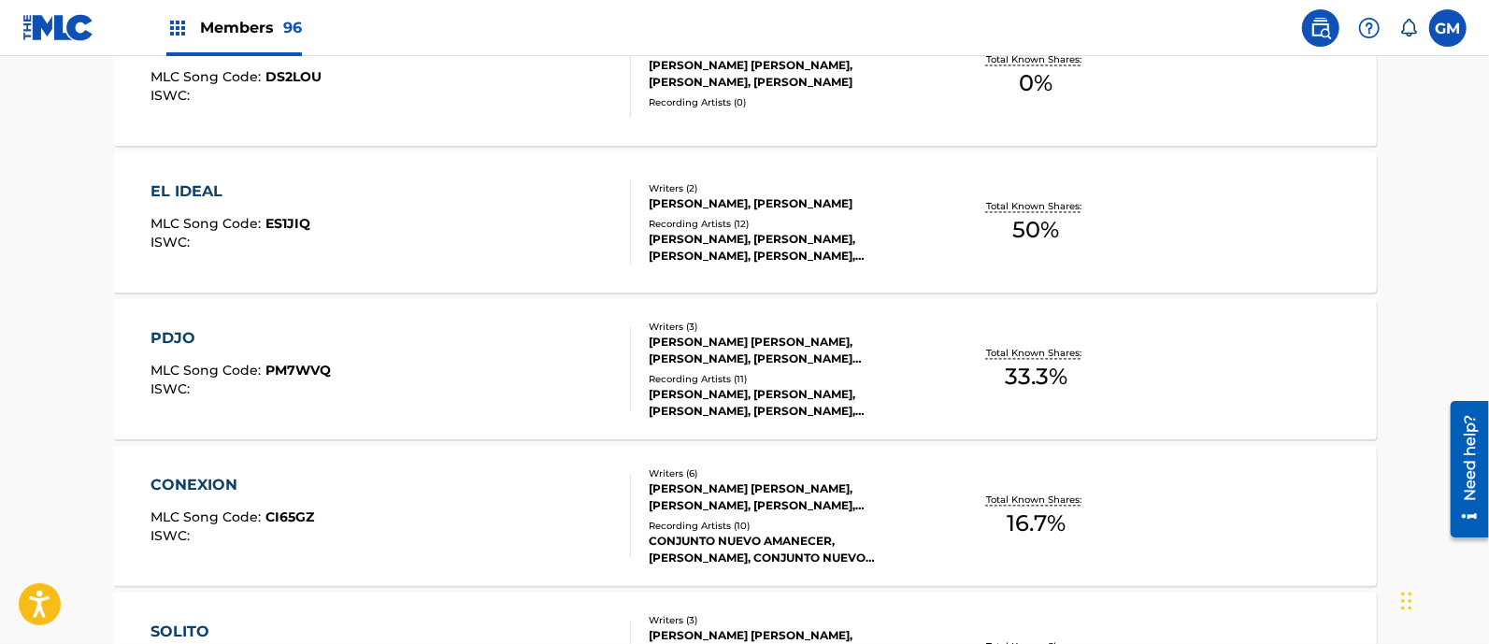
click at [367, 346] on div "PDJO MLC Song Code : PM7WVQ ISWC :" at bounding box center [390, 369] width 480 height 84
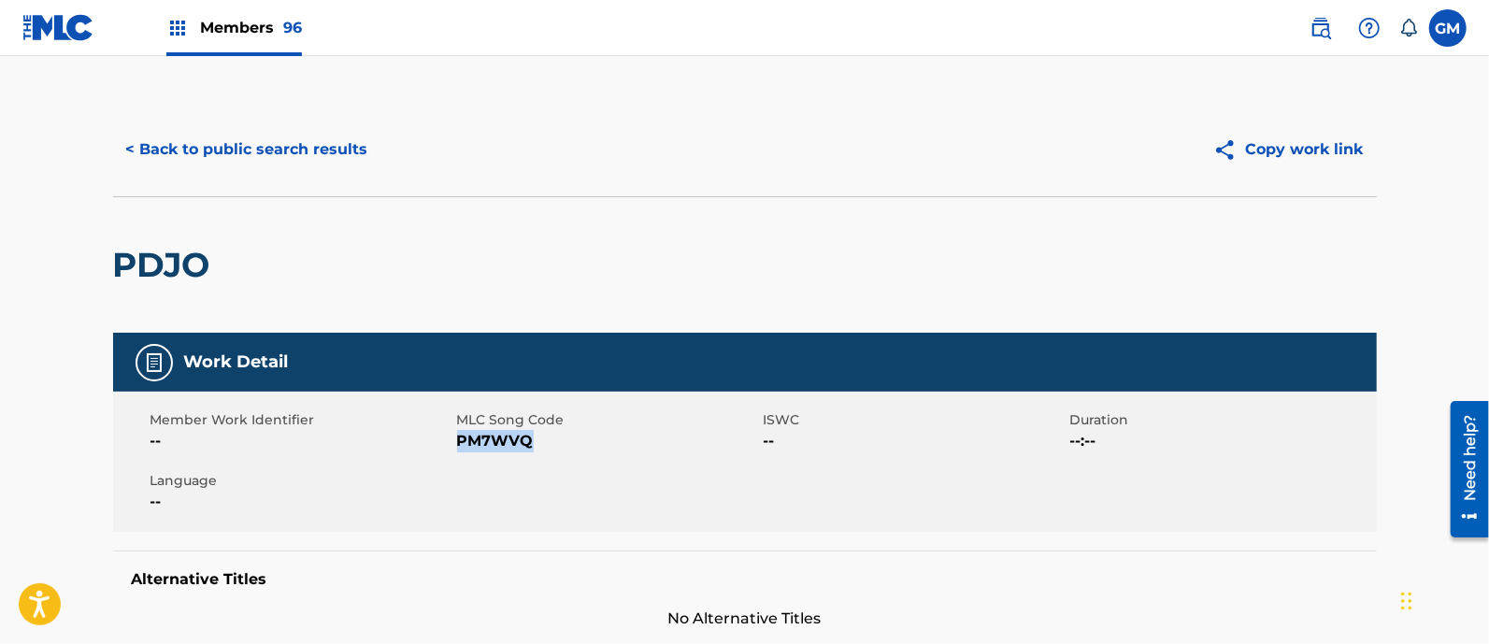
drag, startPoint x: 530, startPoint y: 440, endPoint x: 458, endPoint y: 442, distance: 72.0
click at [458, 442] on span "PM7WVQ" at bounding box center [608, 441] width 302 height 22
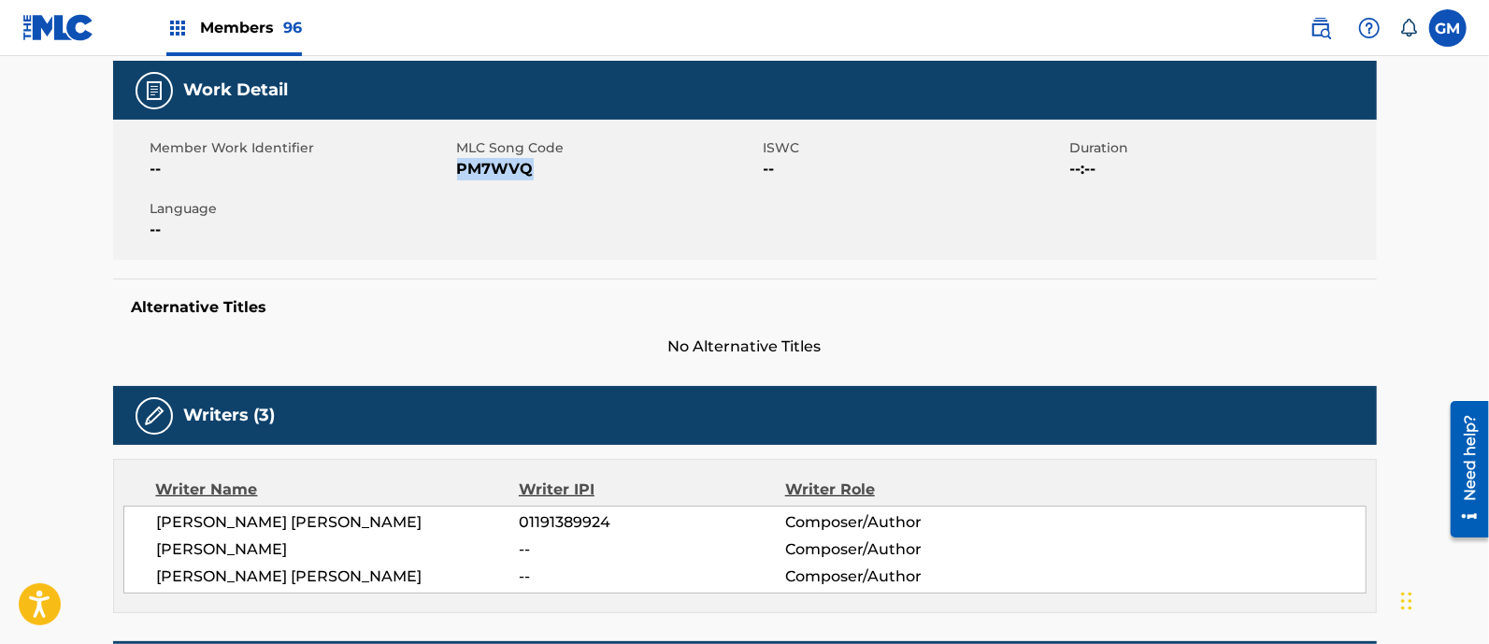
copy span "PM7WVQ"
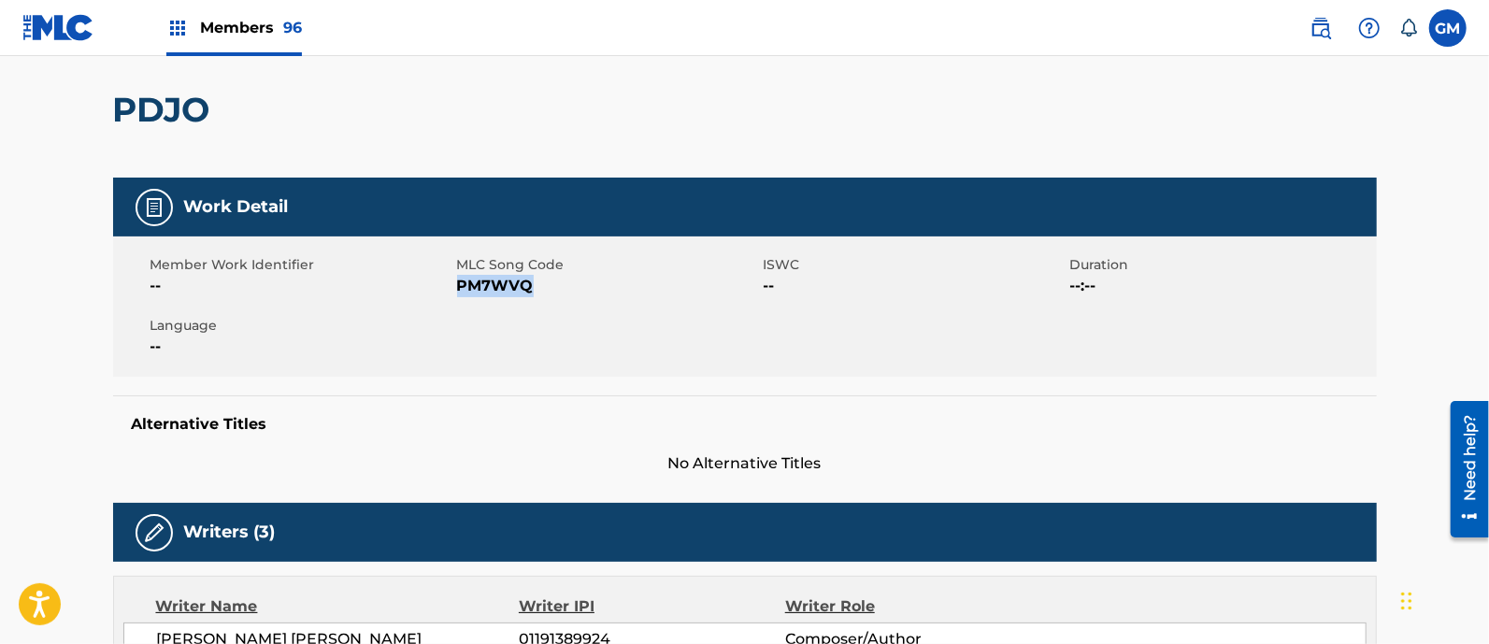
scroll to position [0, 0]
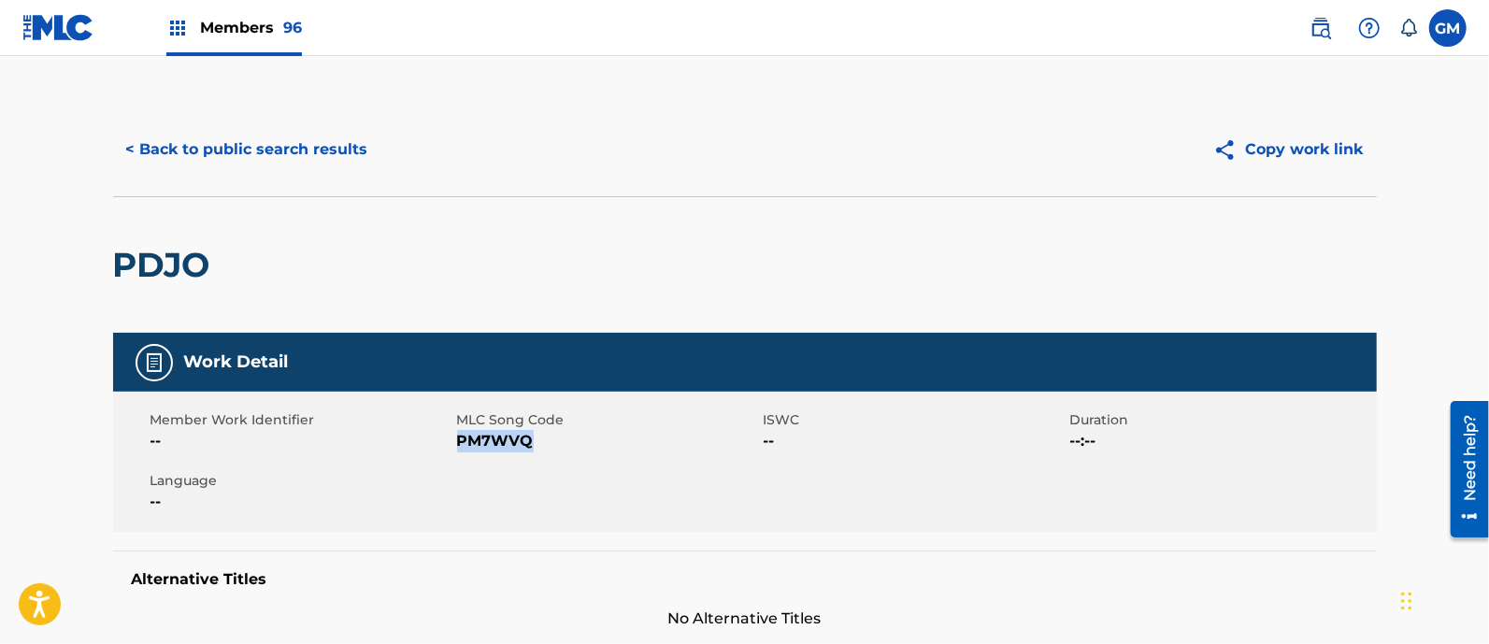
click at [276, 151] on button "< Back to public search results" at bounding box center [247, 149] width 268 height 47
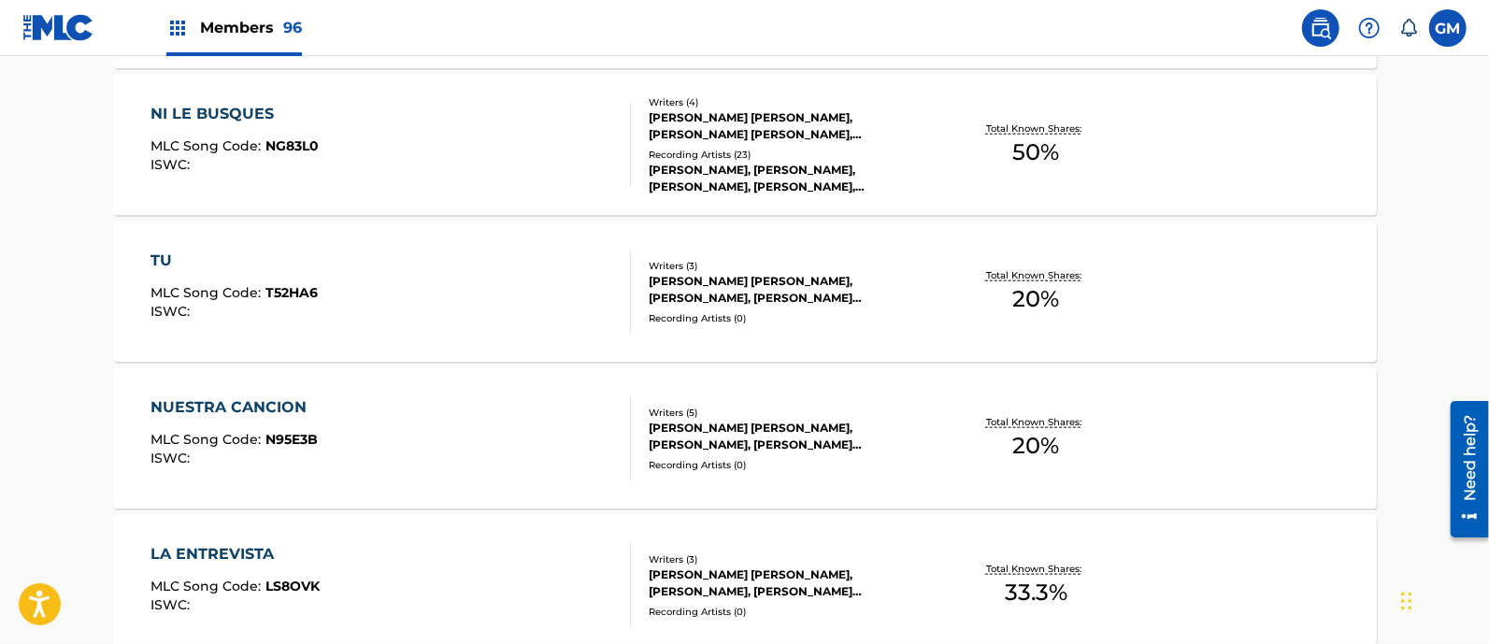
scroll to position [1149, 0]
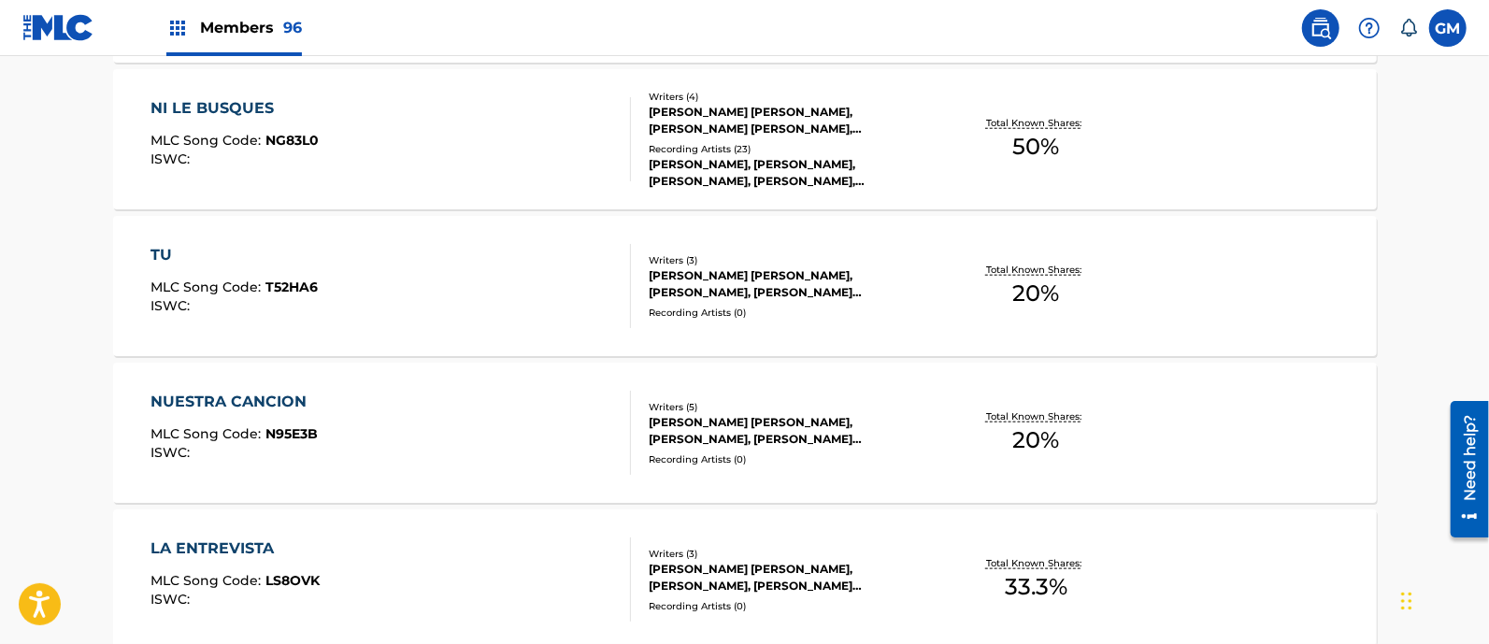
click at [325, 402] on div "NUESTRA CANCION MLC Song Code : N95E3B ISWC :" at bounding box center [390, 433] width 480 height 84
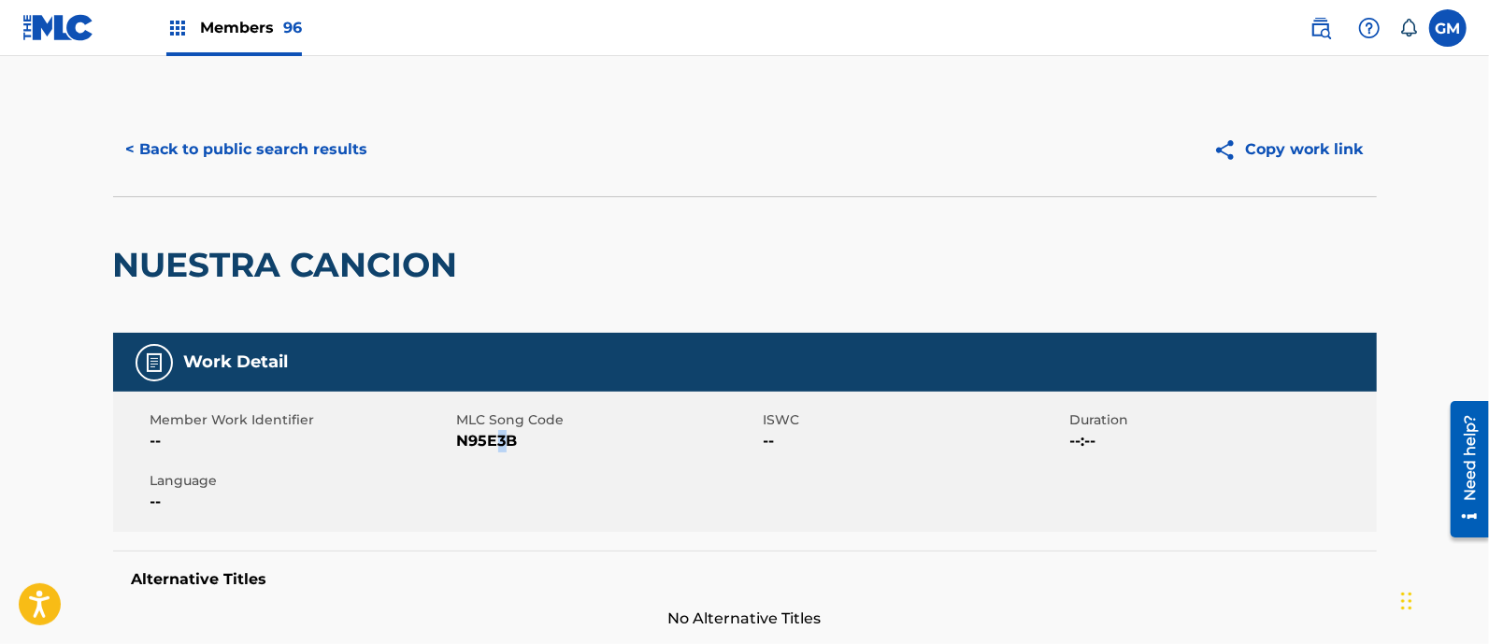
drag, startPoint x: 510, startPoint y: 442, endPoint x: 499, endPoint y: 445, distance: 11.6
click at [500, 445] on span "N95E3B" at bounding box center [608, 441] width 302 height 22
drag, startPoint x: 522, startPoint y: 443, endPoint x: 459, endPoint y: 443, distance: 63.5
click at [459, 443] on span "N95E3B" at bounding box center [608, 441] width 302 height 22
click at [260, 153] on button "< Back to public search results" at bounding box center [247, 149] width 268 height 47
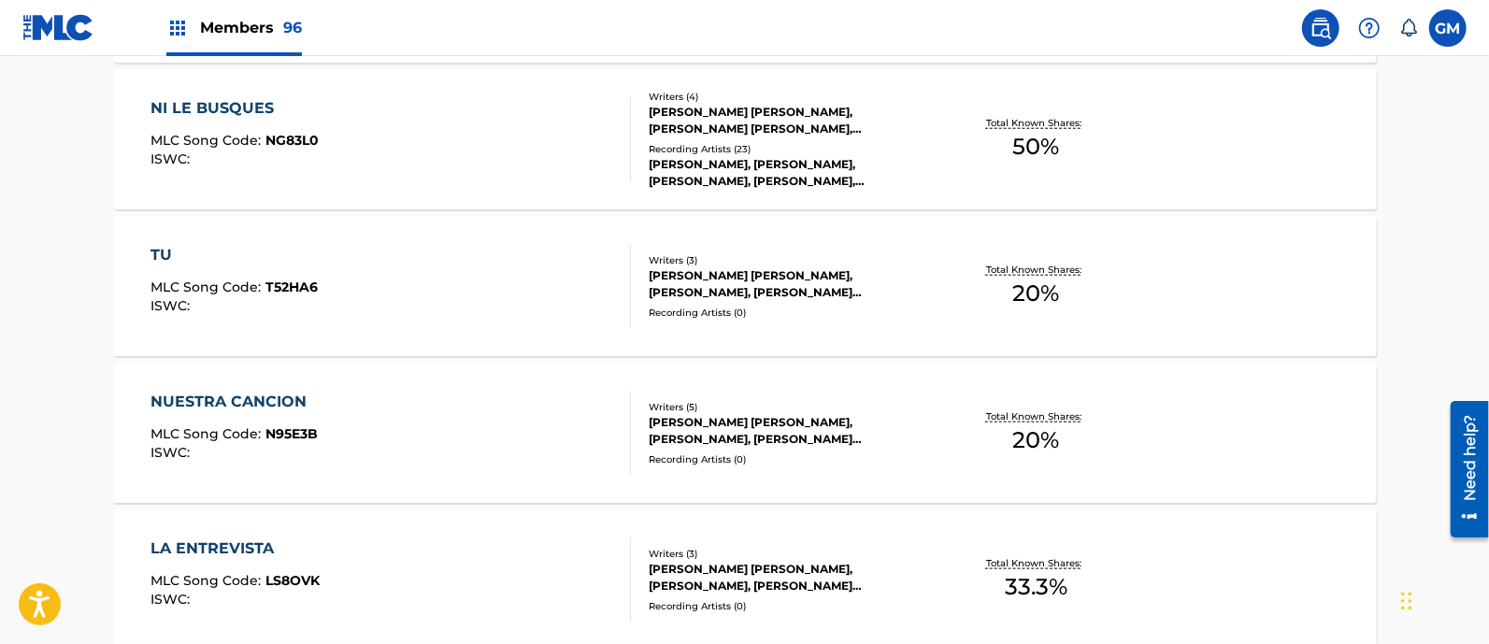
scroll to position [1422, 0]
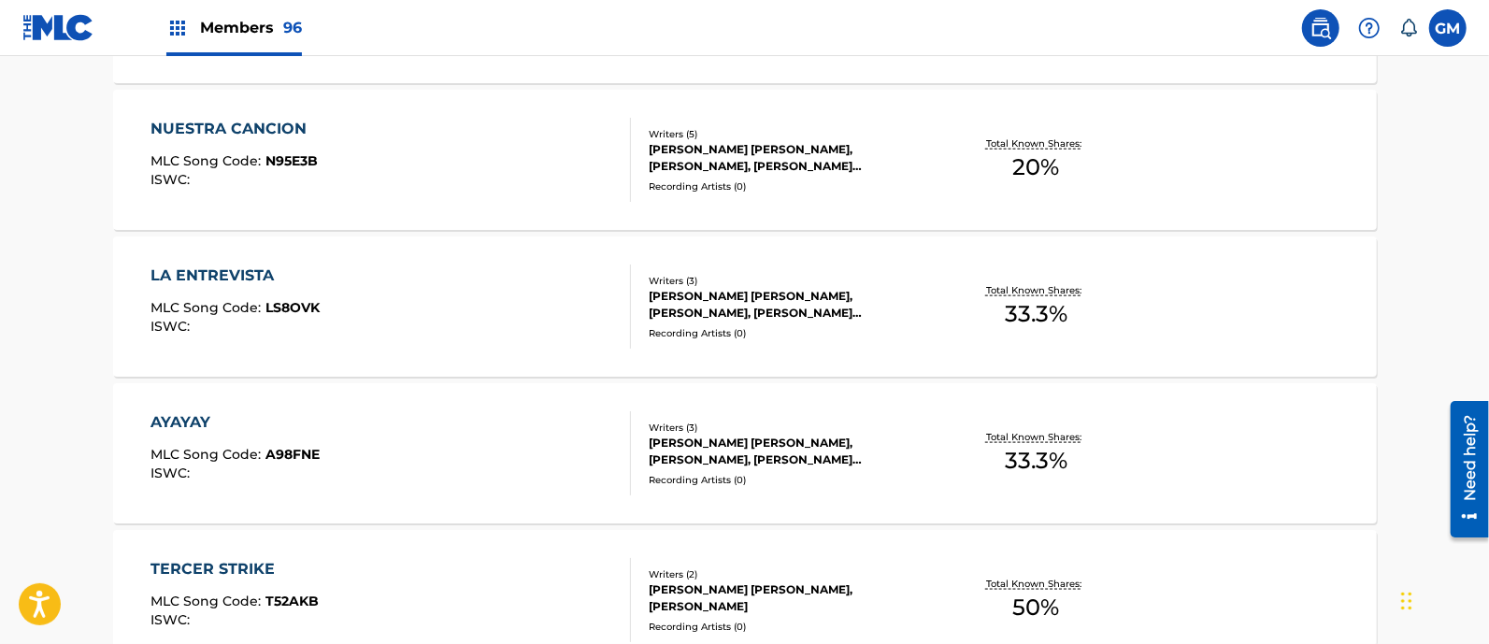
click at [306, 415] on div "AYAYAY" at bounding box center [234, 422] width 169 height 22
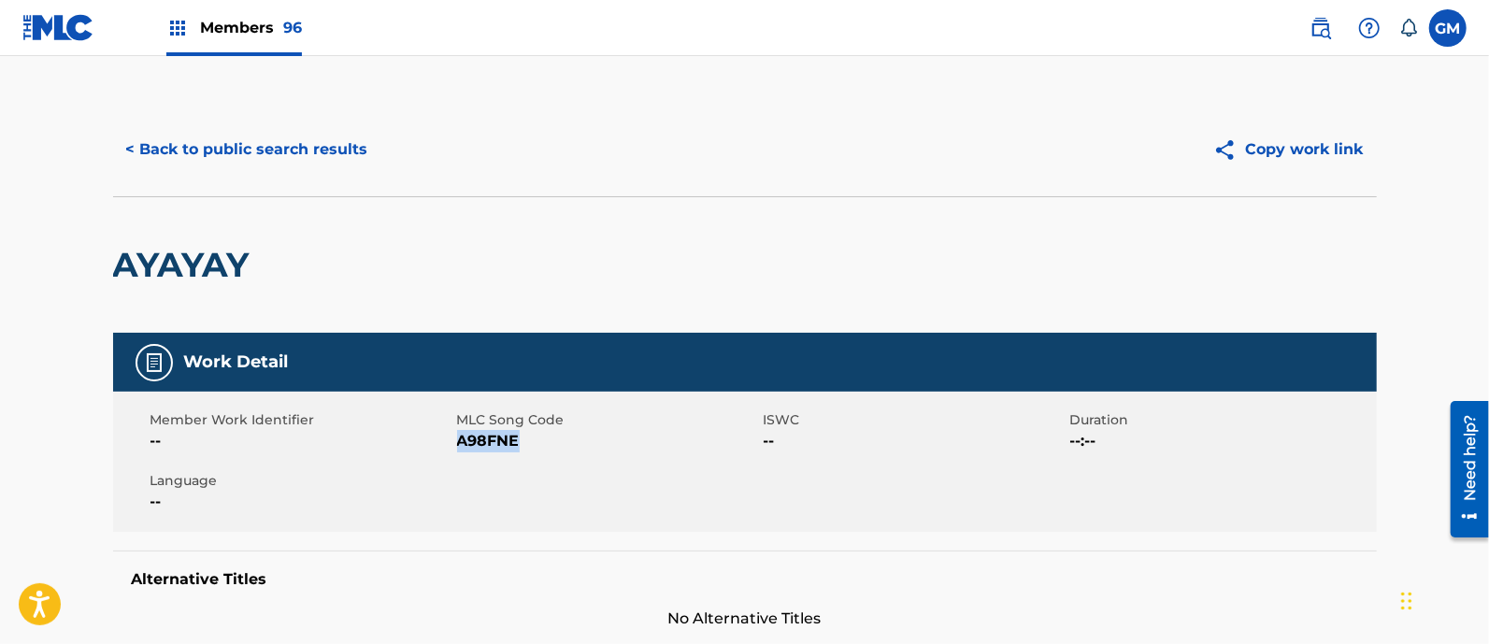
drag, startPoint x: 526, startPoint y: 443, endPoint x: 460, endPoint y: 449, distance: 66.6
click at [460, 449] on span "A98FNE" at bounding box center [608, 441] width 302 height 22
click at [290, 148] on button "< Back to public search results" at bounding box center [247, 149] width 268 height 47
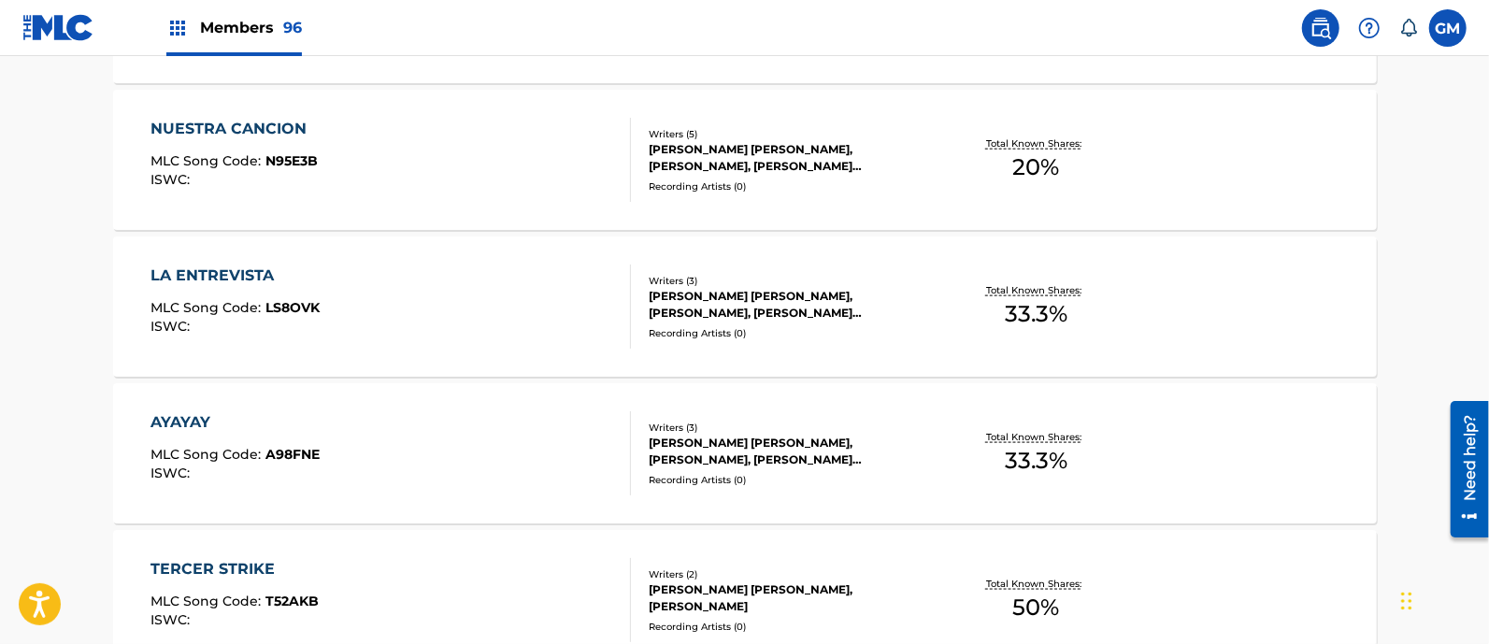
scroll to position [1695, 0]
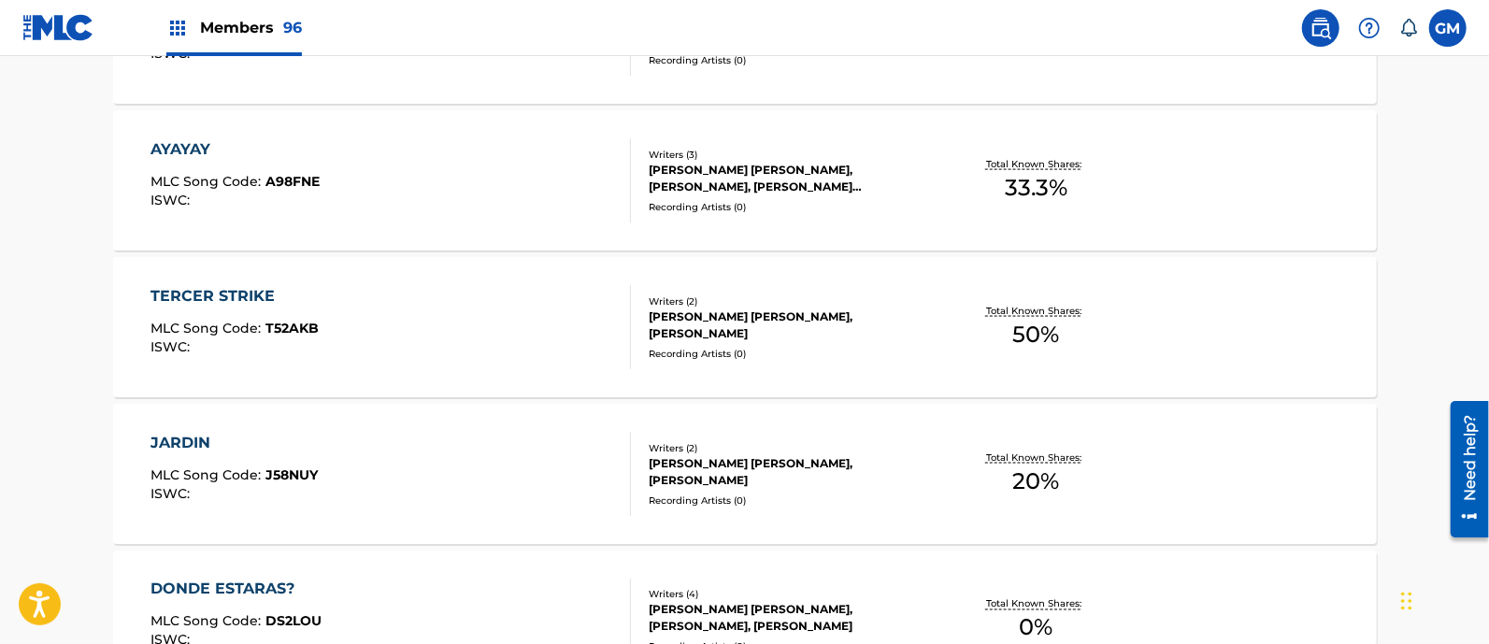
click at [330, 463] on div "JARDIN MLC Song Code : J58NUY ISWC :" at bounding box center [390, 474] width 480 height 84
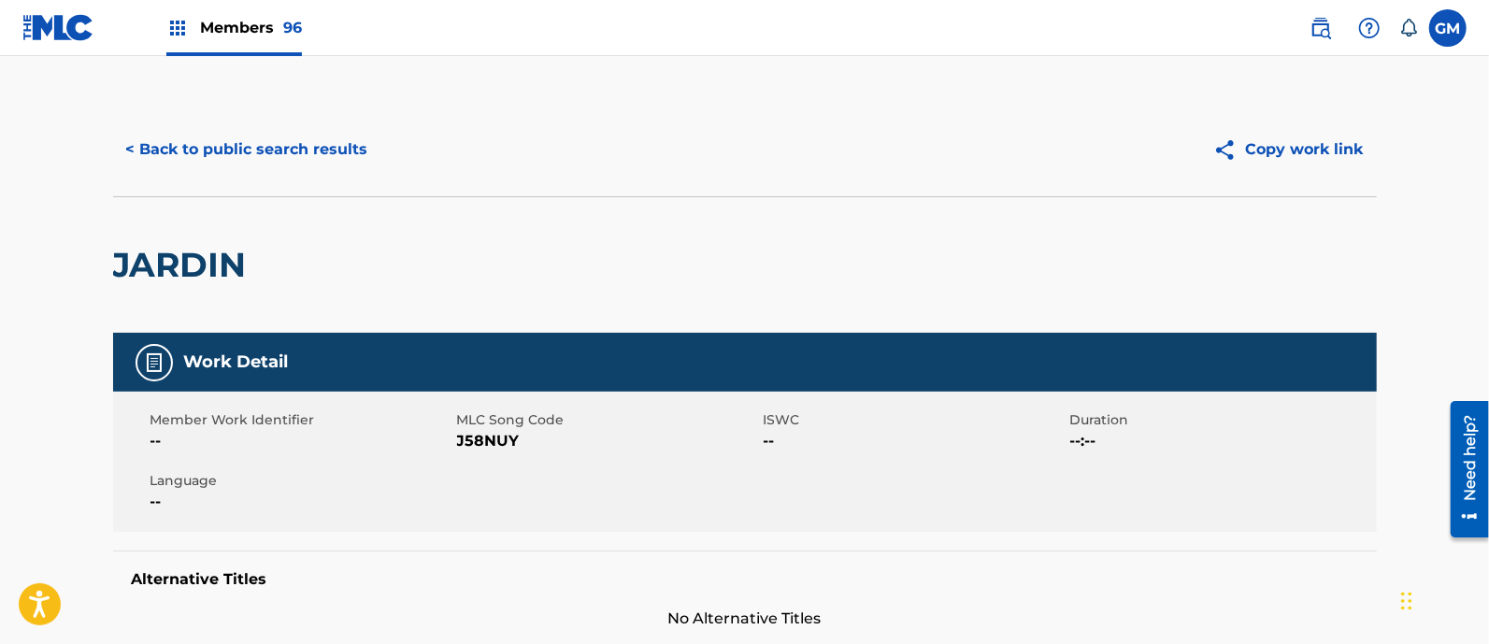
scroll to position [272, 0]
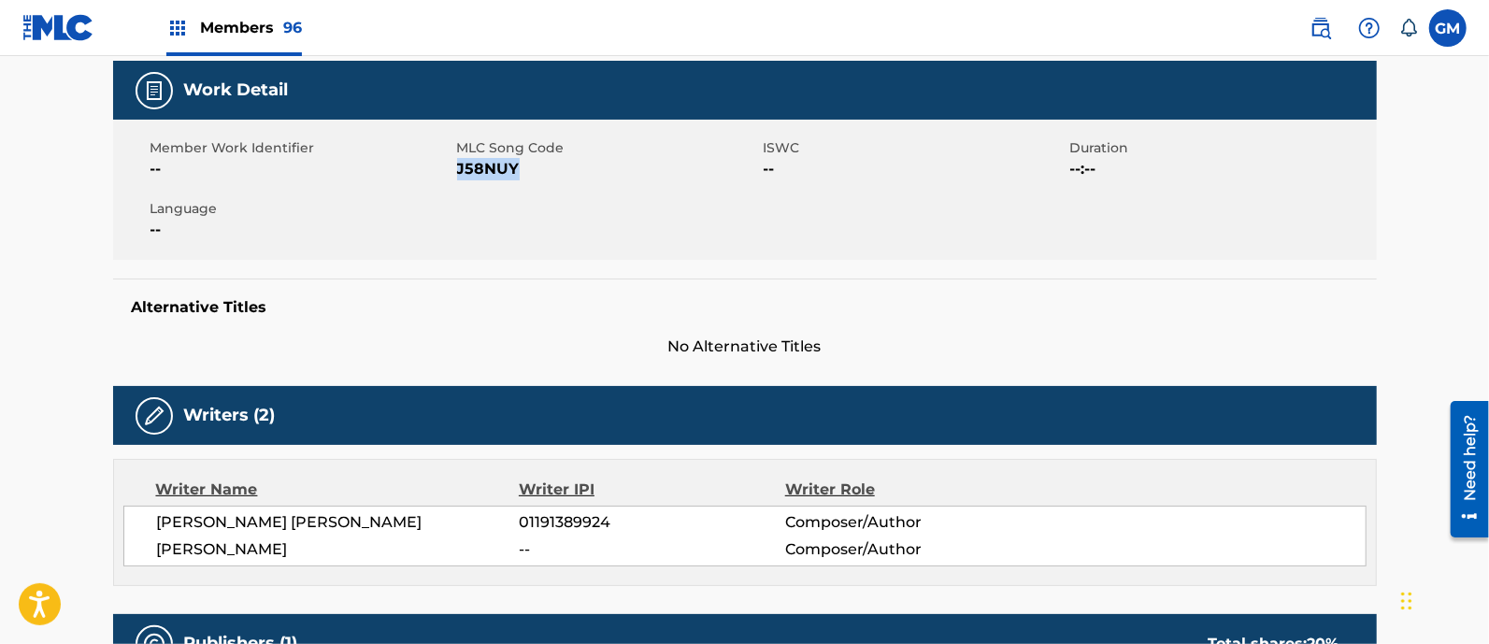
drag, startPoint x: 525, startPoint y: 170, endPoint x: 458, endPoint y: 175, distance: 67.4
click at [458, 175] on span "J58NUY" at bounding box center [608, 169] width 302 height 22
